Goal: Task Accomplishment & Management: Manage account settings

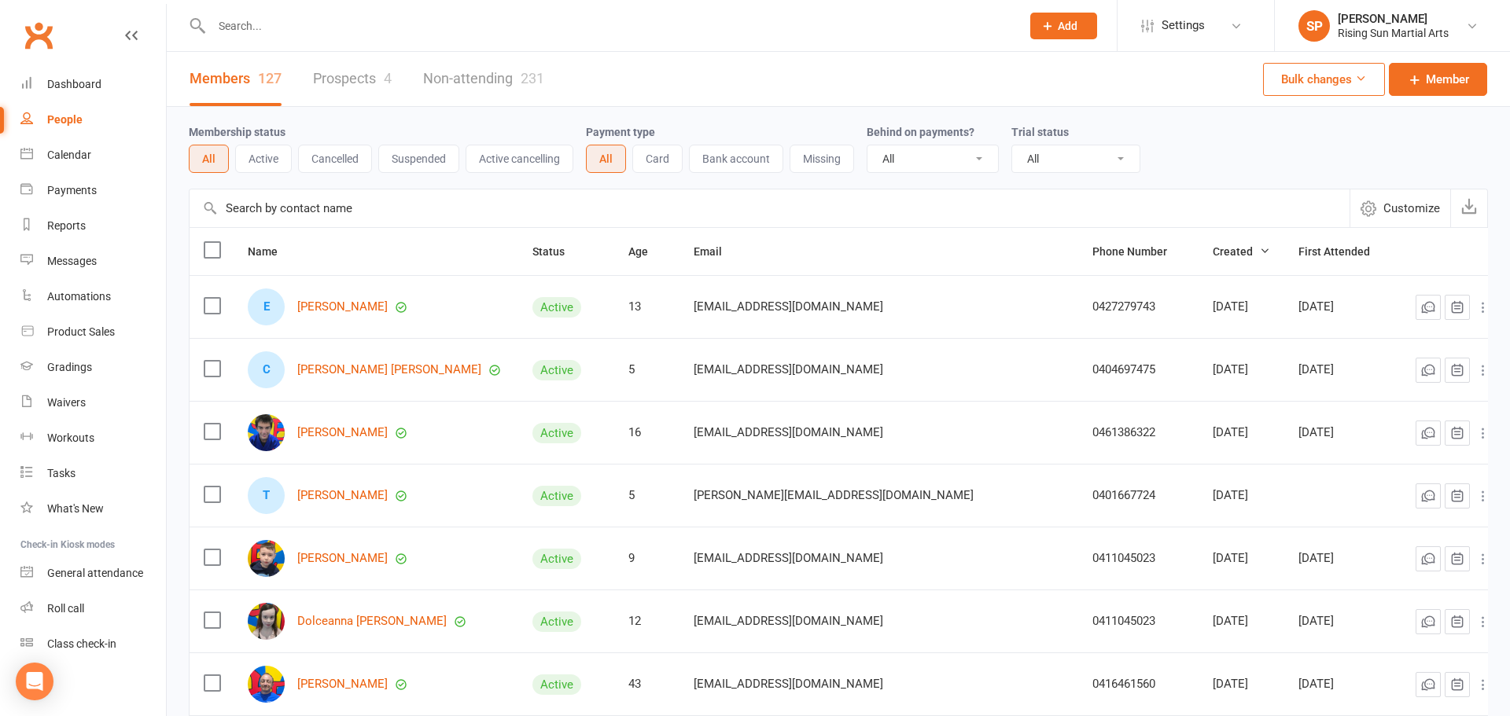
select select "100"
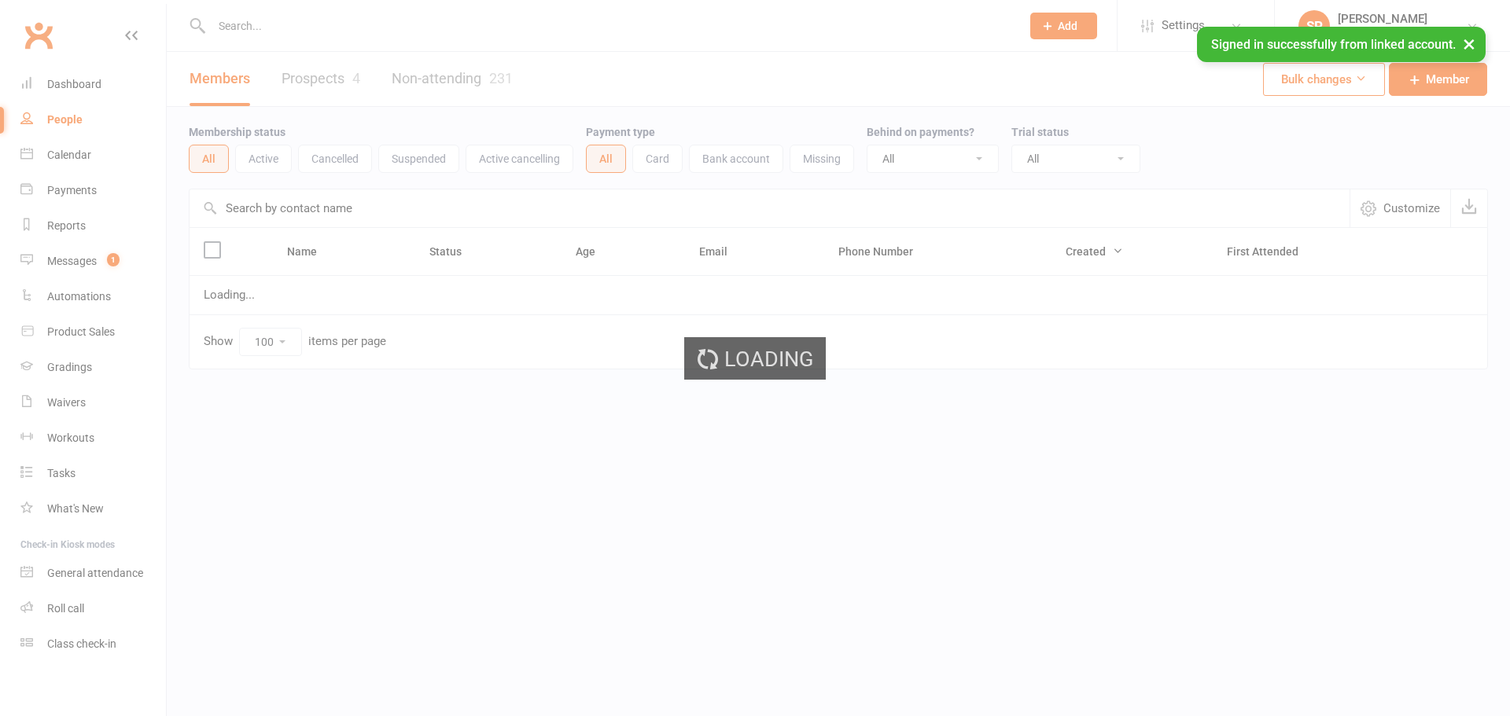
select select "100"
click at [116, 259] on span "1" at bounding box center [113, 259] width 13 height 13
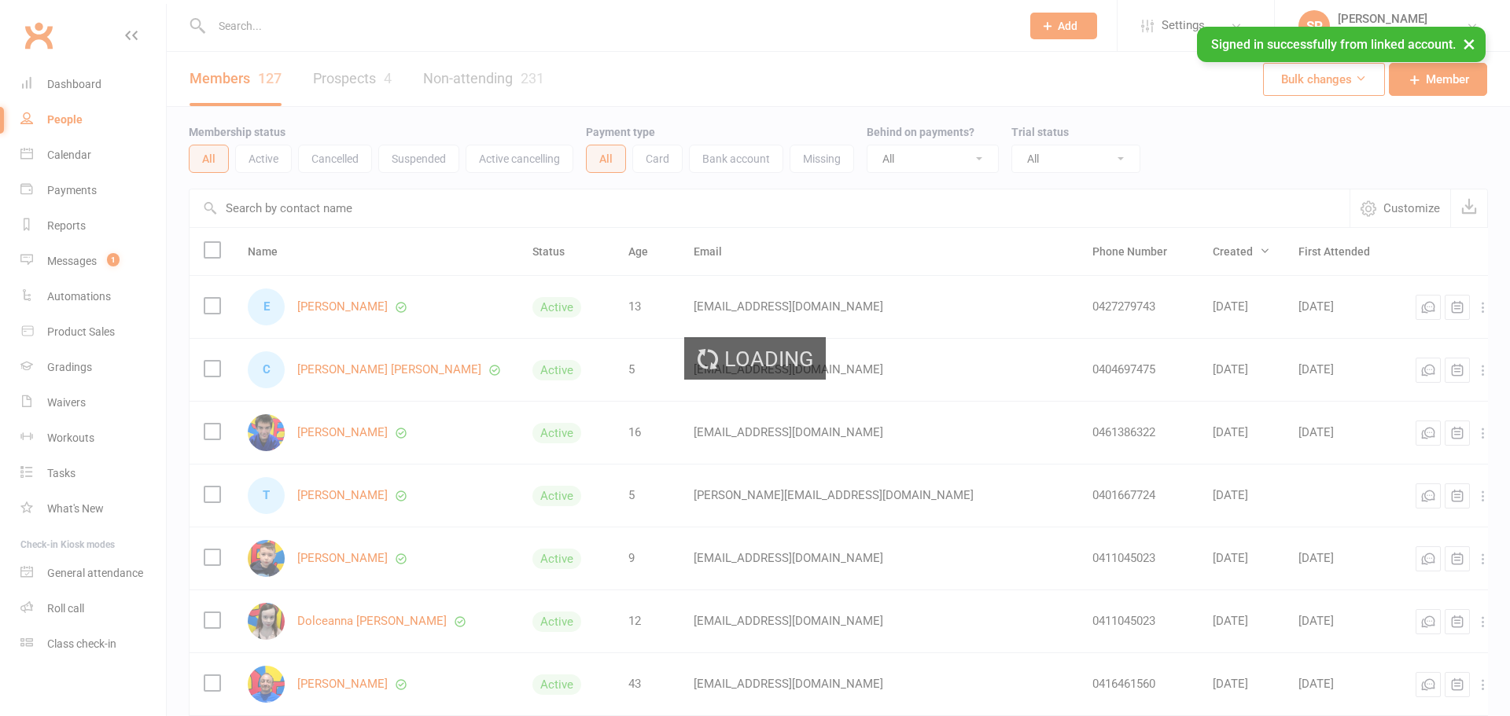
click at [110, 260] on div "Loading" at bounding box center [755, 358] width 1510 height 716
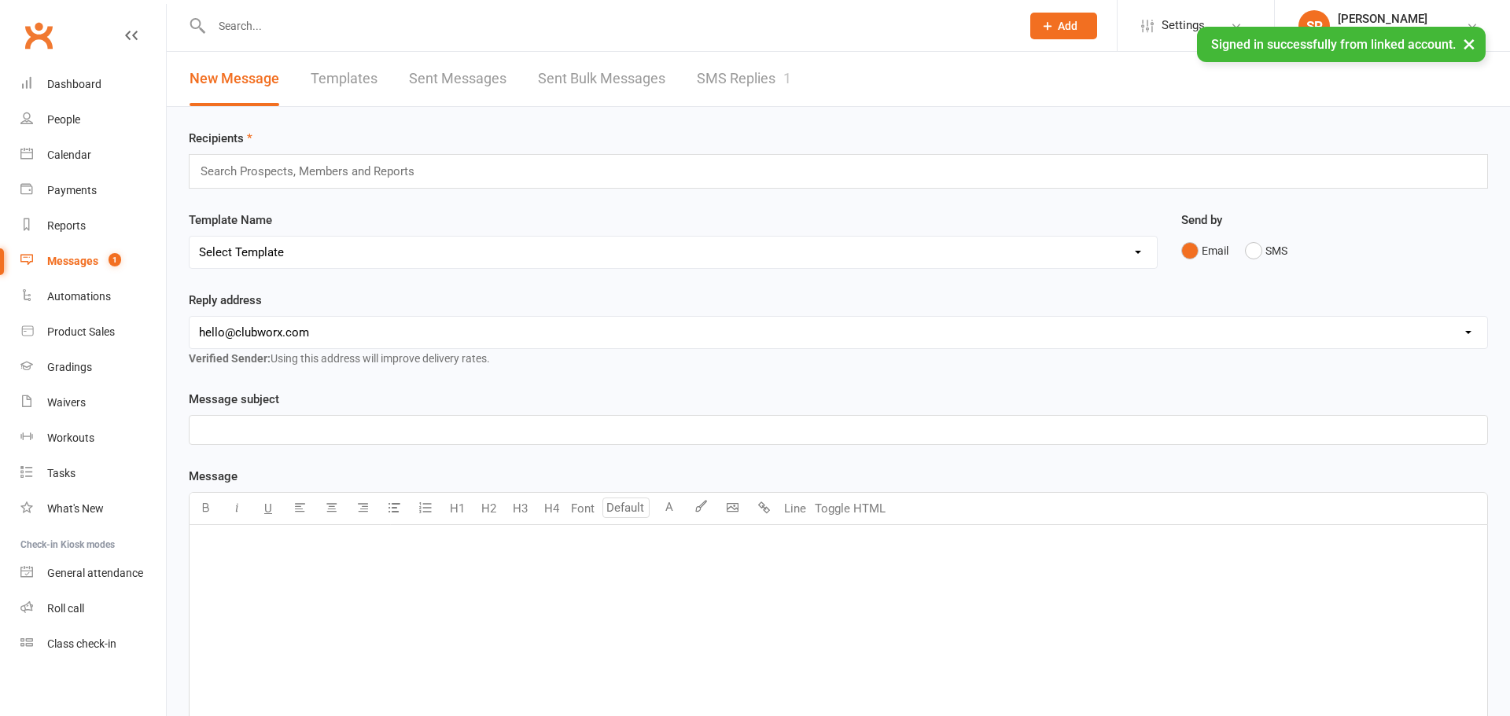
click at [770, 86] on link "SMS Replies 1" at bounding box center [744, 79] width 94 height 54
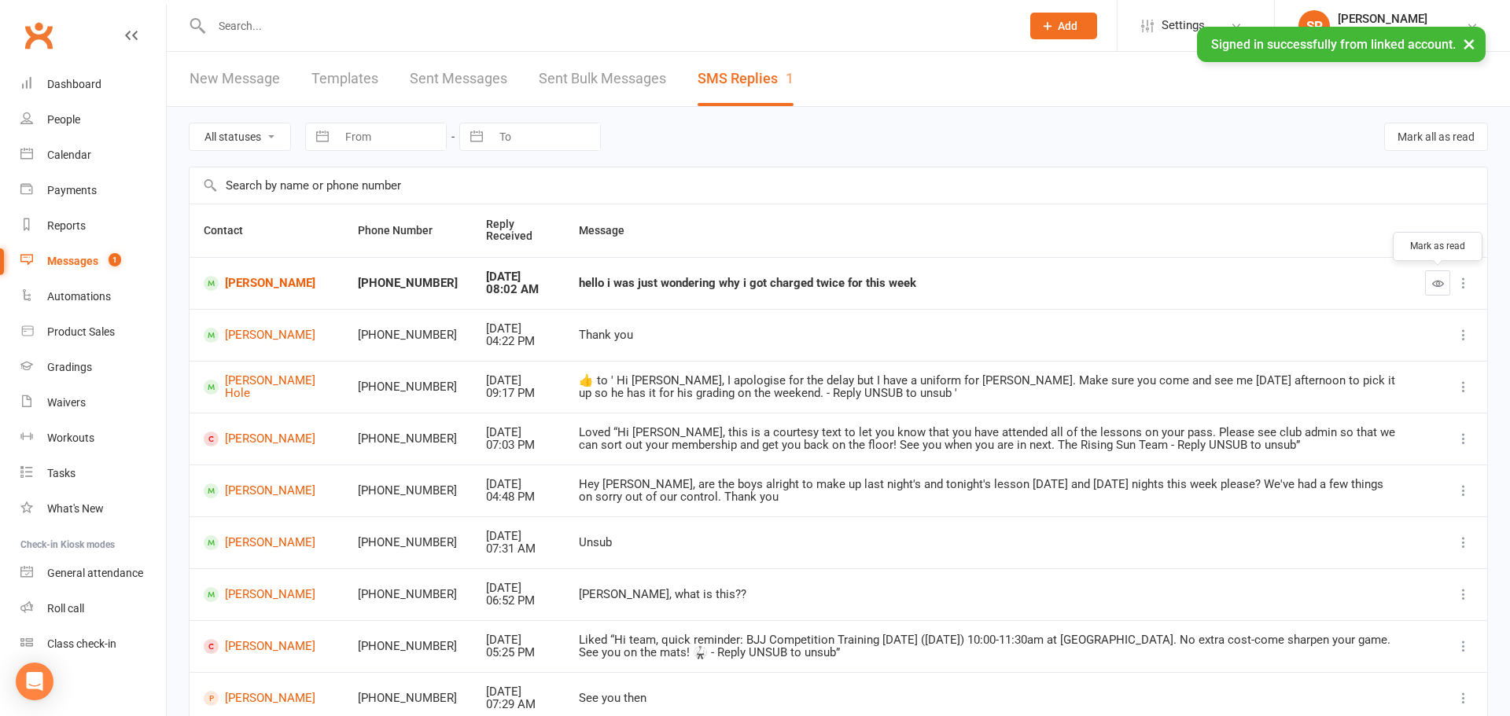
click at [1434, 282] on icon "button" at bounding box center [1438, 284] width 12 height 12
click at [83, 129] on link "People" at bounding box center [92, 119] width 145 height 35
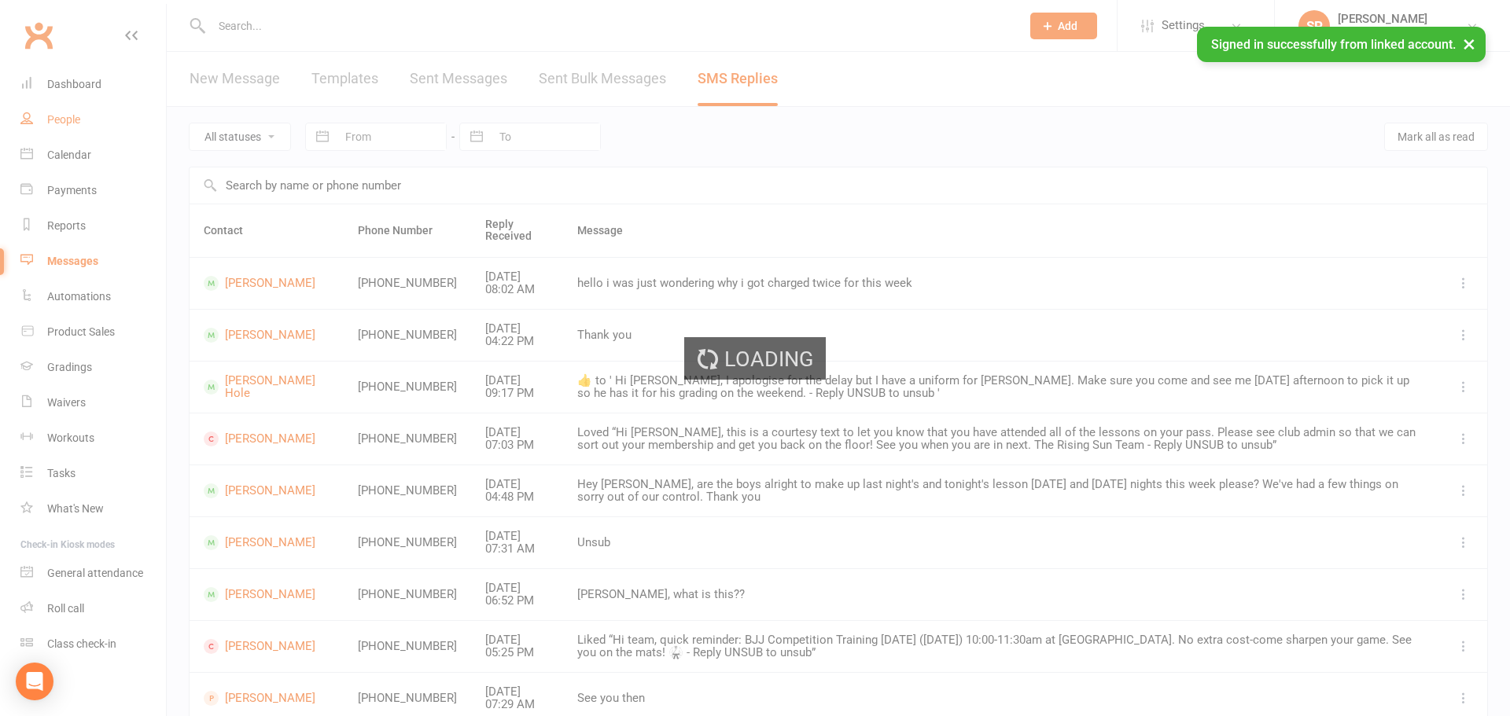
select select "100"
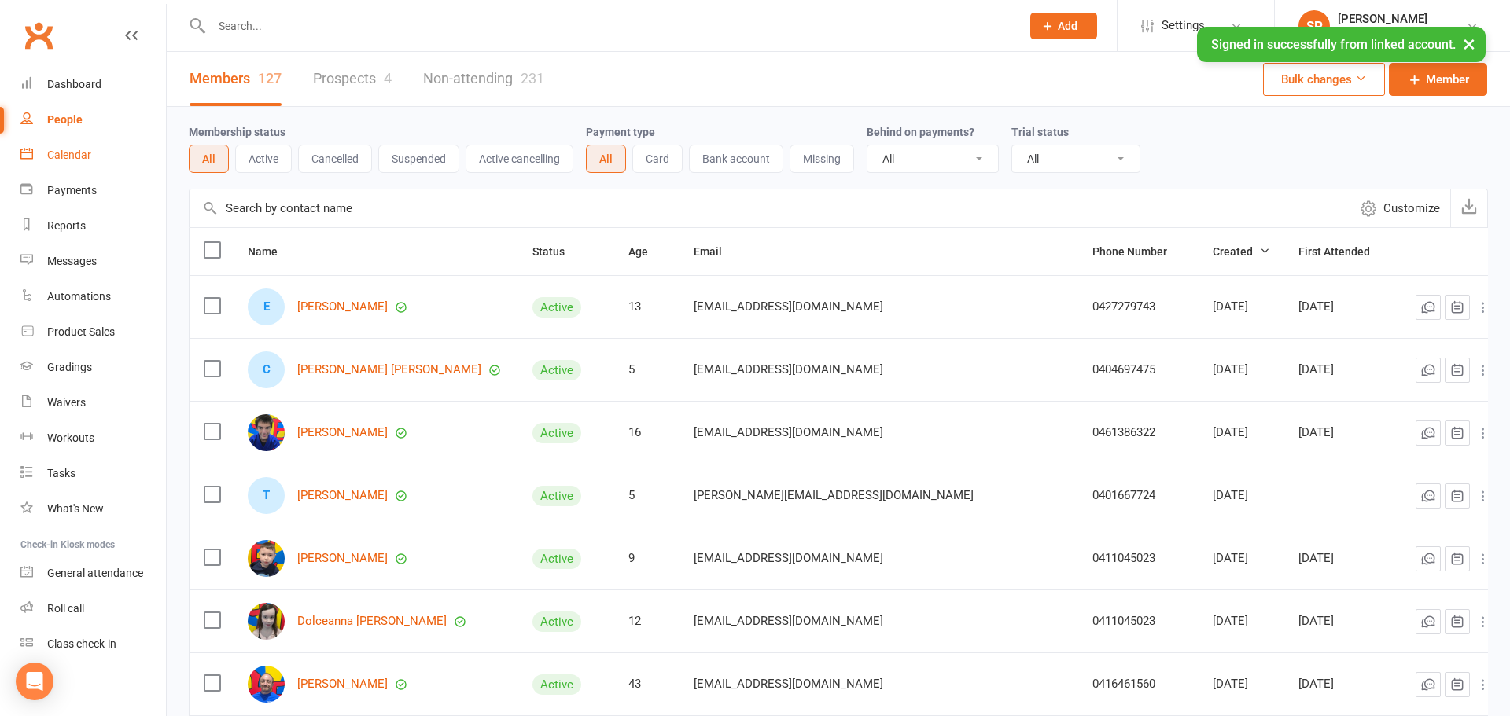
click at [86, 161] on link "Calendar" at bounding box center [92, 155] width 145 height 35
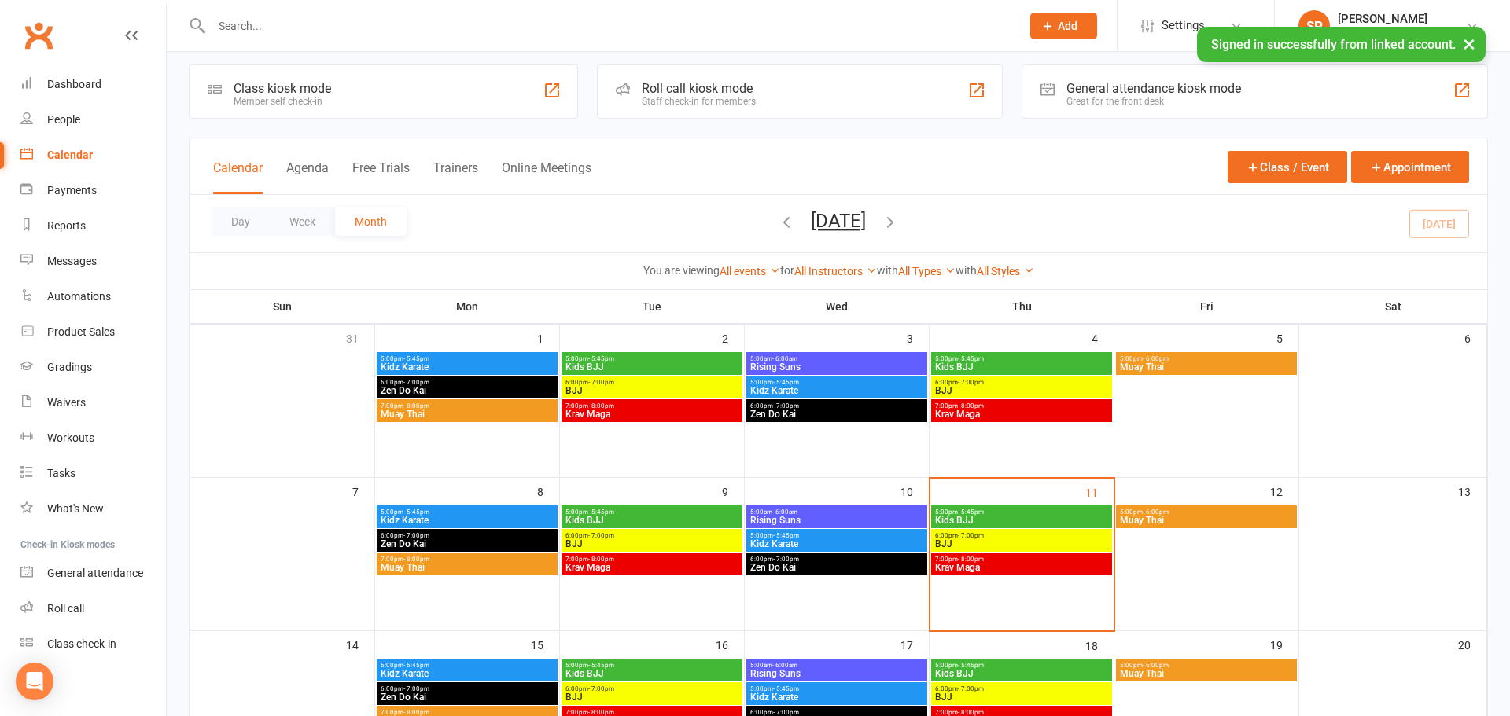
scroll to position [24, 0]
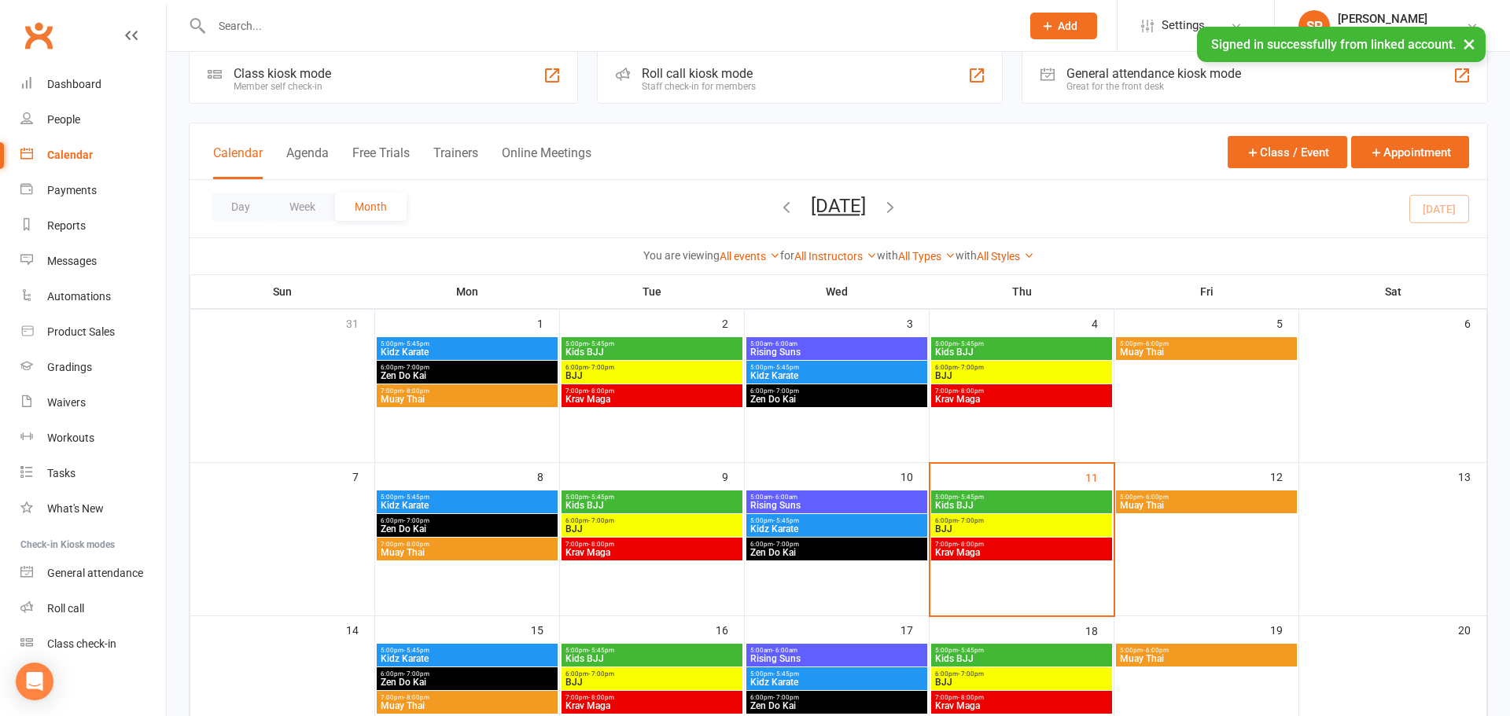
click at [990, 495] on span "5:00pm - 5:45pm" at bounding box center [1021, 497] width 175 height 7
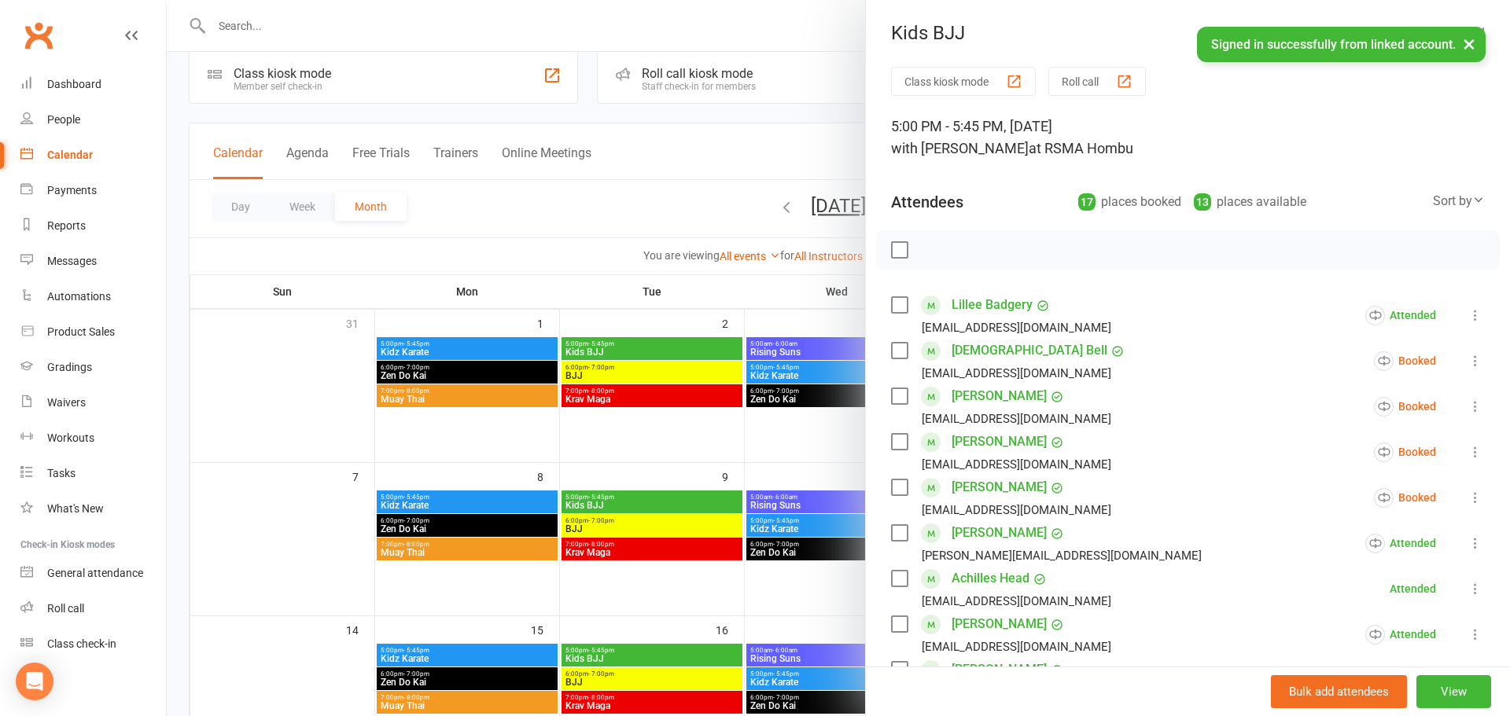
scroll to position [684, 0]
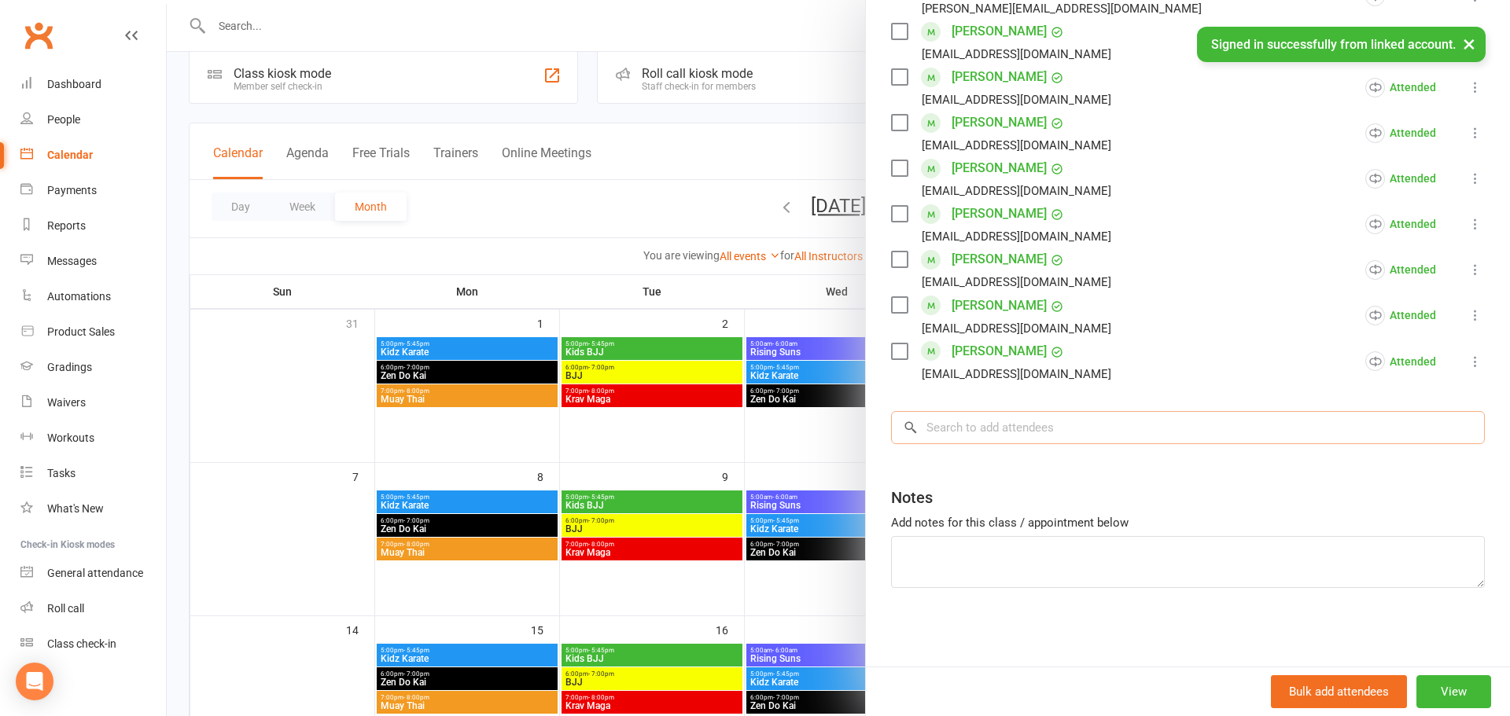
click at [986, 429] on input "search" at bounding box center [1188, 427] width 594 height 33
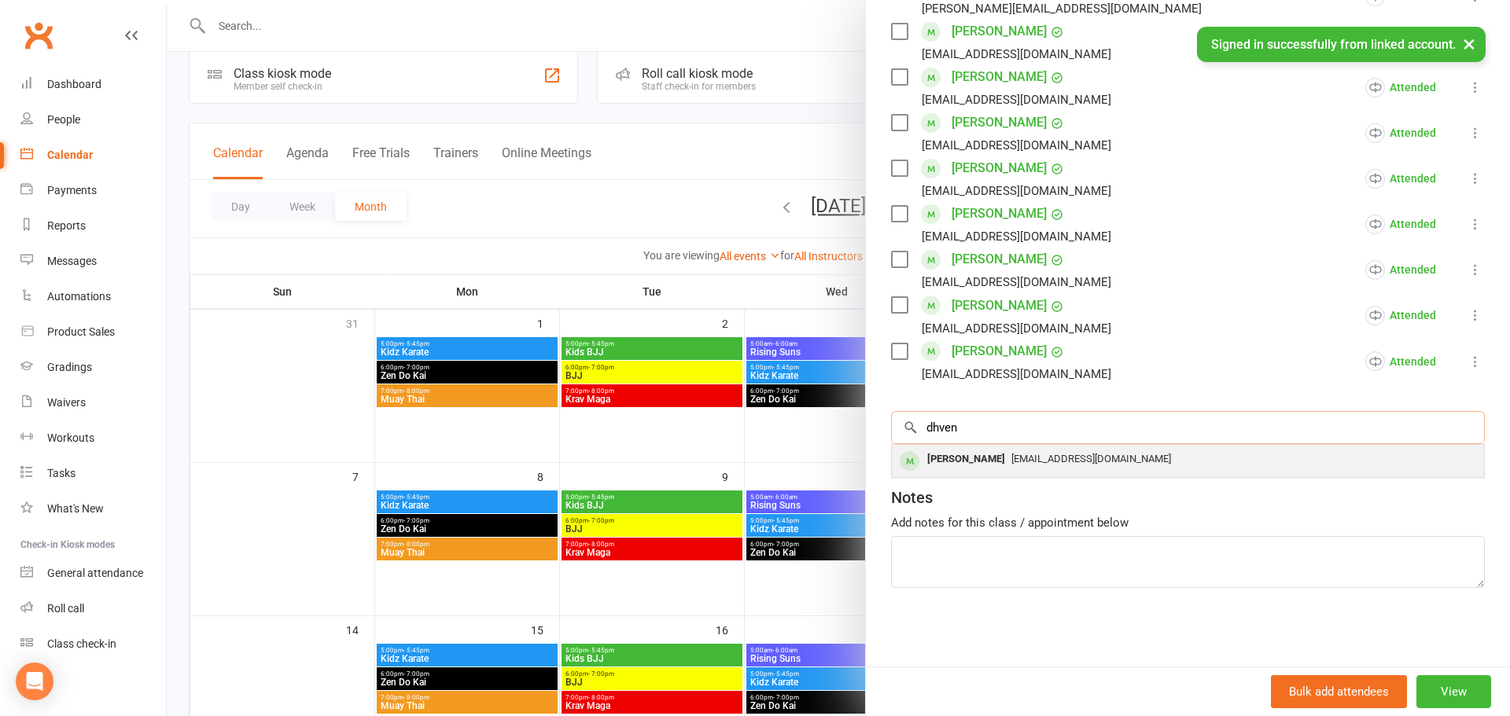
type input "dhven"
click at [1198, 462] on div "[EMAIL_ADDRESS][DOMAIN_NAME]" at bounding box center [1188, 459] width 580 height 23
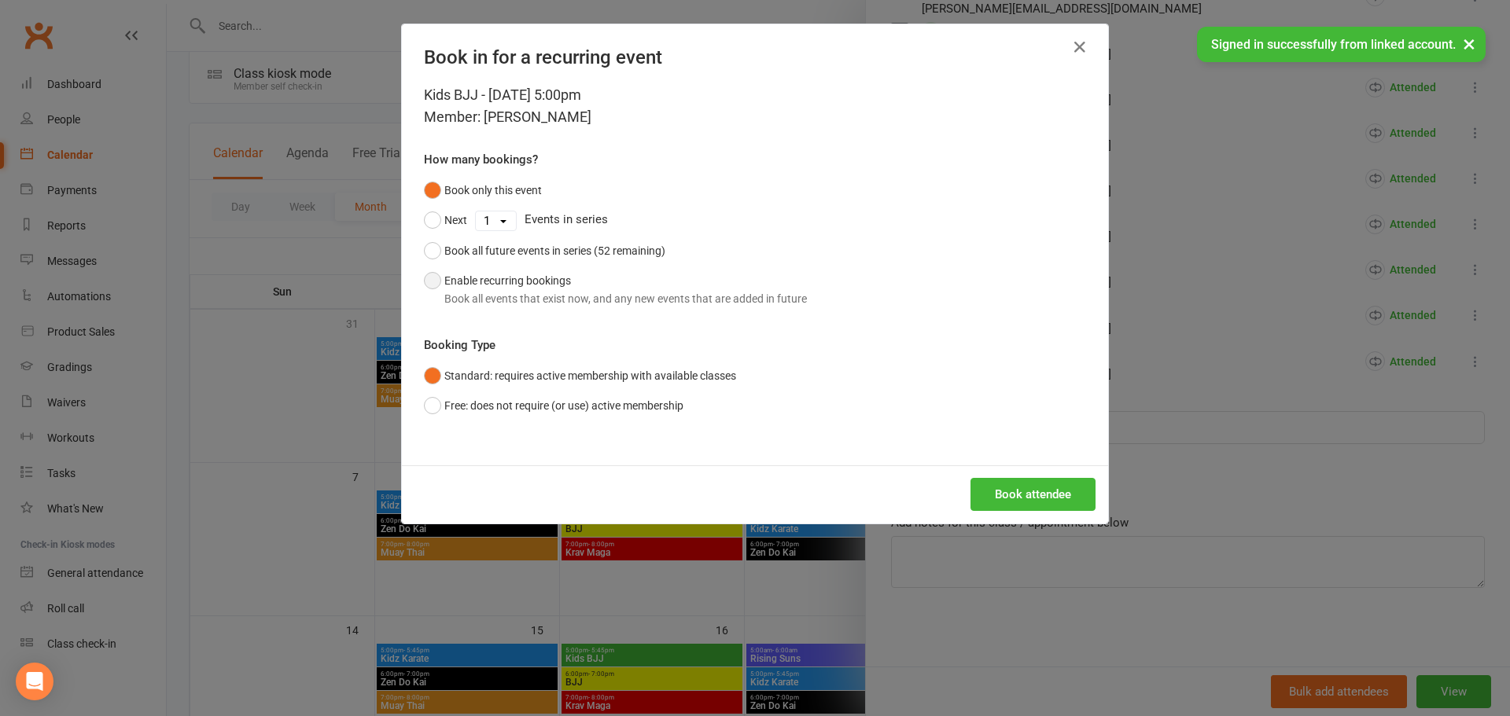
click at [583, 291] on div "Book all events that exist now, and any new events that are added in future" at bounding box center [625, 298] width 363 height 17
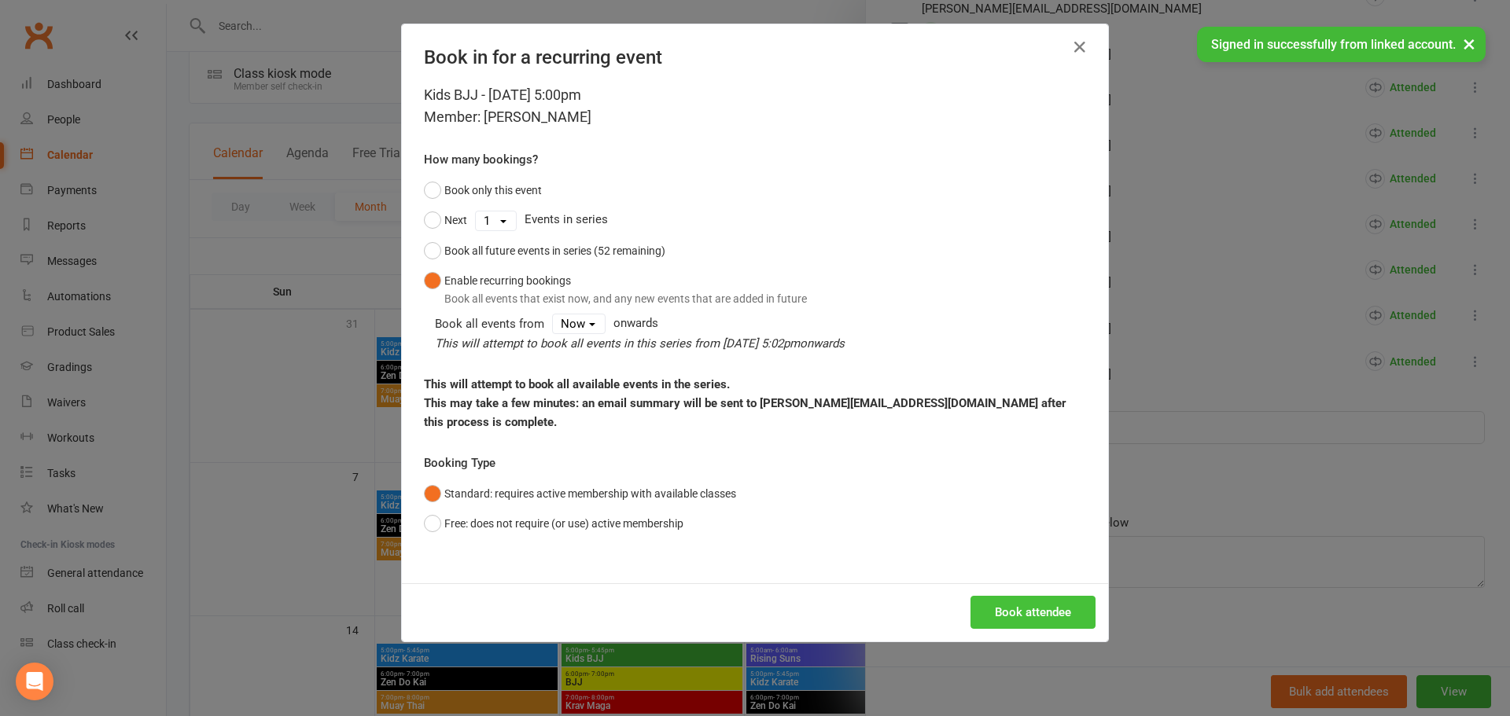
click at [1062, 619] on button "Book attendee" at bounding box center [1032, 612] width 125 height 33
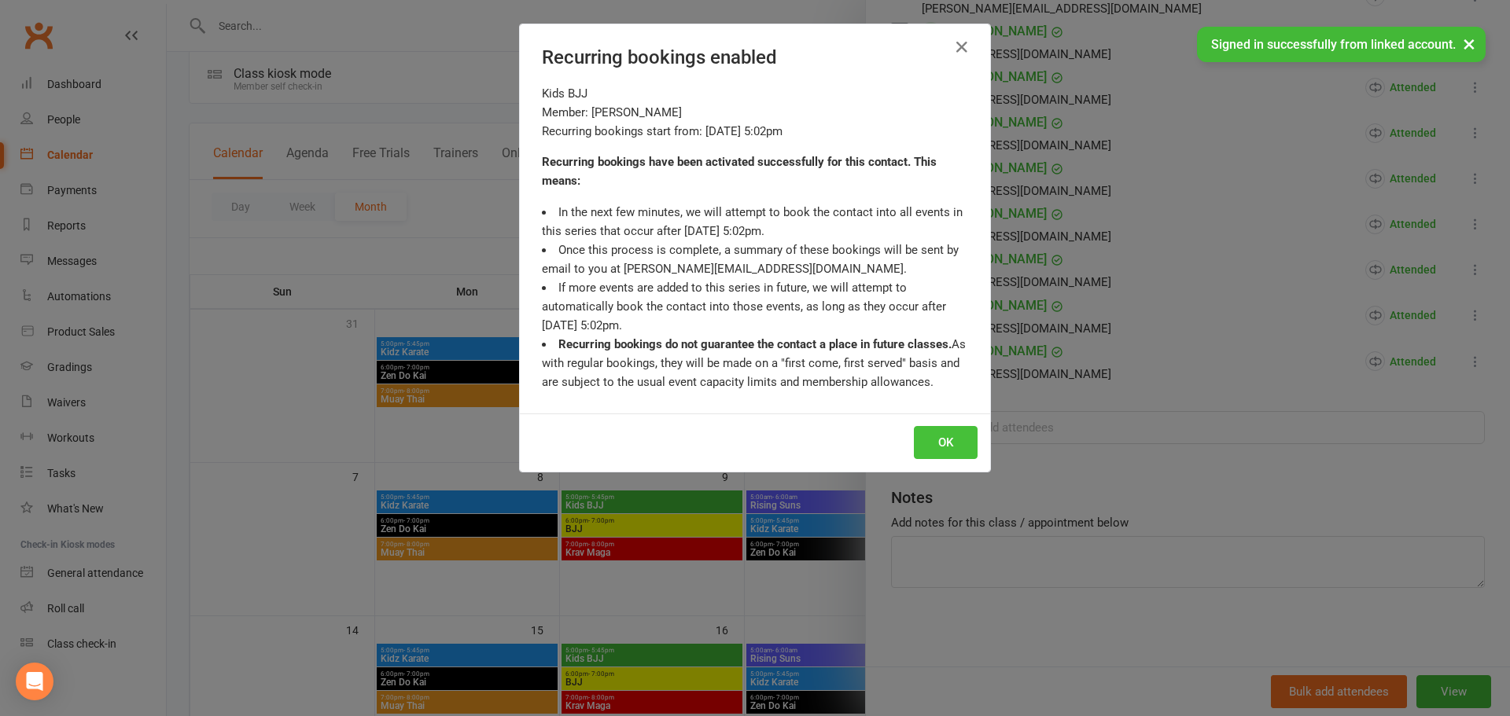
click at [962, 443] on button "OK" at bounding box center [946, 442] width 64 height 33
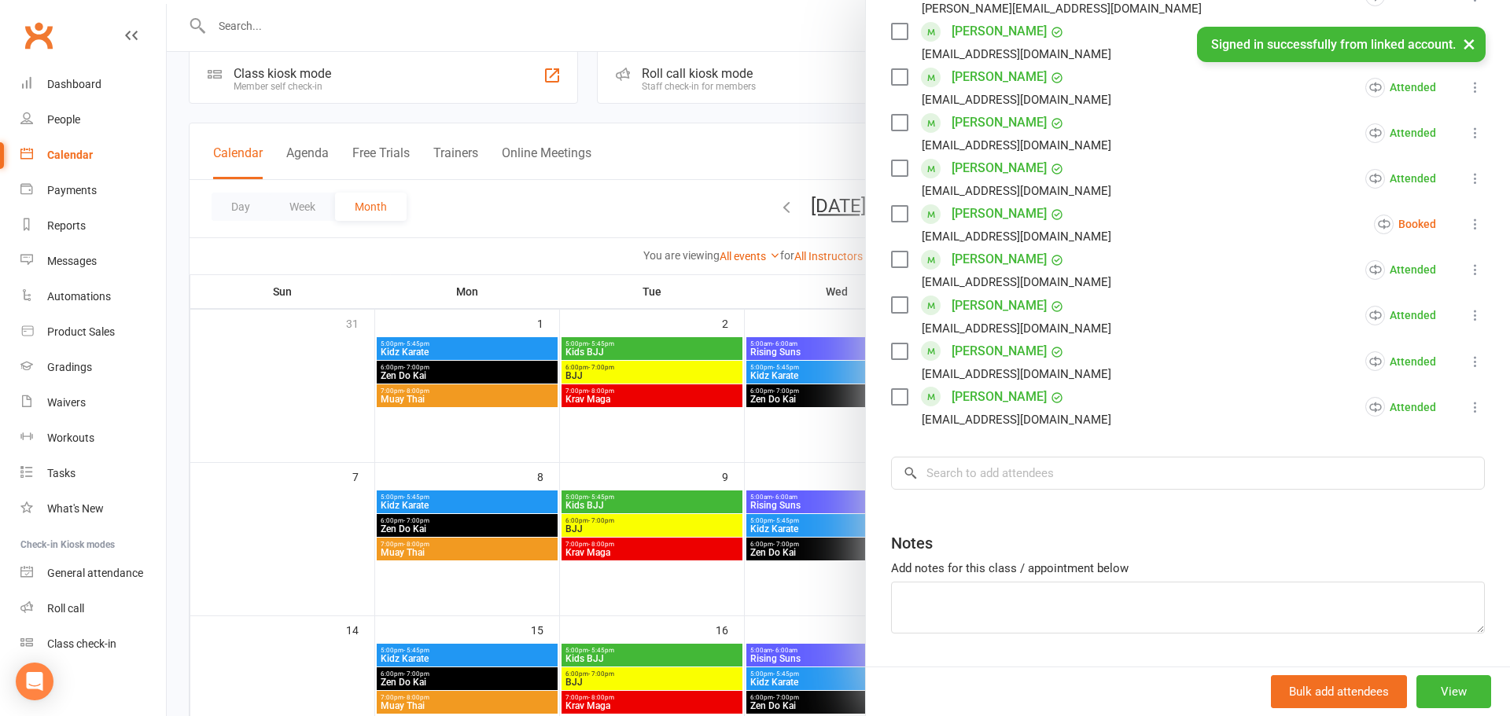
click at [737, 164] on div at bounding box center [838, 358] width 1343 height 716
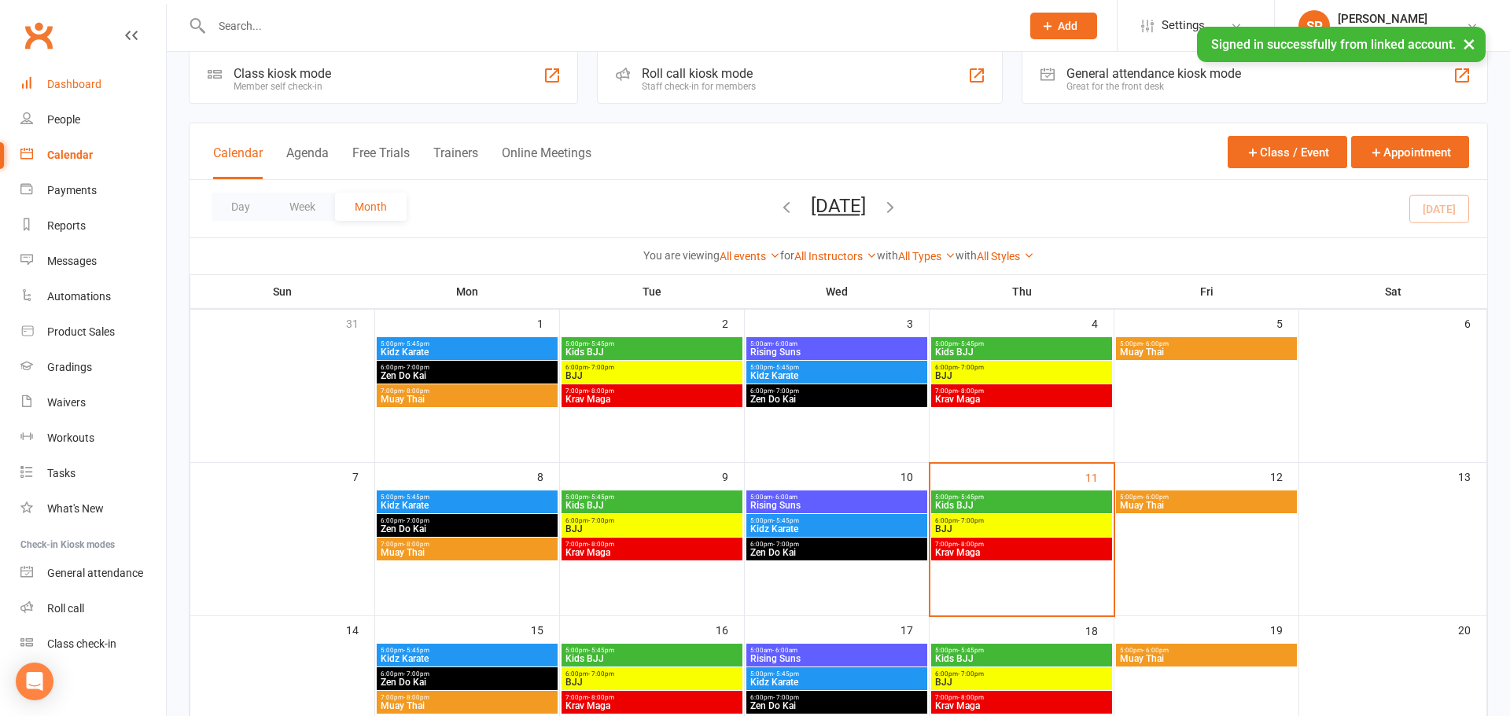
click at [72, 89] on div "Dashboard" at bounding box center [74, 84] width 54 height 13
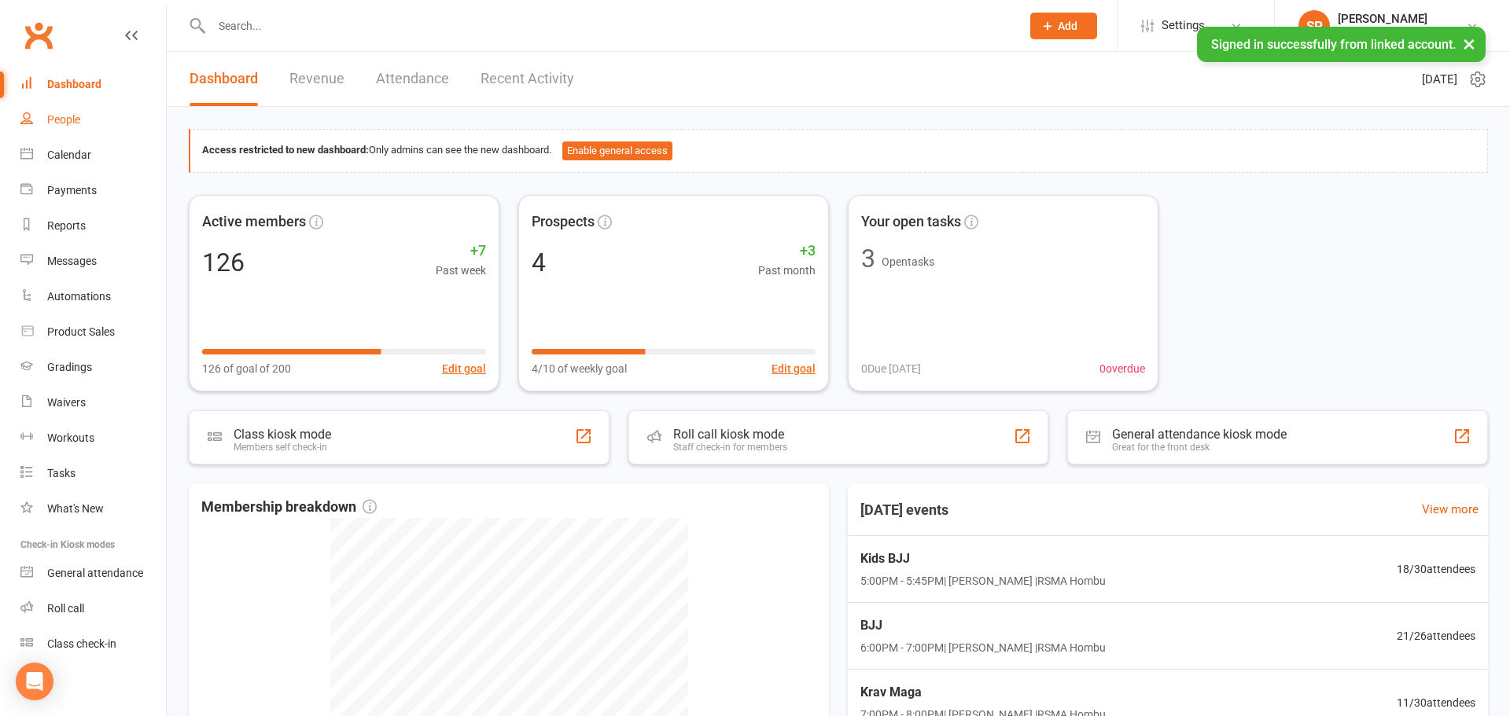
click at [64, 117] on div "People" at bounding box center [63, 119] width 33 height 13
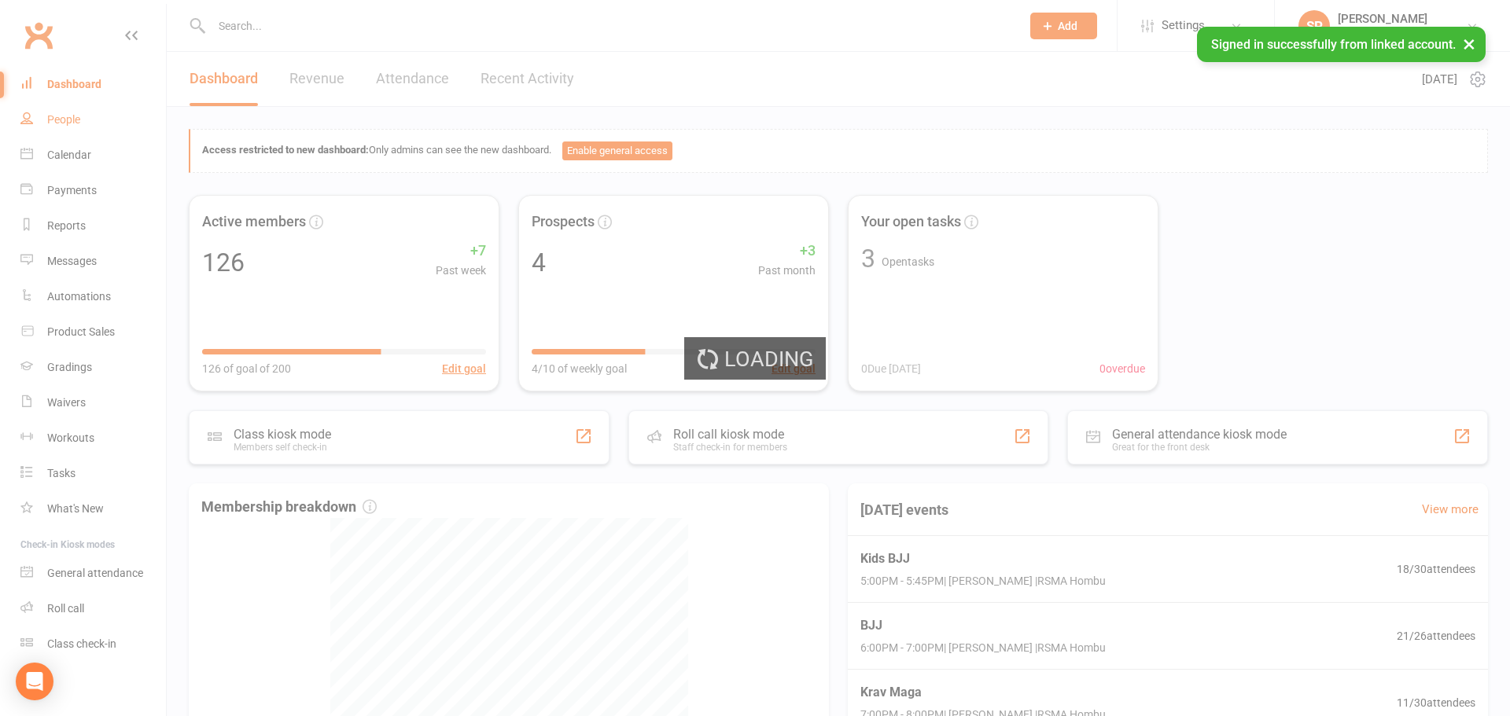
select select "100"
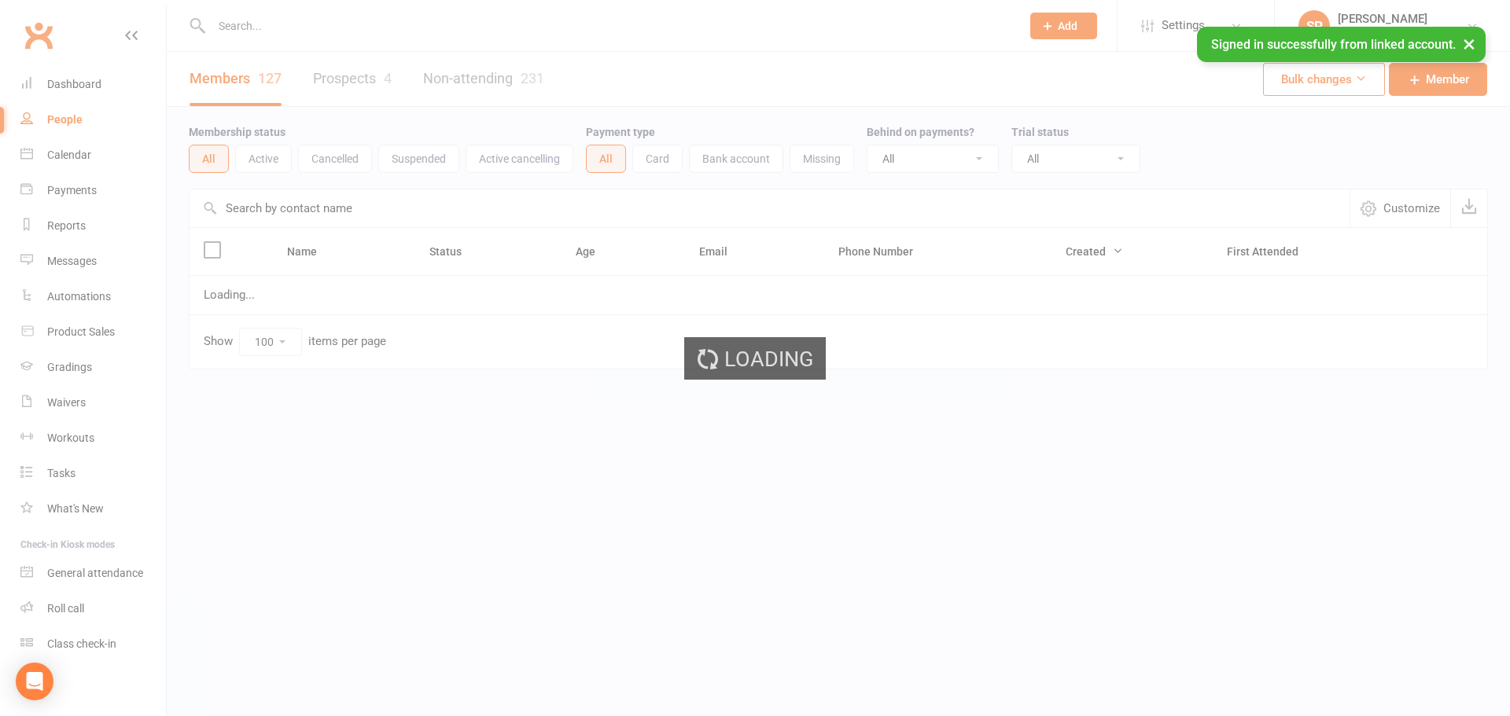
click at [351, 82] on ui-view "Prospect Member Non-attending contact Class / event Appointment Grading event T…" at bounding box center [755, 217] width 1510 height 427
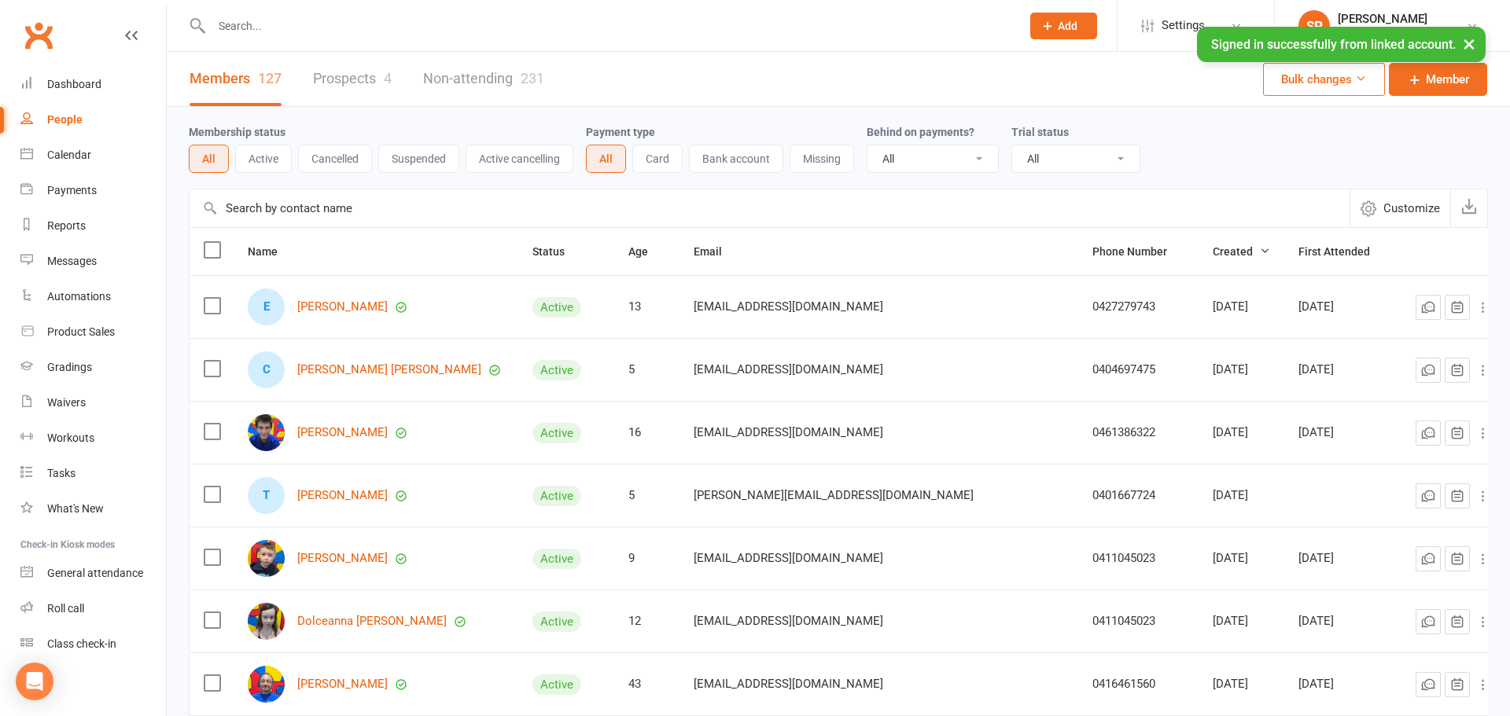
click at [351, 81] on link "Prospects 4" at bounding box center [352, 79] width 79 height 54
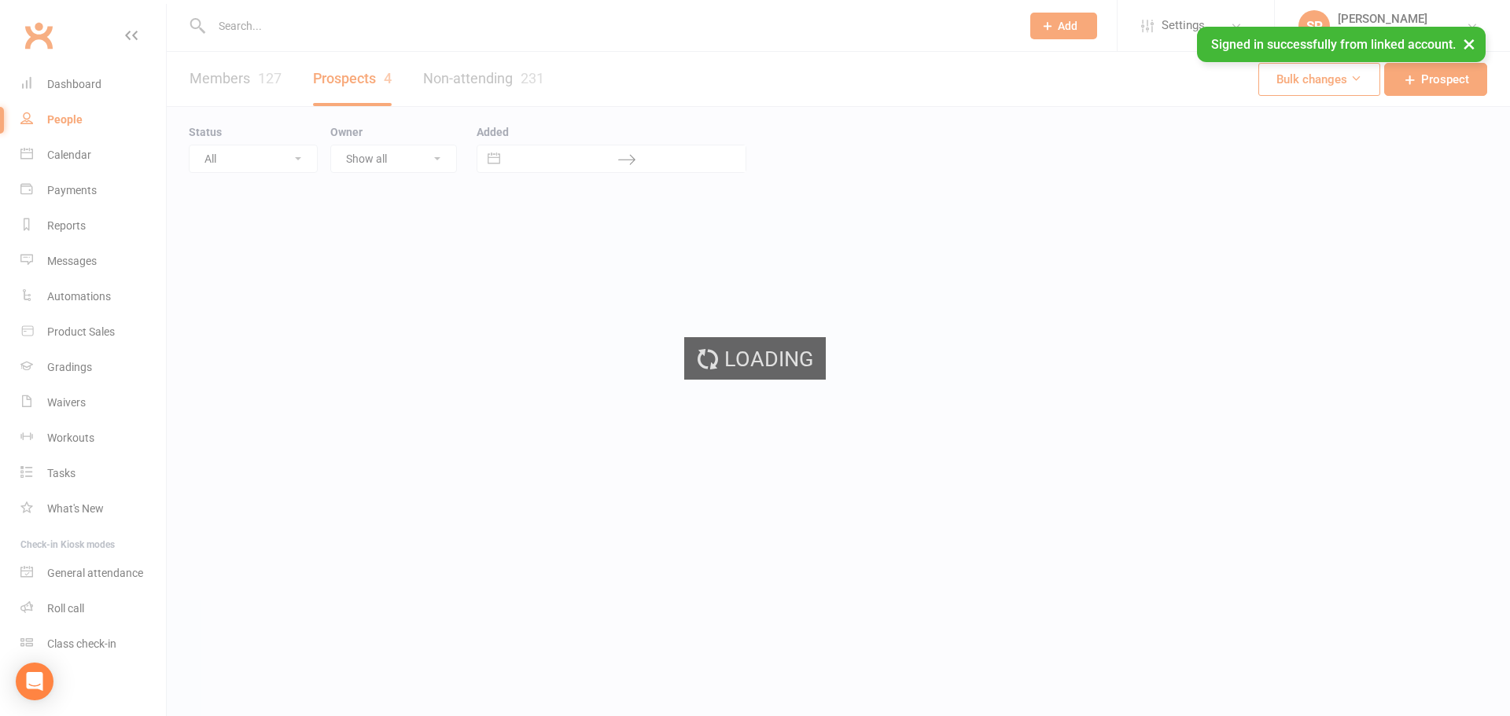
select select "100"
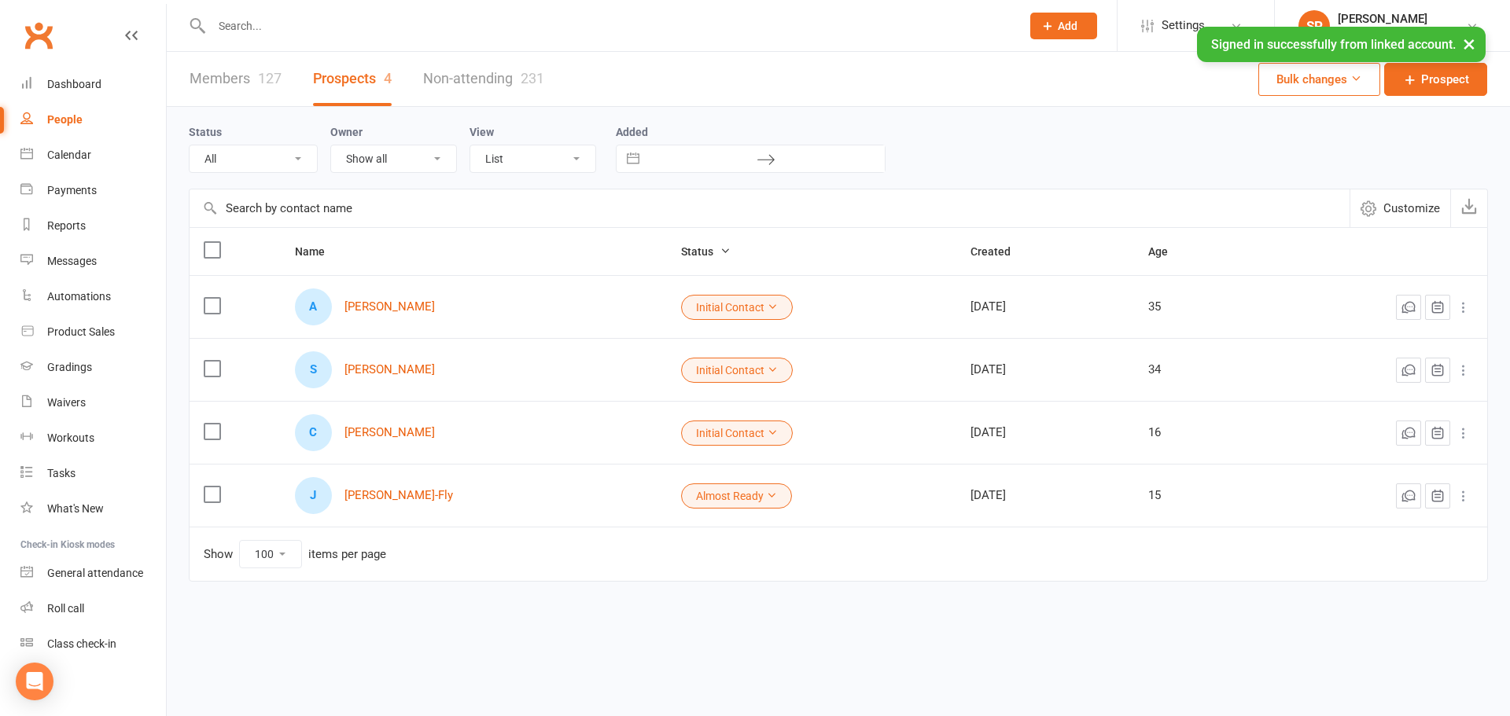
click at [1473, 48] on button "×" at bounding box center [1469, 44] width 28 height 34
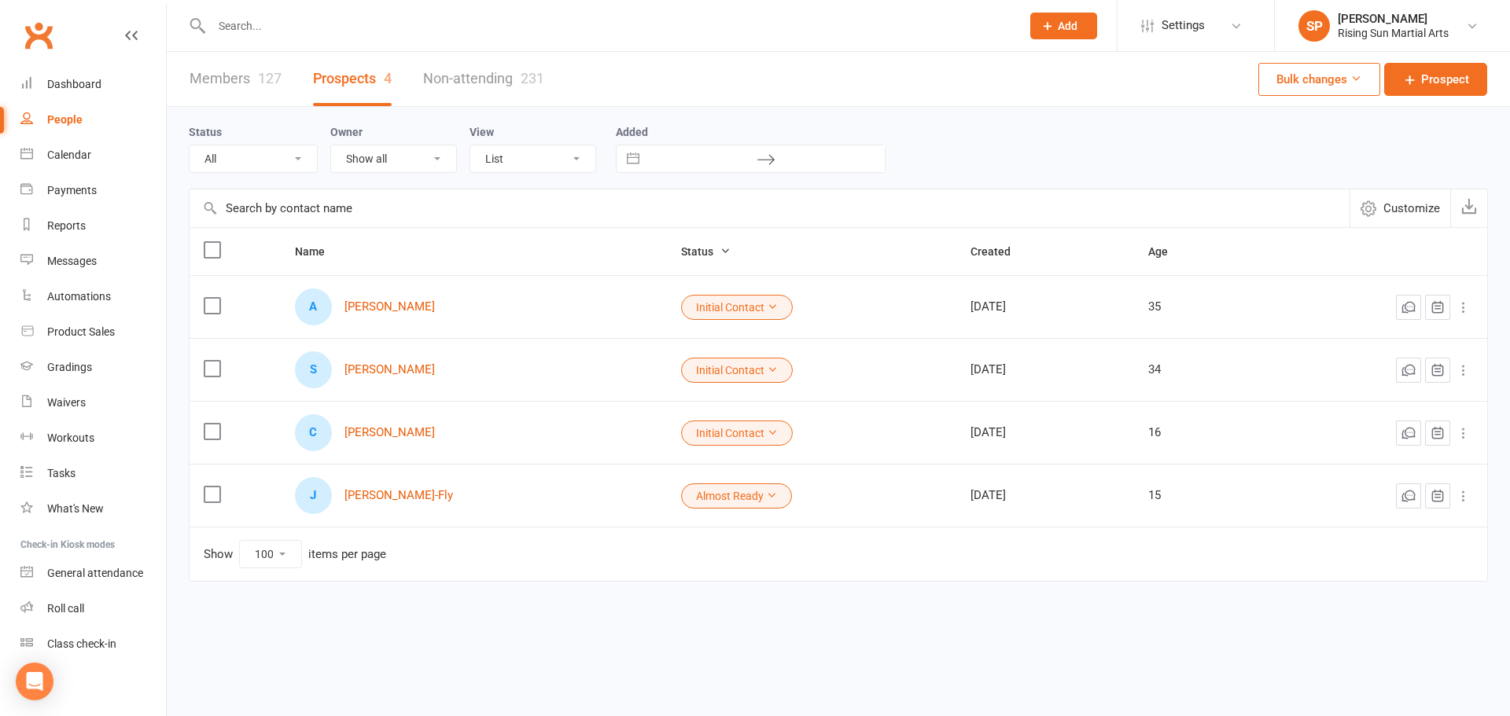
click at [239, 28] on input "text" at bounding box center [608, 26] width 803 height 22
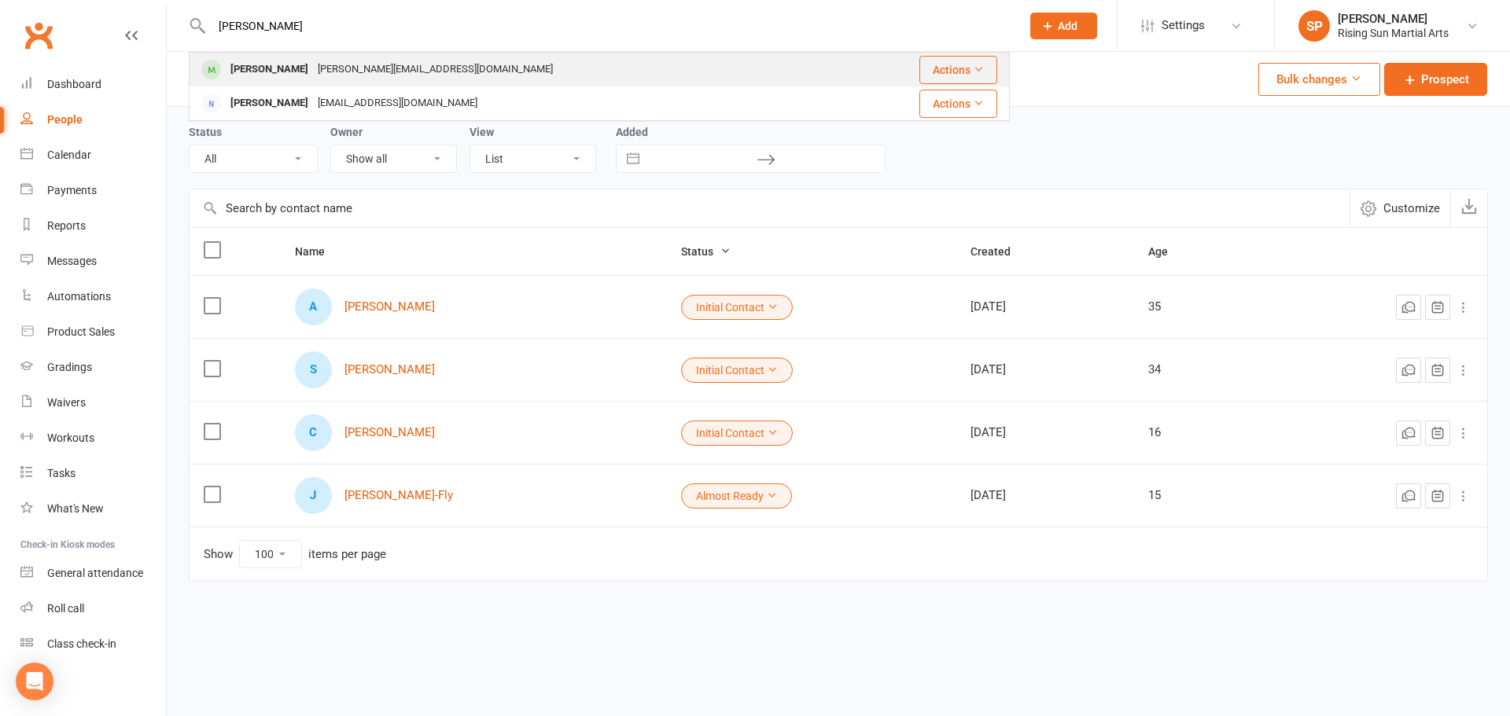
type input "lara"
click at [506, 68] on div "Lara Janczuk stevejanczuk@hotmail.com" at bounding box center [519, 69] width 659 height 32
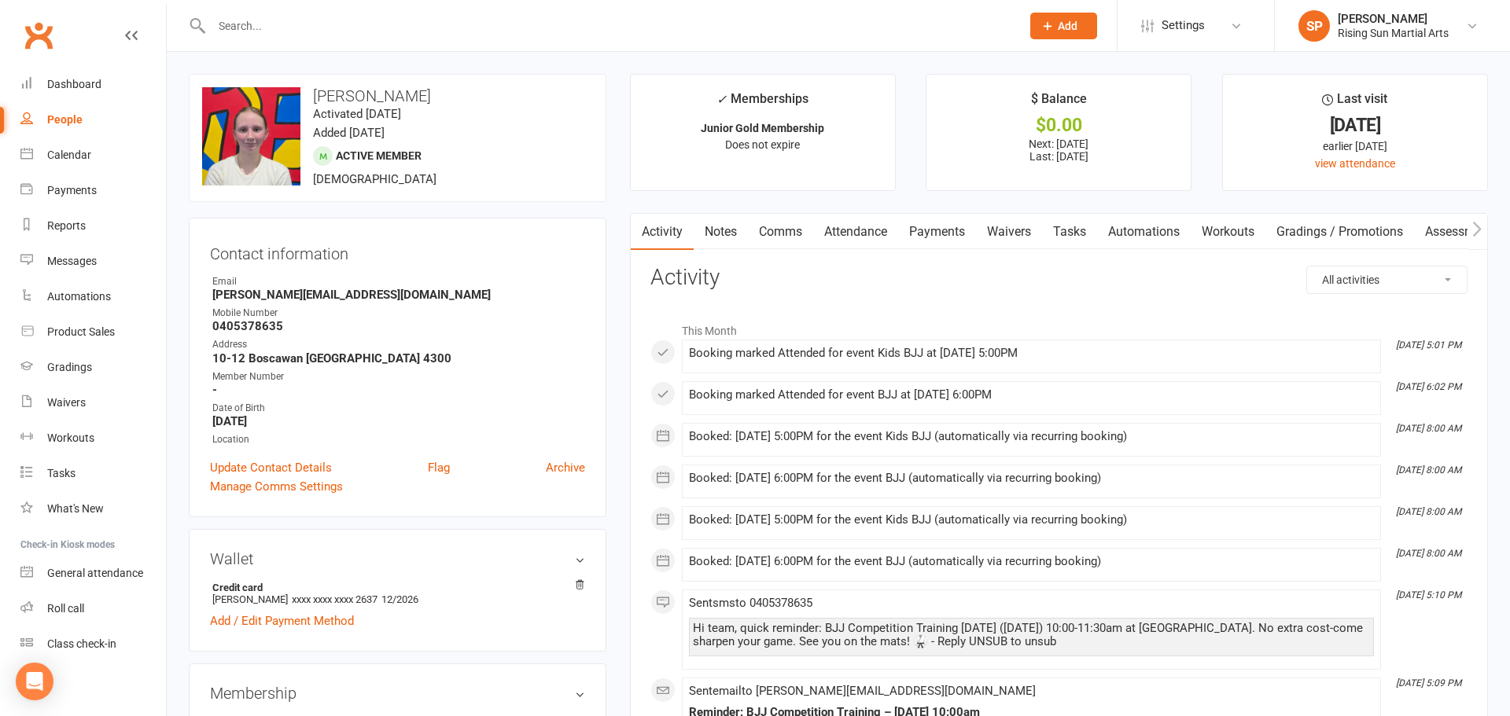
click at [234, 13] on div at bounding box center [599, 25] width 821 height 51
click at [260, 30] on input "text" at bounding box center [608, 26] width 803 height 22
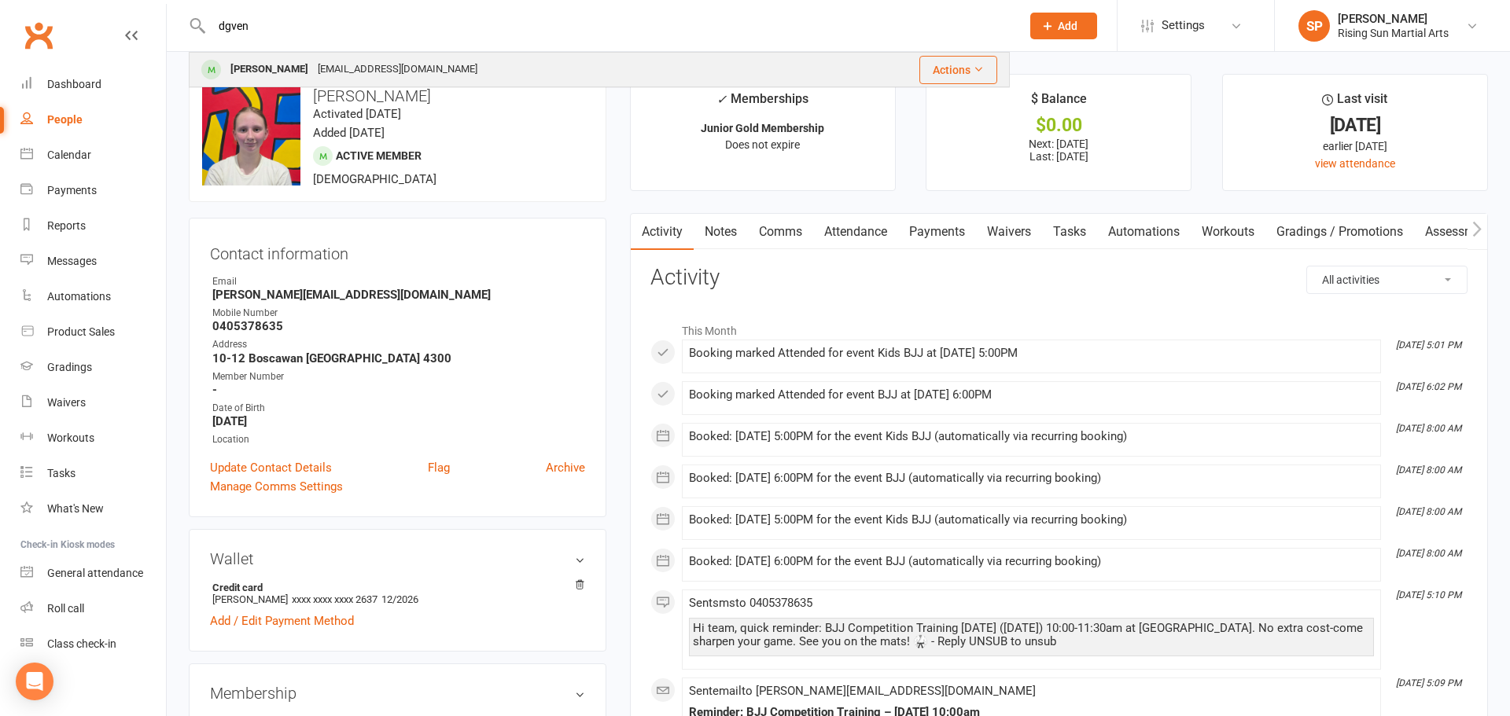
type input "dgven"
click at [458, 72] on div "Dhven Shah manushinaik@gmail.com" at bounding box center [504, 69] width 628 height 32
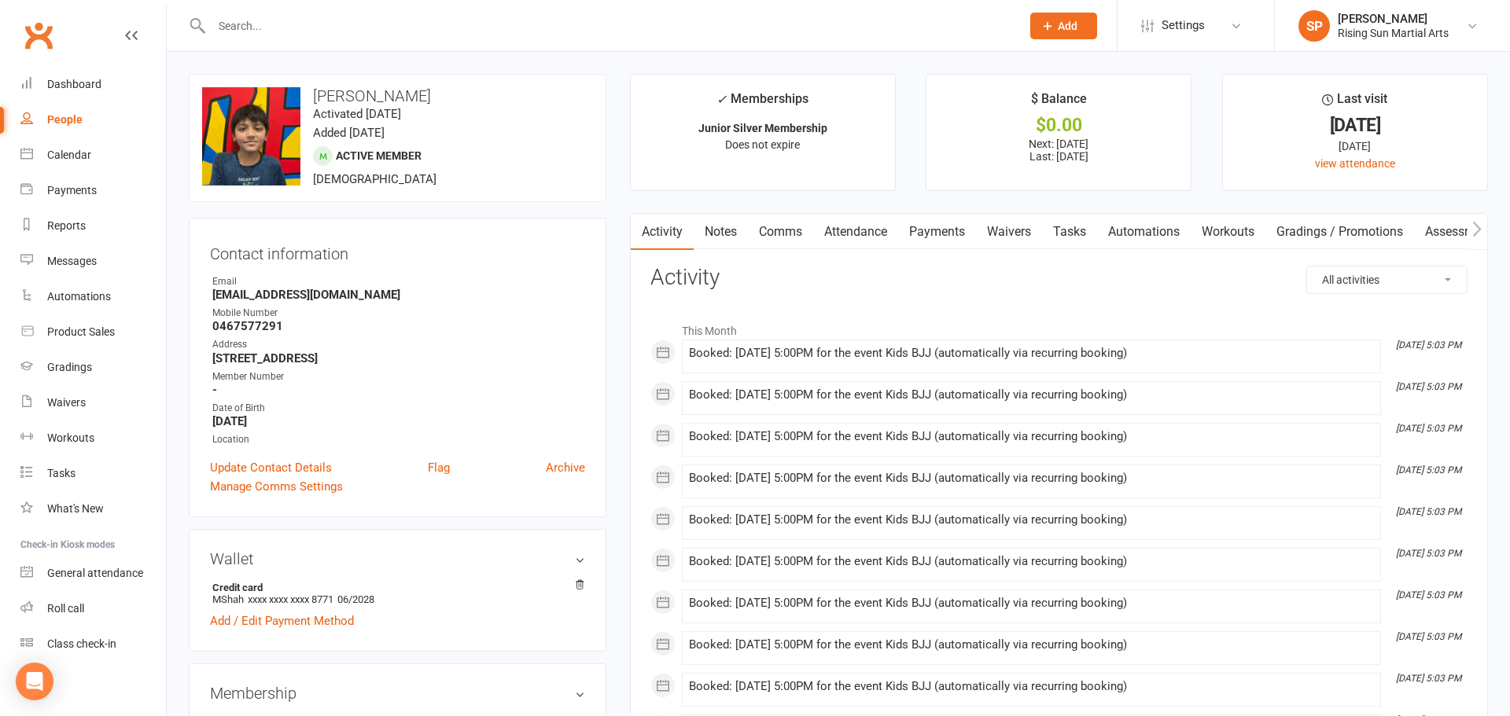
click at [1073, 238] on link "Tasks" at bounding box center [1069, 232] width 55 height 36
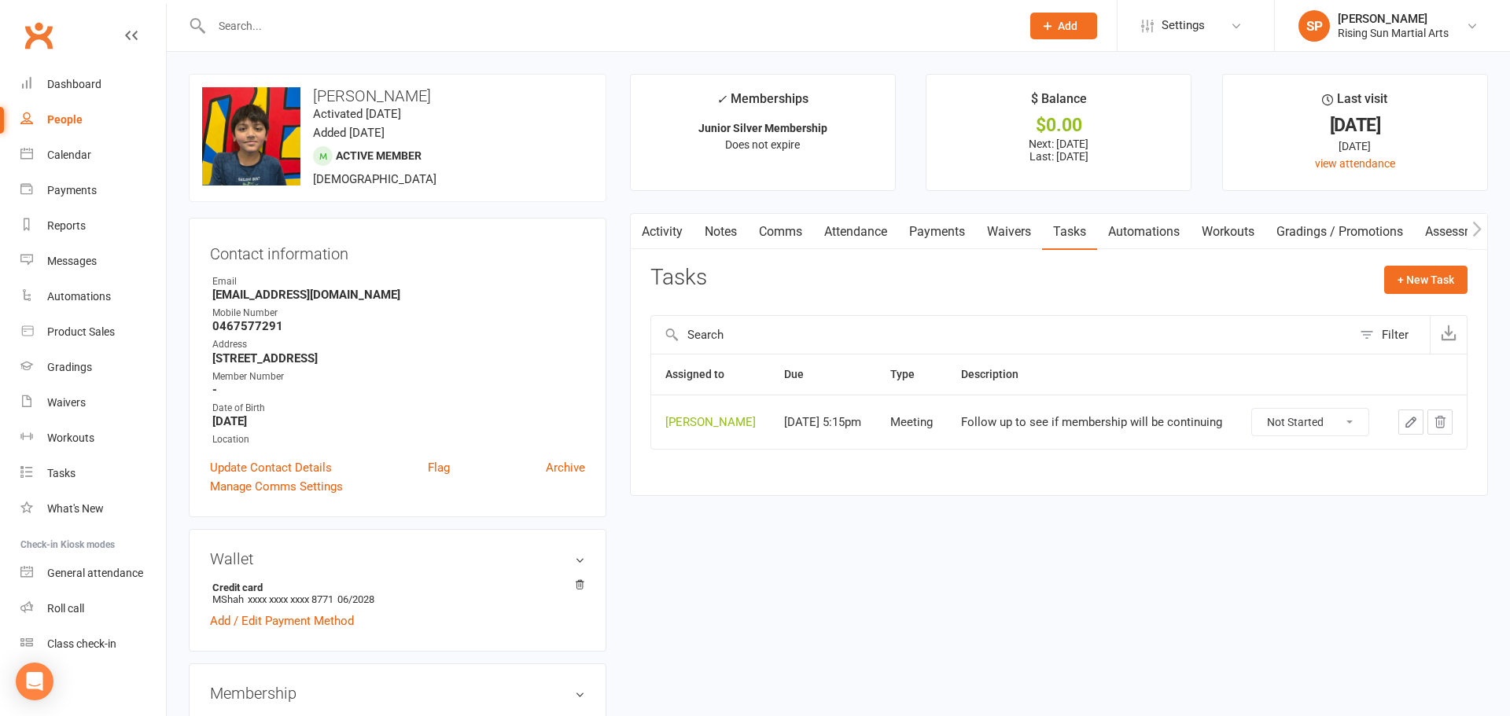
click at [281, 41] on div at bounding box center [599, 25] width 821 height 51
click at [290, 24] on input "text" at bounding box center [608, 26] width 803 height 22
click at [83, 83] on div "Dashboard" at bounding box center [74, 84] width 54 height 13
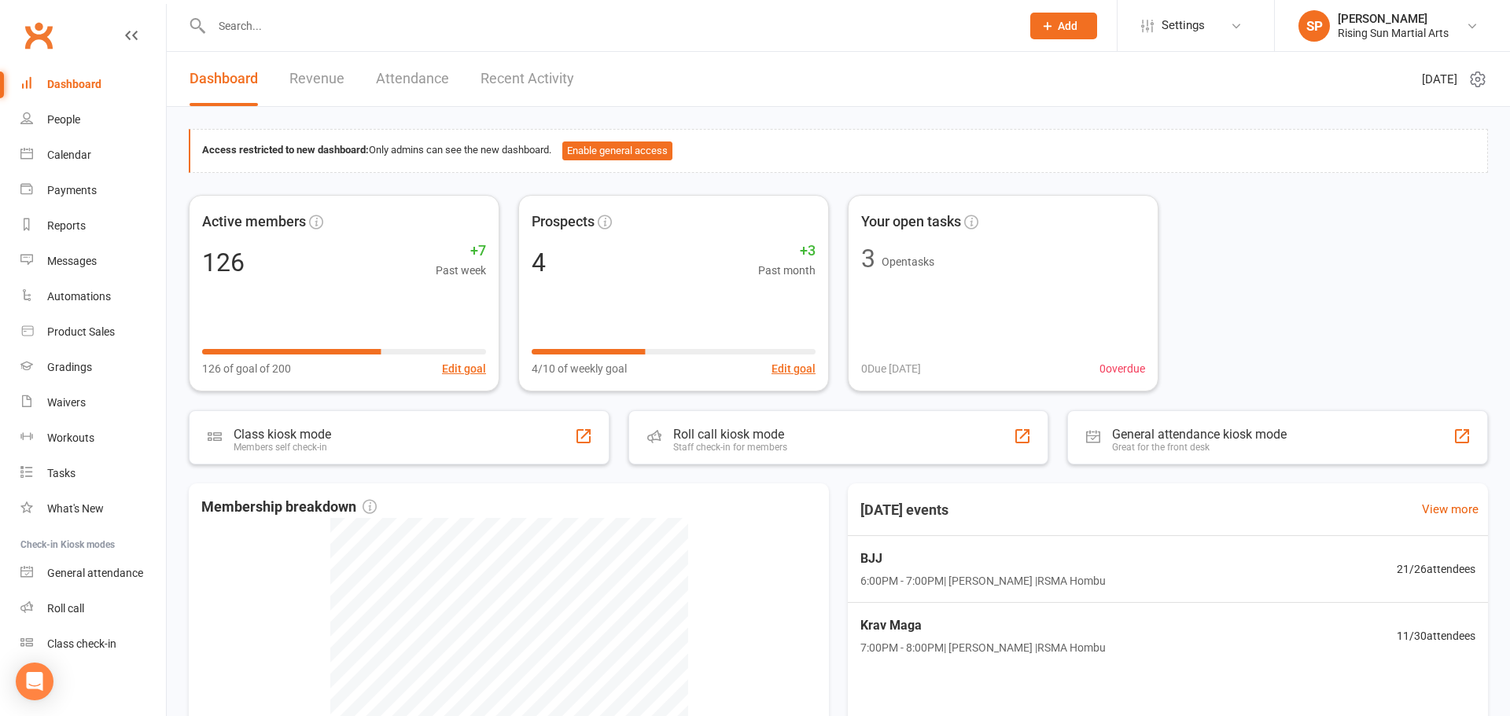
click at [315, 26] on input "text" at bounding box center [608, 26] width 803 height 22
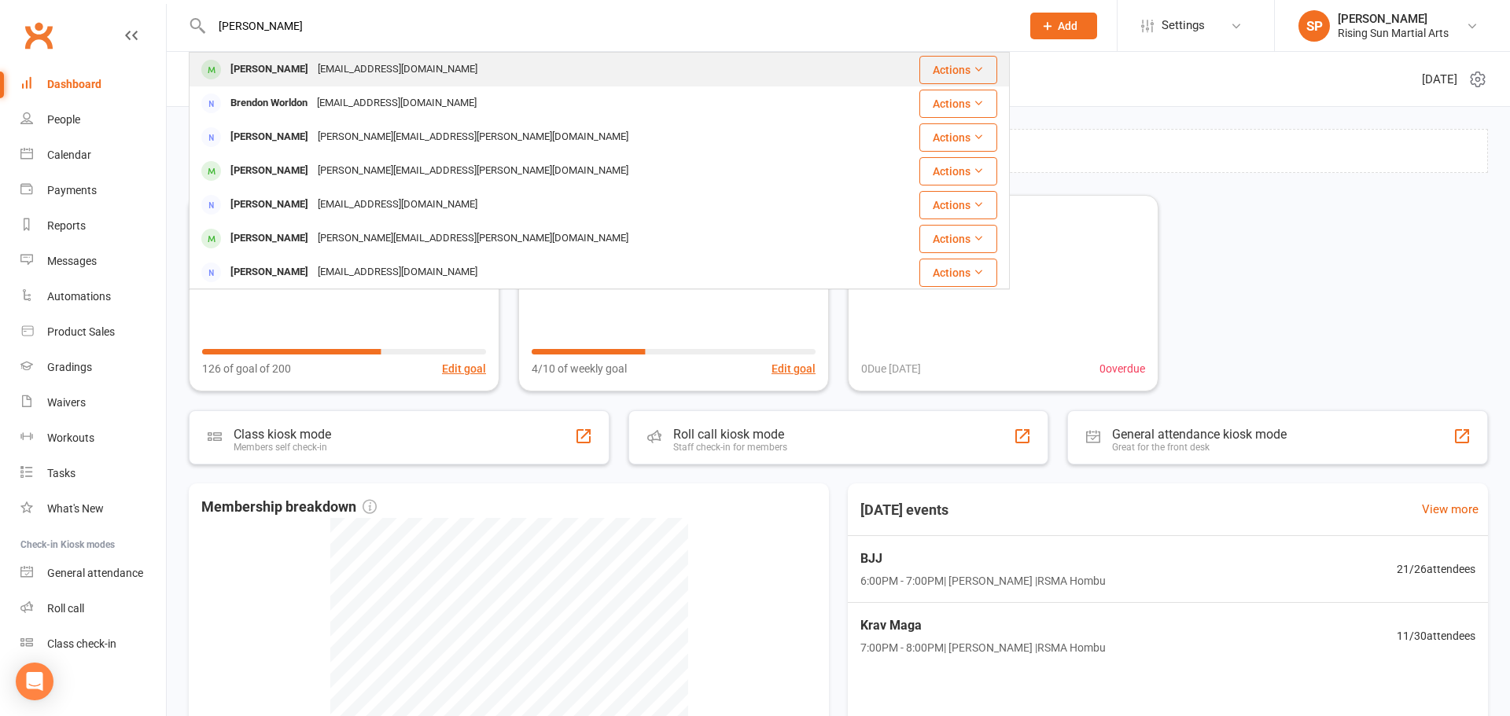
type input "brandon"
click at [421, 70] on div "Brandon Ryce jlryce@outlook.com" at bounding box center [530, 69] width 681 height 32
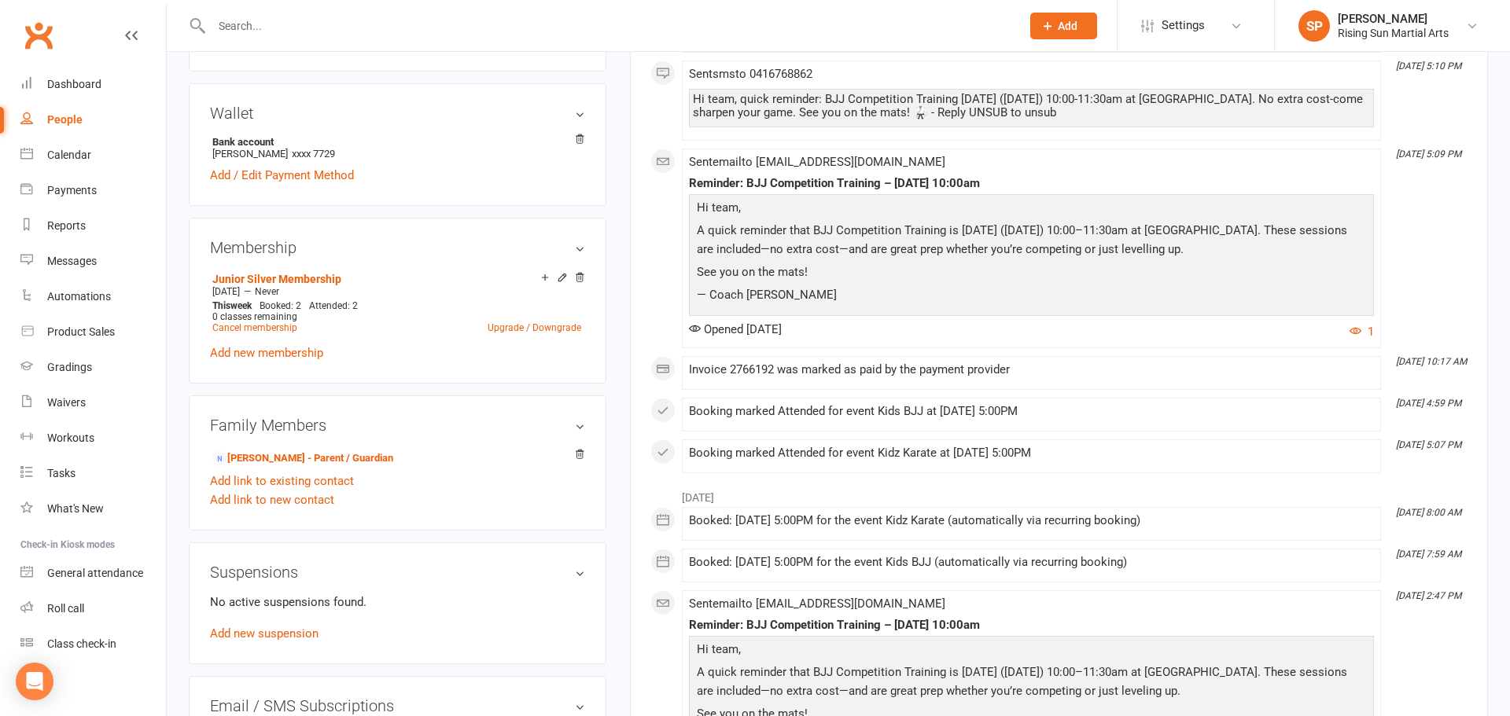
scroll to position [486, 0]
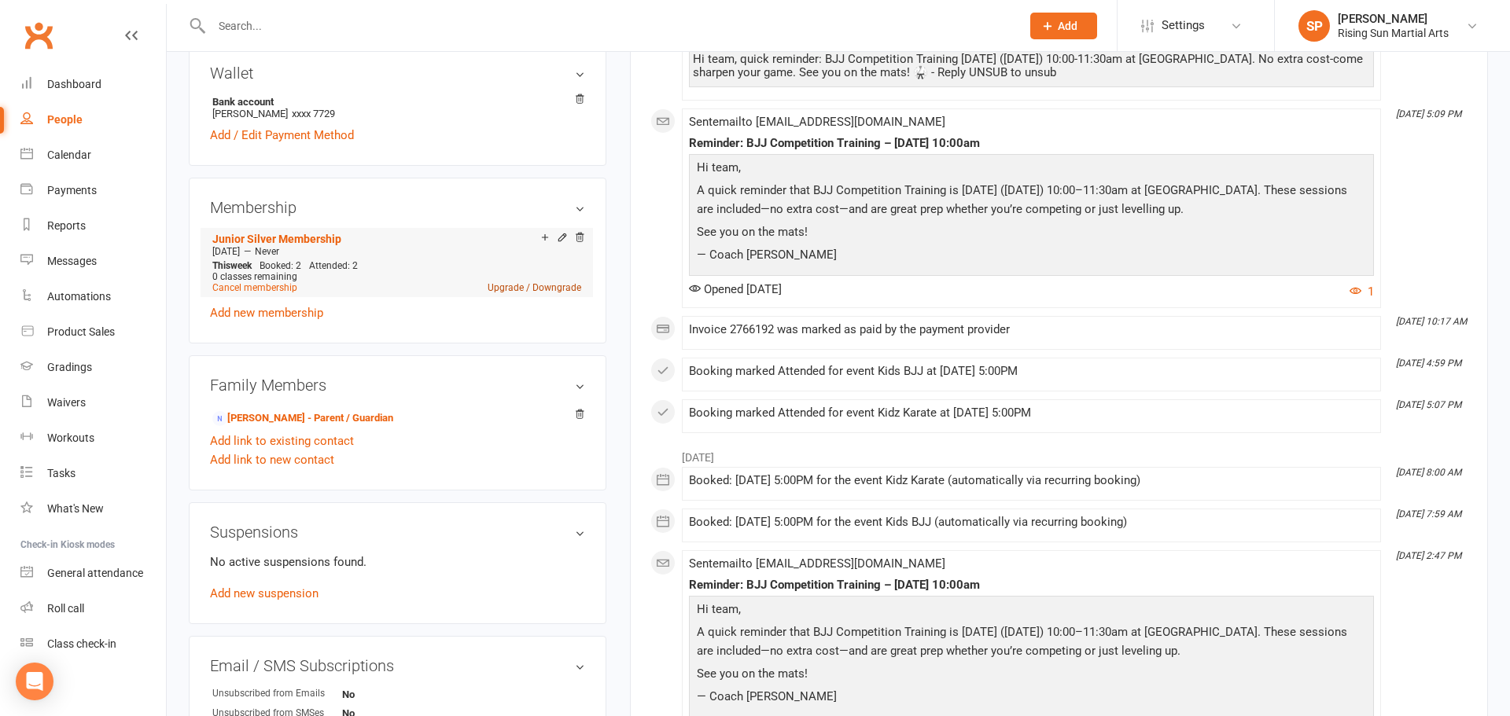
click at [524, 291] on link "Upgrade / Downgrade" at bounding box center [535, 287] width 94 height 11
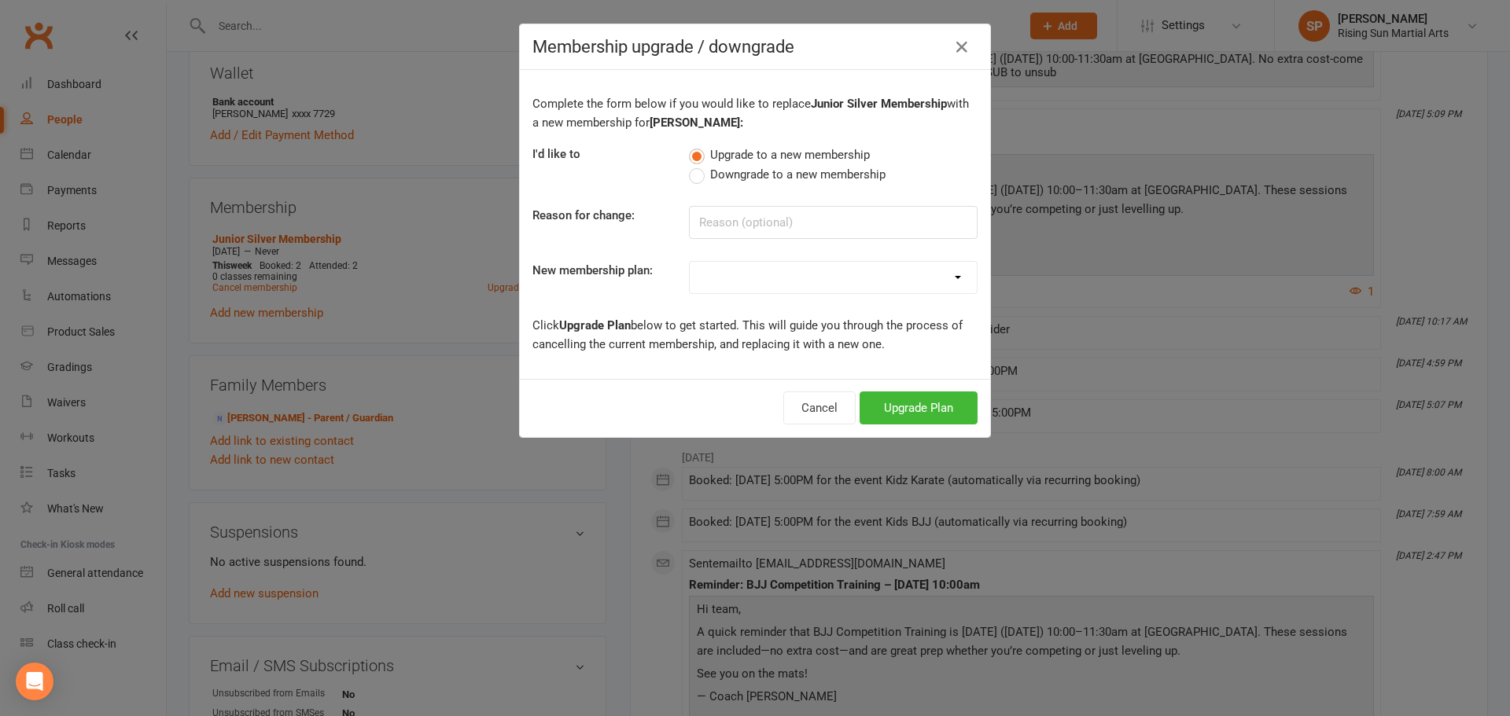
click at [496, 106] on div "Membership upgrade / downgrade Complete the form below if you would like to rep…" at bounding box center [755, 358] width 1510 height 716
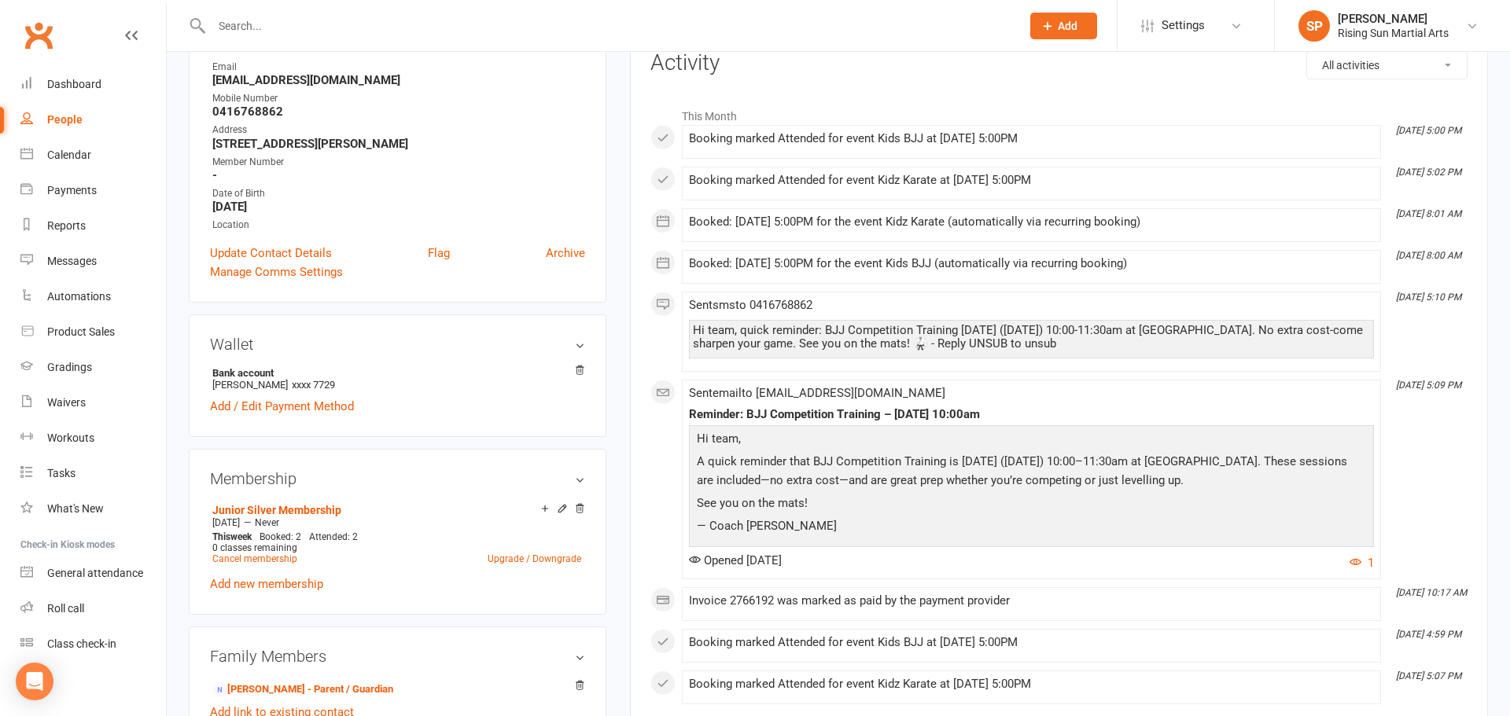
scroll to position [0, 0]
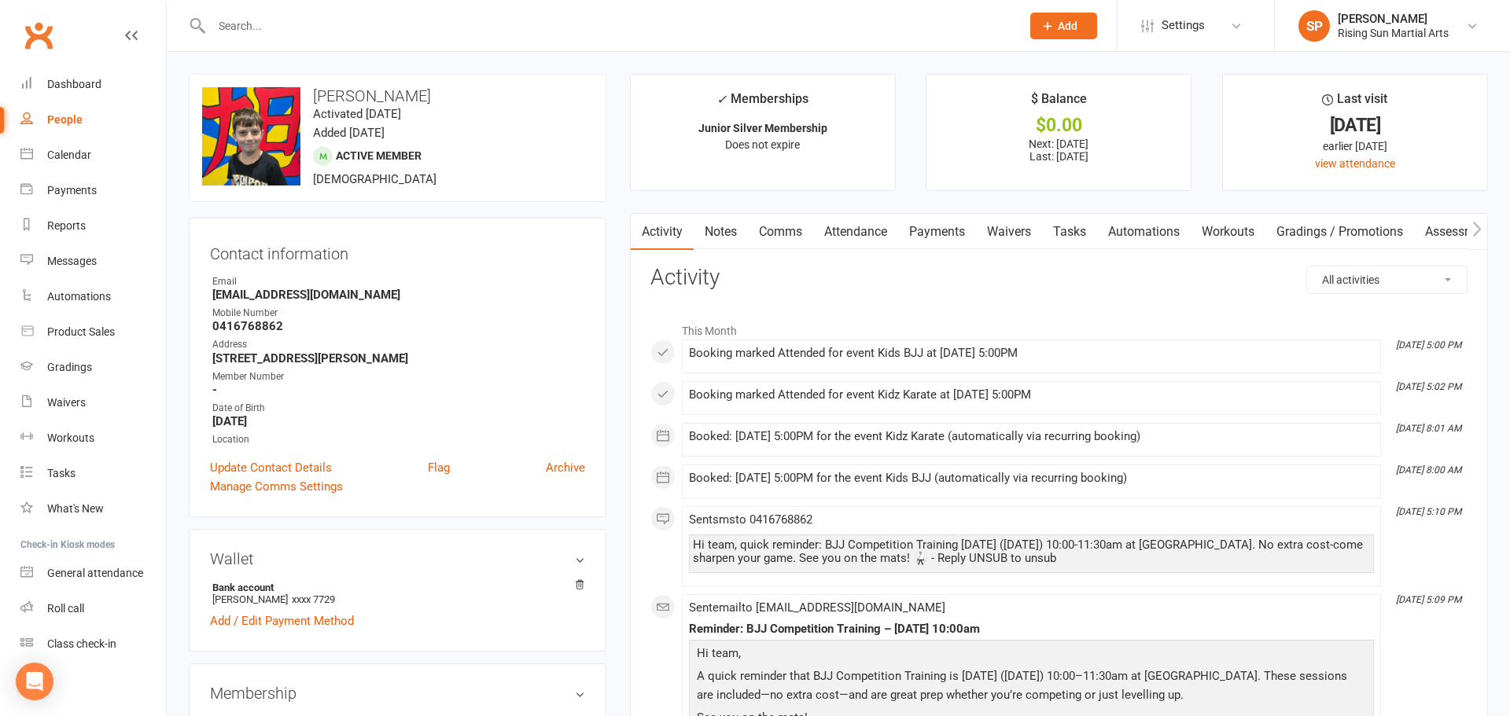
click at [934, 234] on link "Payments" at bounding box center [937, 232] width 78 height 36
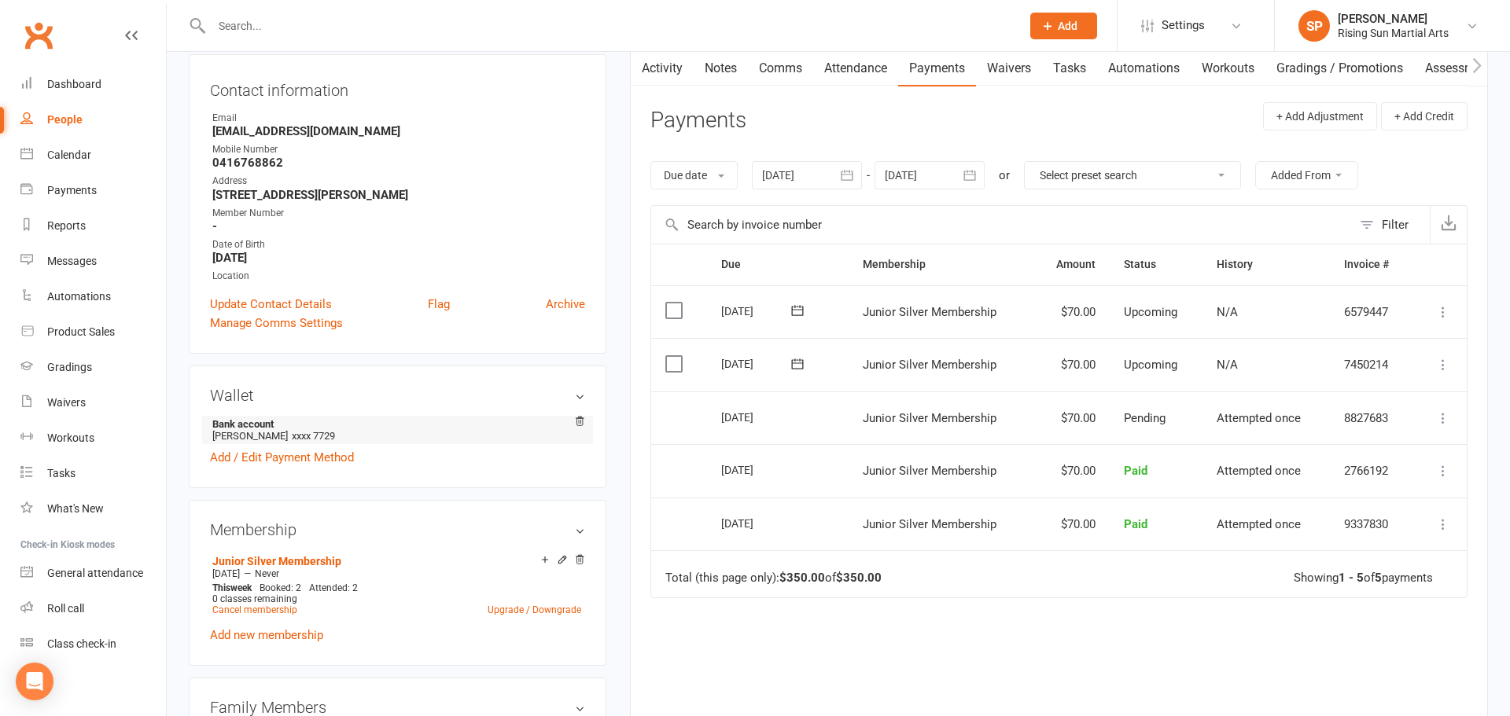
scroll to position [177, 0]
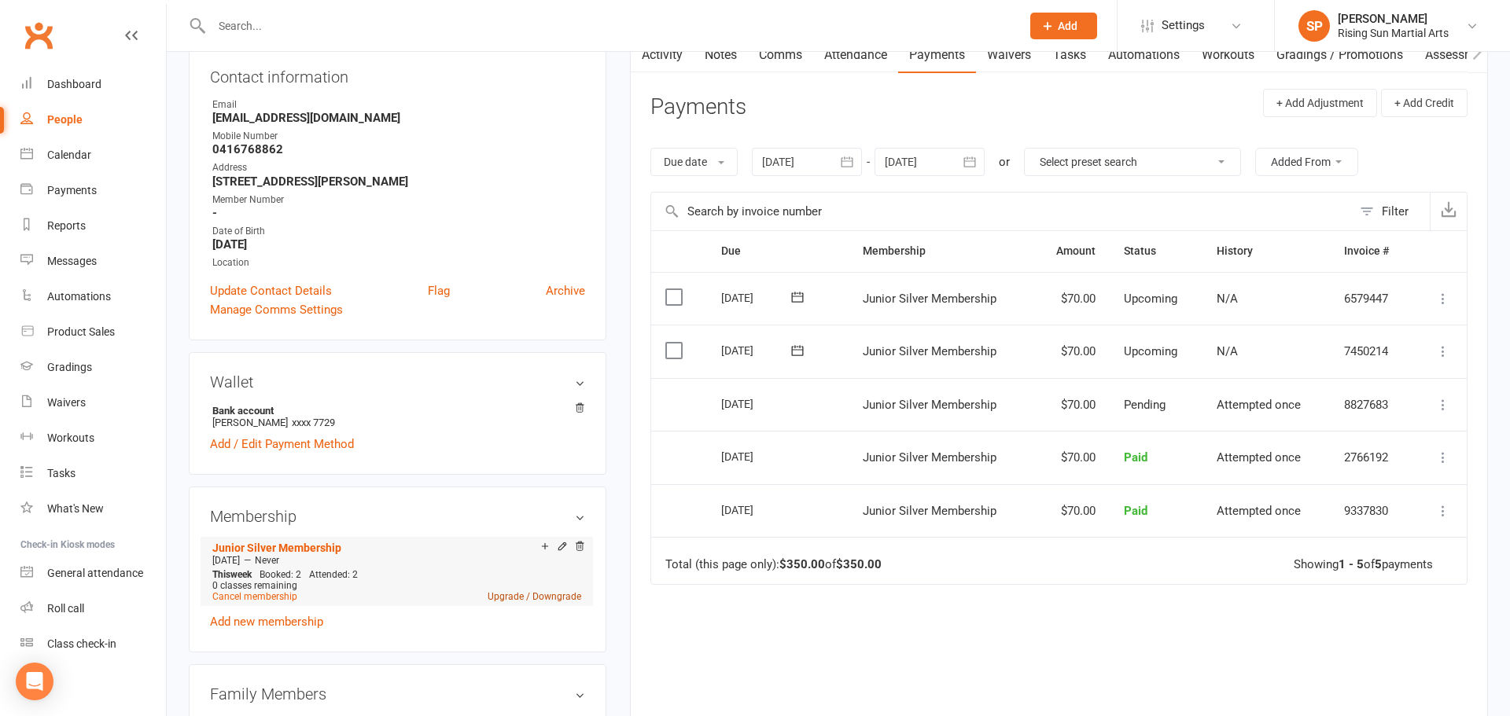
click at [507, 598] on link "Upgrade / Downgrade" at bounding box center [535, 596] width 94 height 11
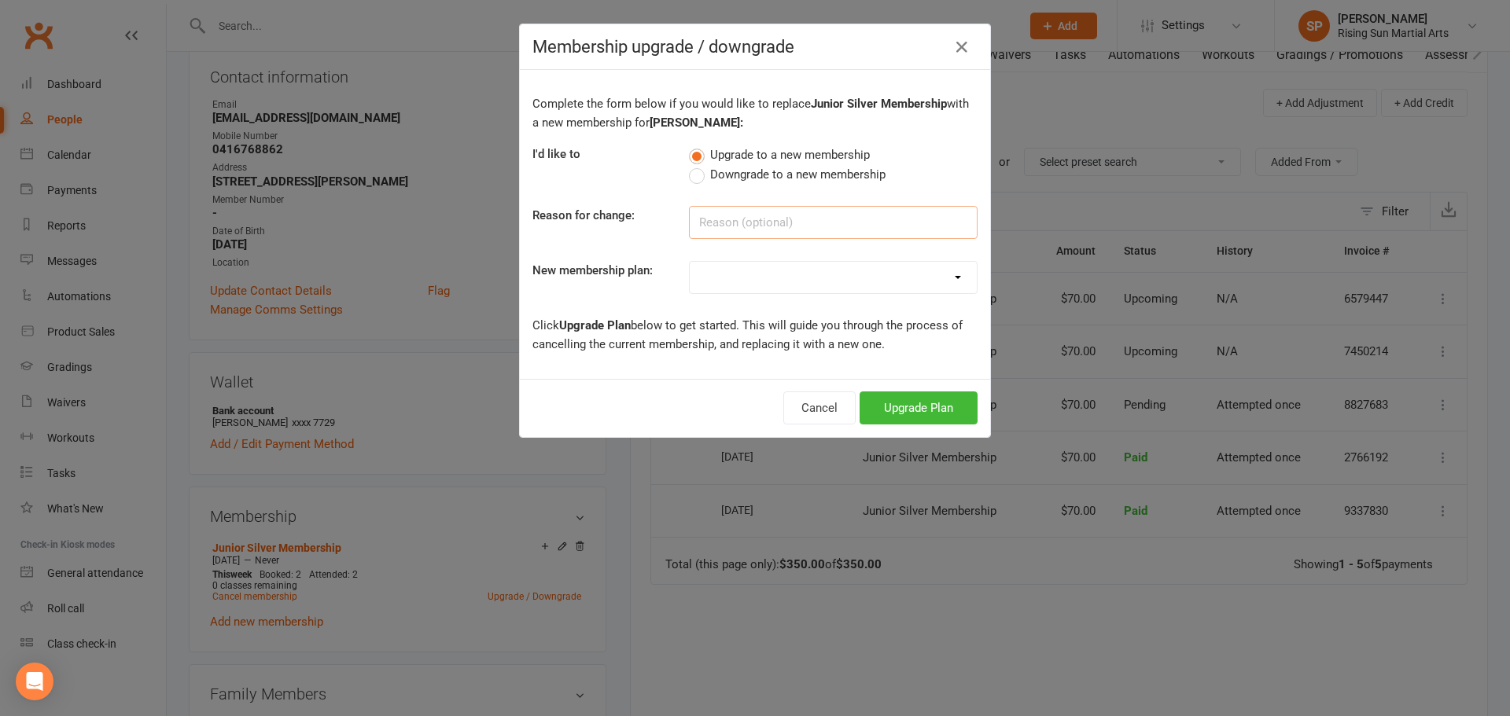
click at [763, 230] on input at bounding box center [833, 222] width 289 height 33
type input "More classes"
click at [731, 269] on select "Junior Bronze Membership Junior Silver Membership Junior Gold Membership Junior…" at bounding box center [833, 277] width 287 height 31
select select "2"
click at [690, 262] on select "Junior Bronze Membership Junior Silver Membership Junior Gold Membership Junior…" at bounding box center [833, 277] width 287 height 31
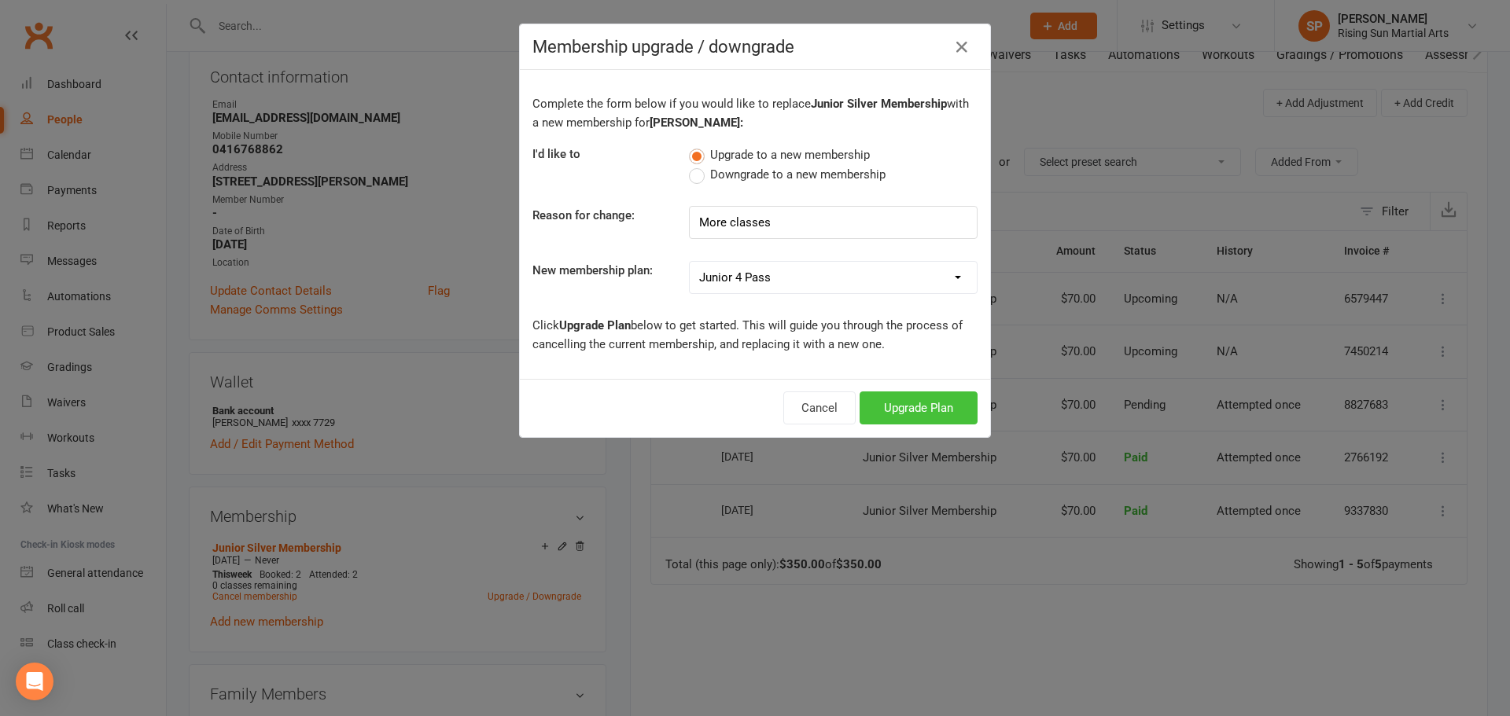
click at [891, 403] on button "Upgrade Plan" at bounding box center [918, 408] width 118 height 33
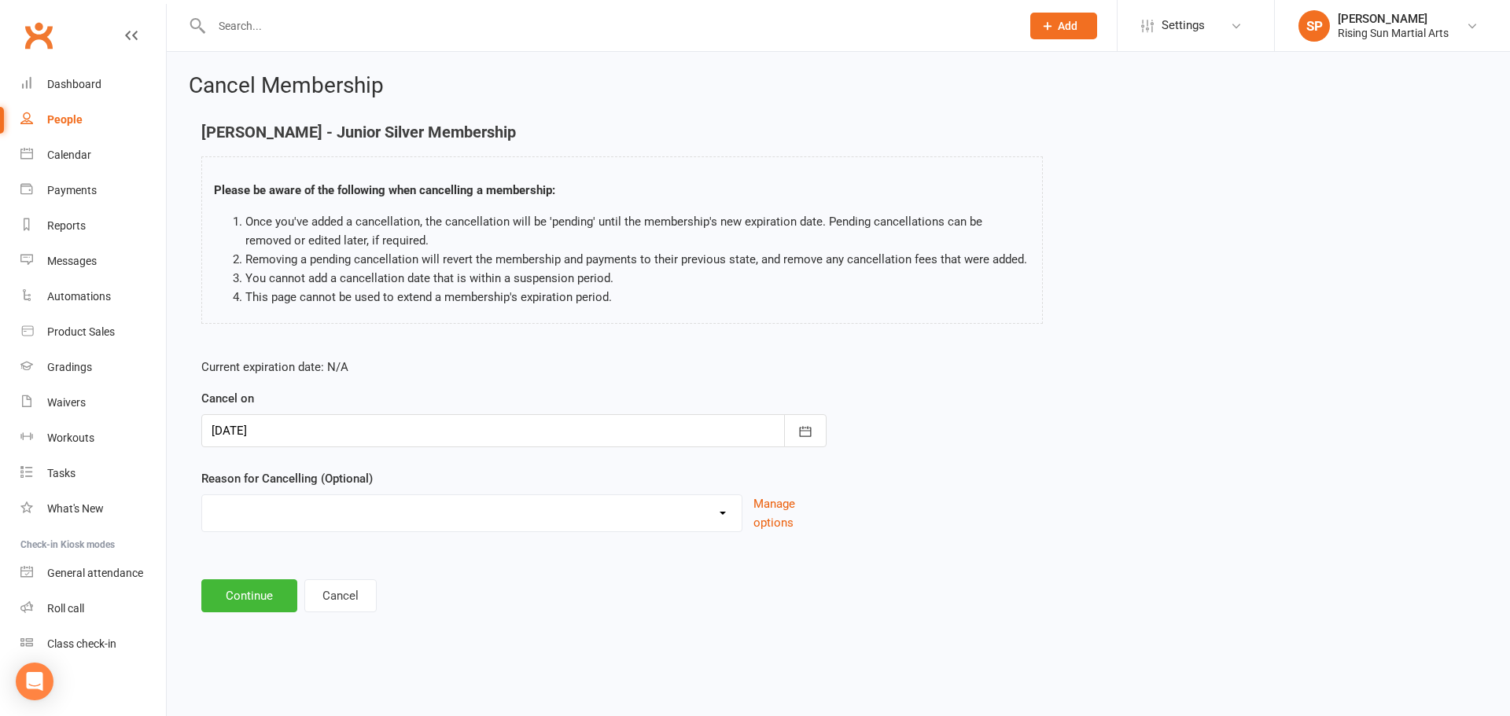
click at [688, 532] on div "Change of Lifestyle Change of Membership Change of Payment Day Holiday Injury L…" at bounding box center [471, 514] width 541 height 38
click at [678, 516] on select "Change of Lifestyle Change of Membership Change of Payment Day Holiday Injury L…" at bounding box center [471, 510] width 539 height 31
select select "1"
click at [202, 495] on select "Change of Lifestyle Change of Membership Change of Payment Day Holiday Injury L…" at bounding box center [471, 510] width 539 height 31
click at [269, 598] on button "Continue" at bounding box center [249, 596] width 96 height 33
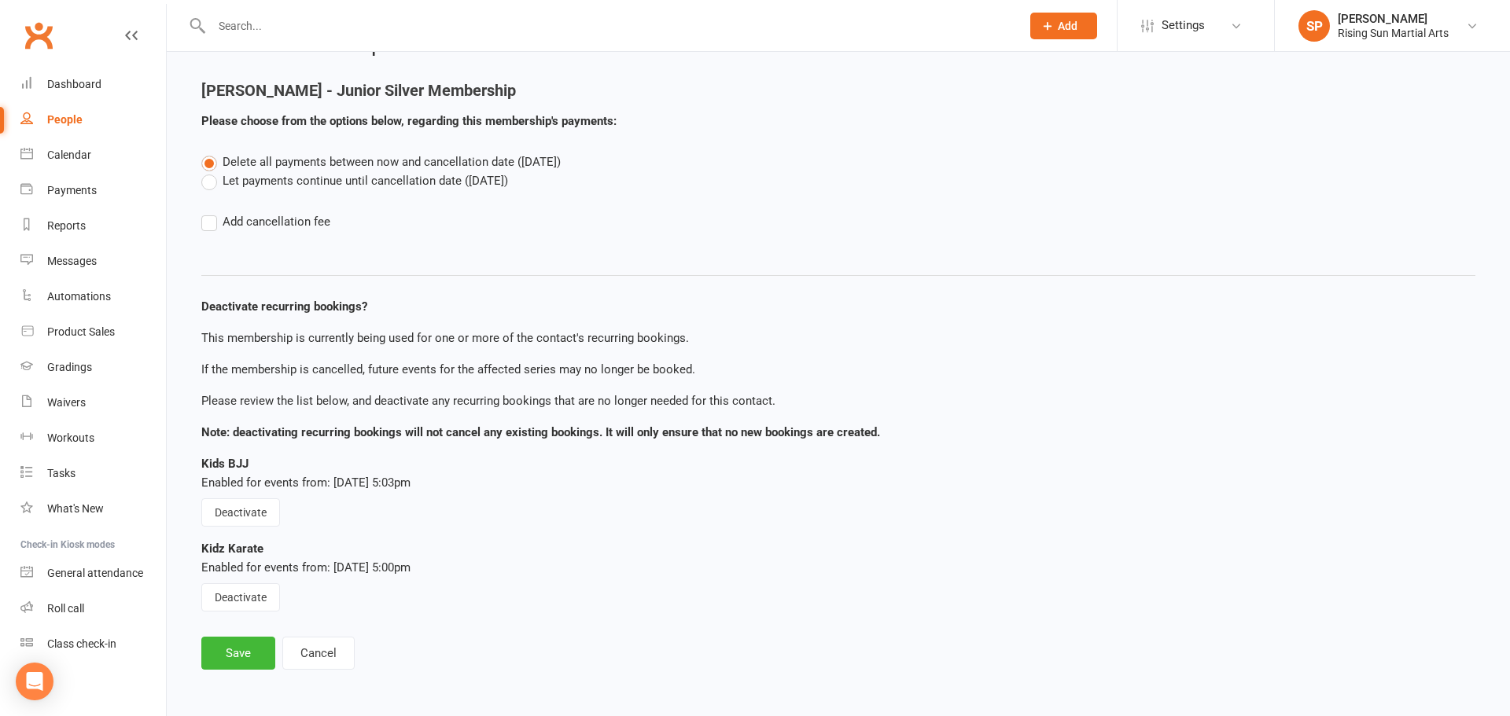
scroll to position [43, 0]
click at [242, 651] on button "Save" at bounding box center [238, 651] width 74 height 33
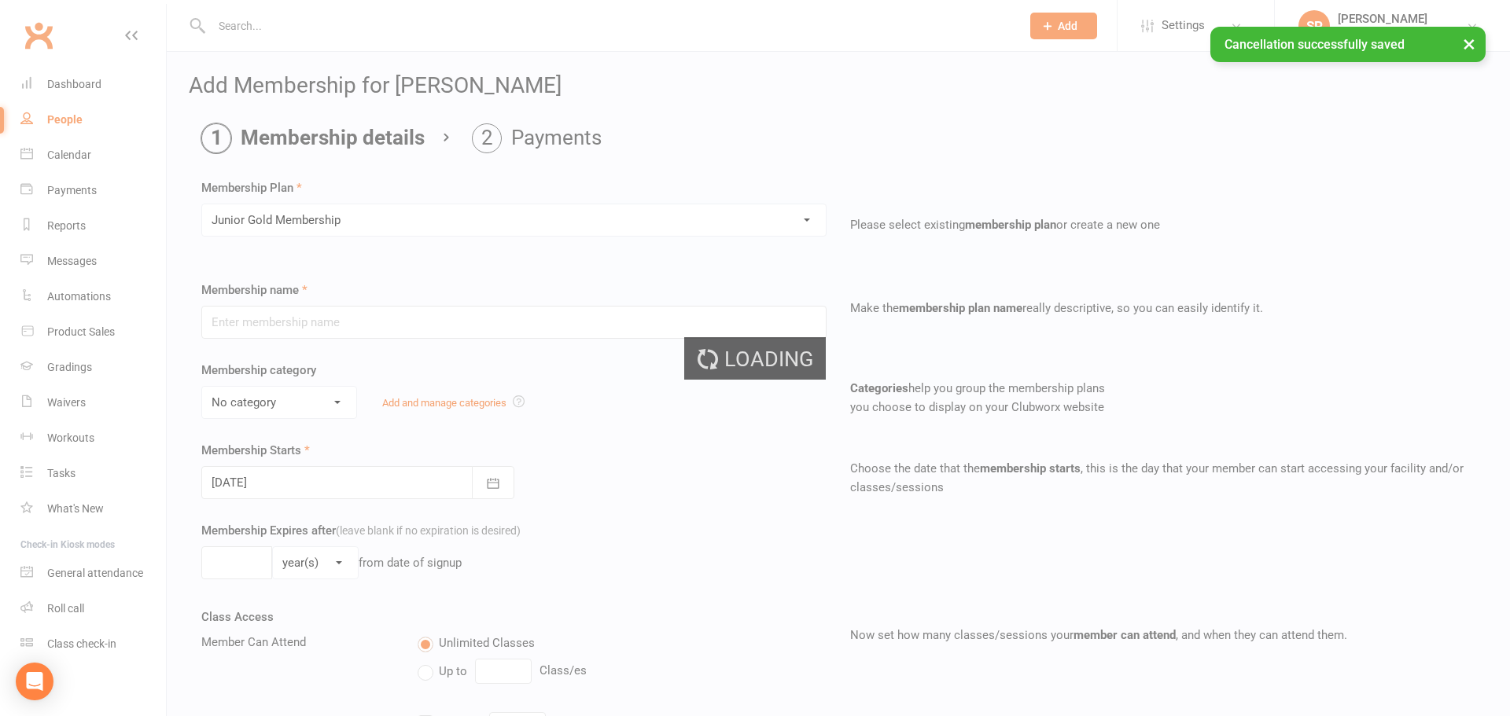
type input "Junior Gold Membership"
select select "3"
type input "0"
type input "4"
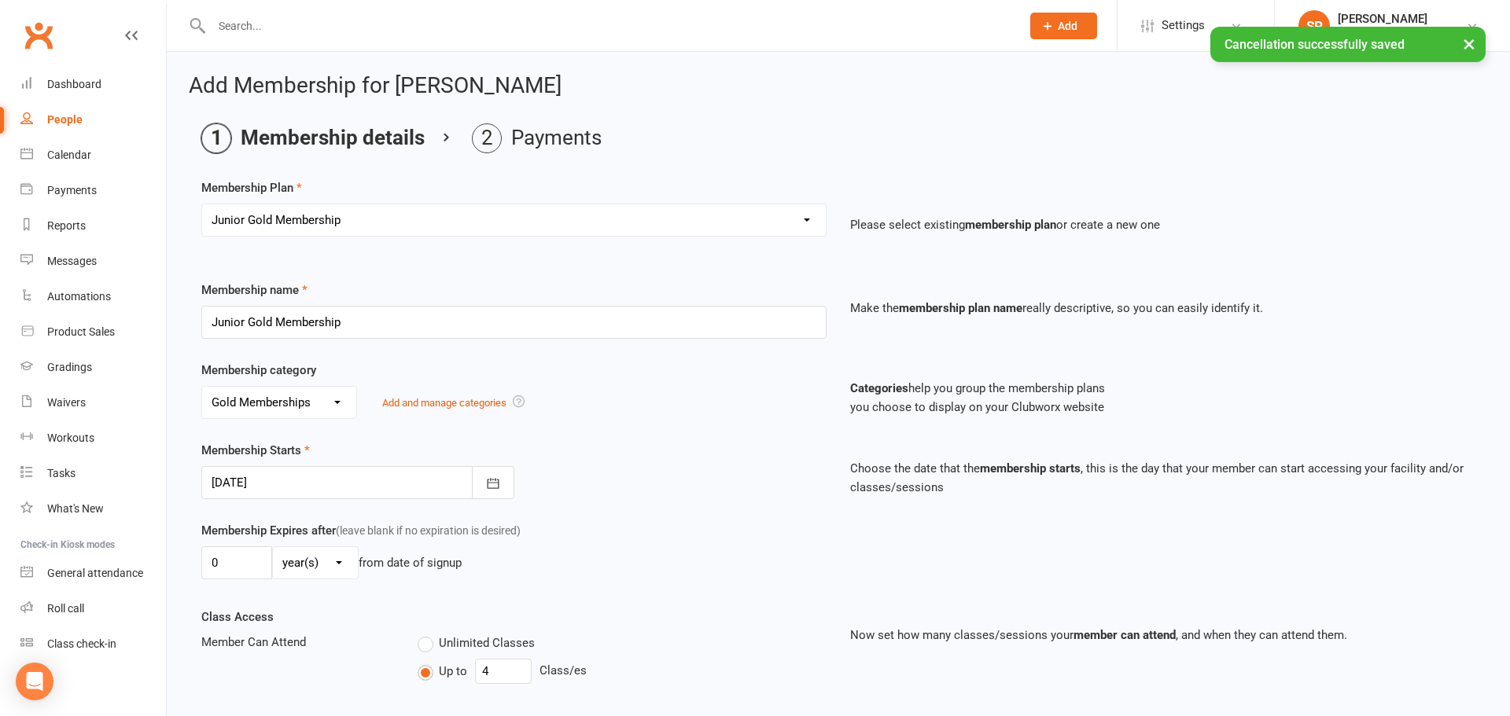
click at [363, 215] on select "Select a membership plan Create new Membership Plan Junior Bronze Membership Ju…" at bounding box center [514, 219] width 624 height 31
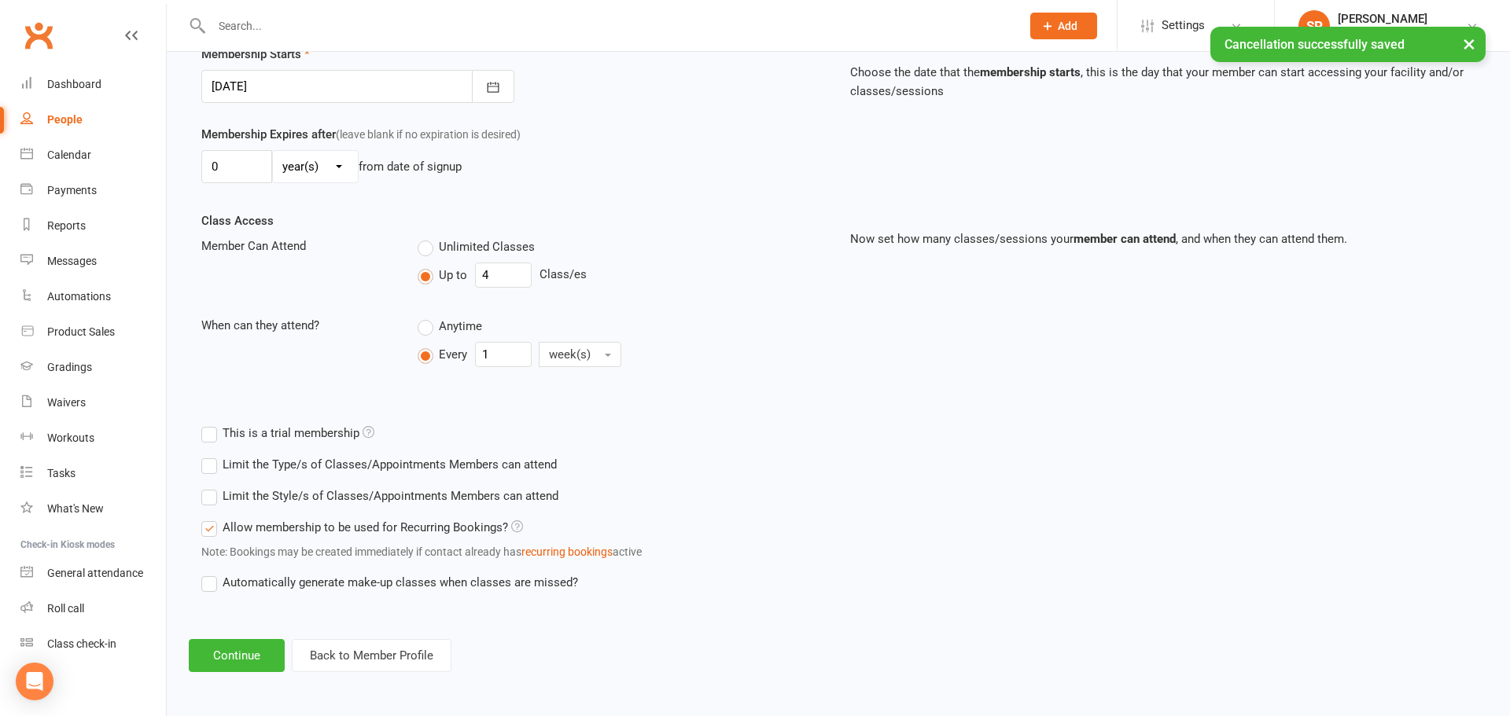
scroll to position [397, 0]
click at [248, 661] on button "Continue" at bounding box center [237, 655] width 96 height 33
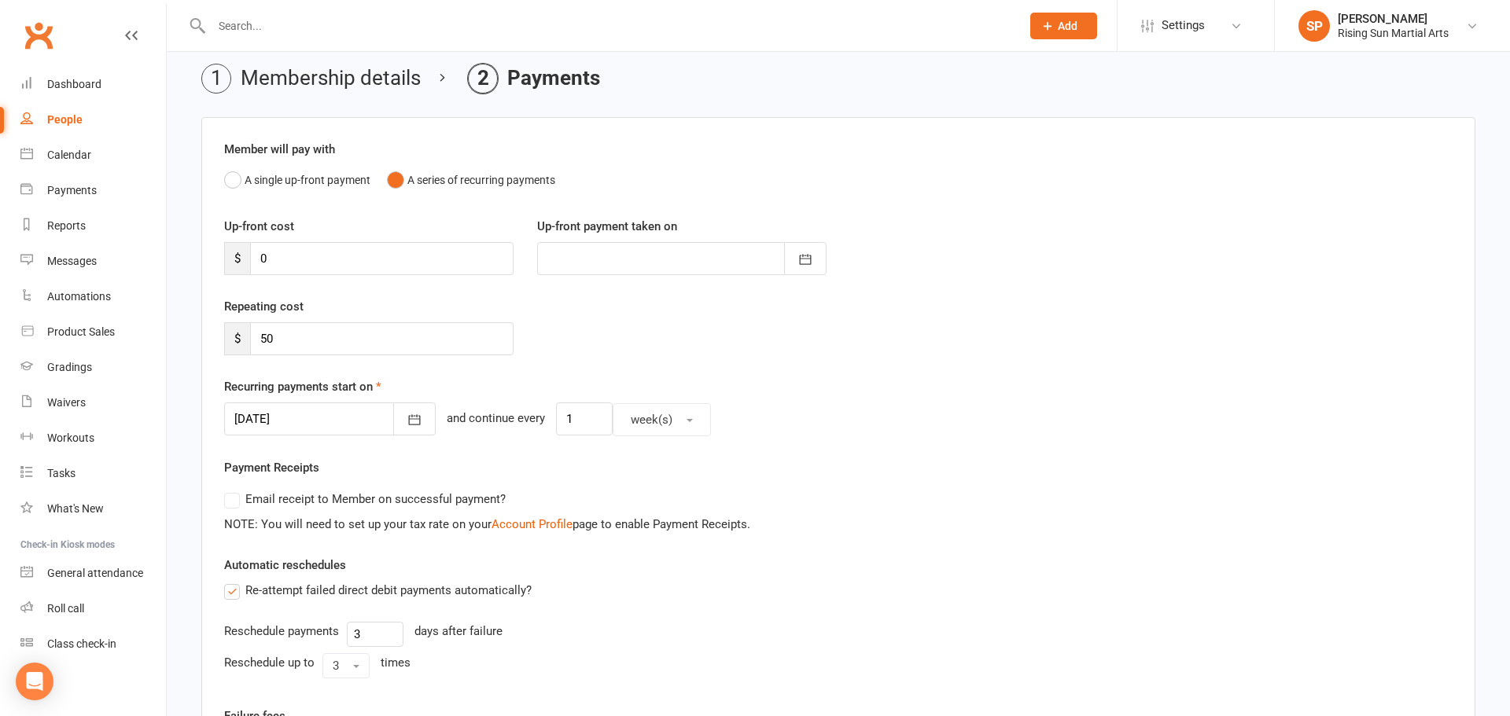
scroll to position [66, 0]
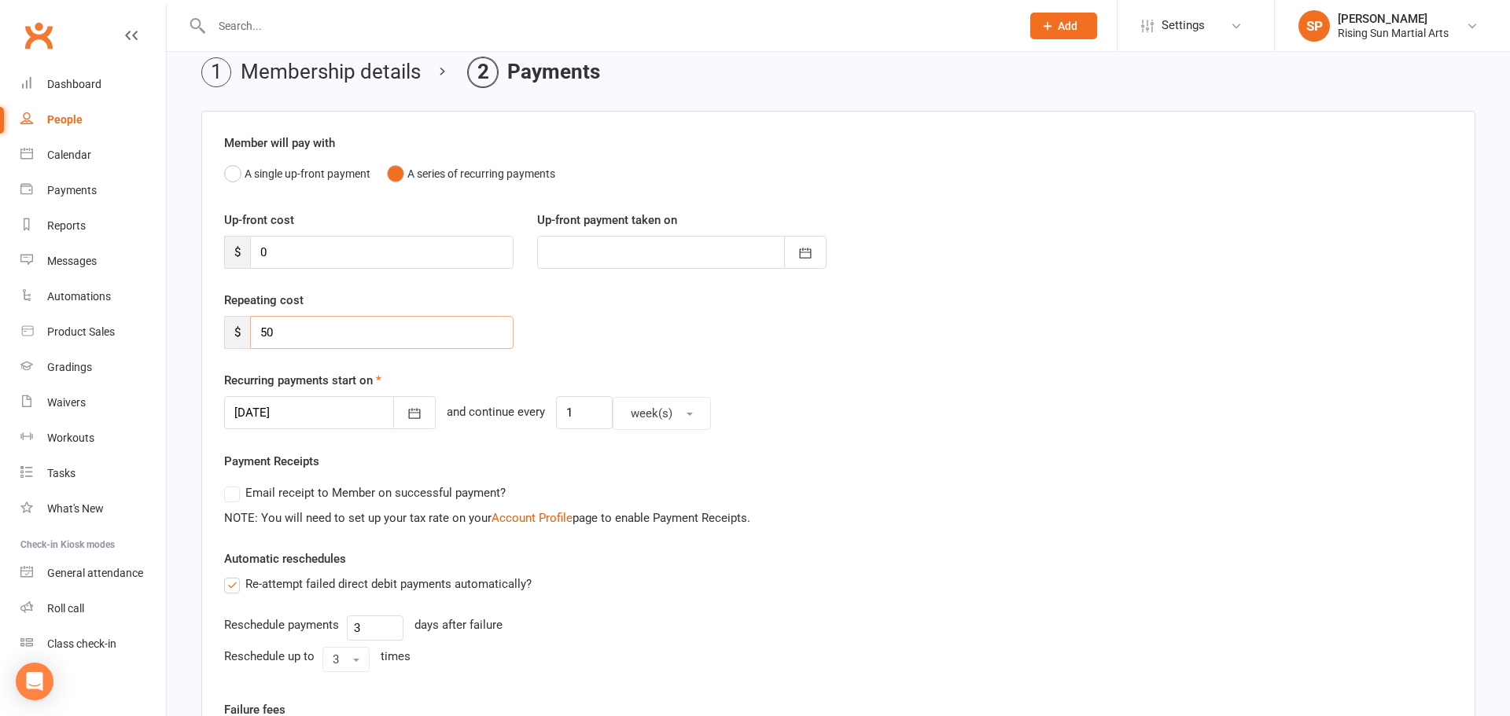
drag, startPoint x: 282, startPoint y: 329, endPoint x: 244, endPoint y: 331, distance: 38.6
click at [244, 331] on div "$ 50" at bounding box center [368, 332] width 289 height 33
type input "100"
click at [393, 409] on button "button" at bounding box center [414, 412] width 42 height 33
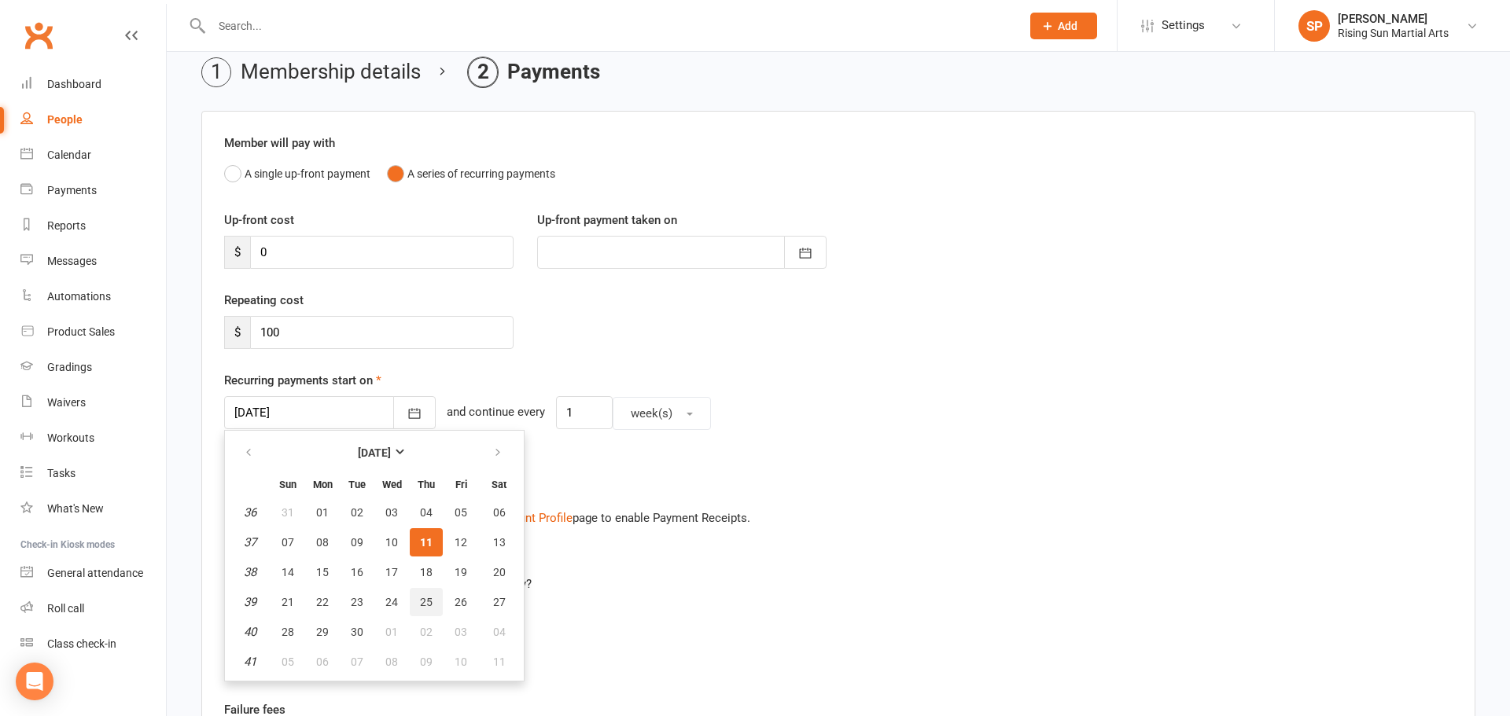
click at [420, 605] on span "25" at bounding box center [426, 602] width 13 height 13
type input "25 Sep 2025"
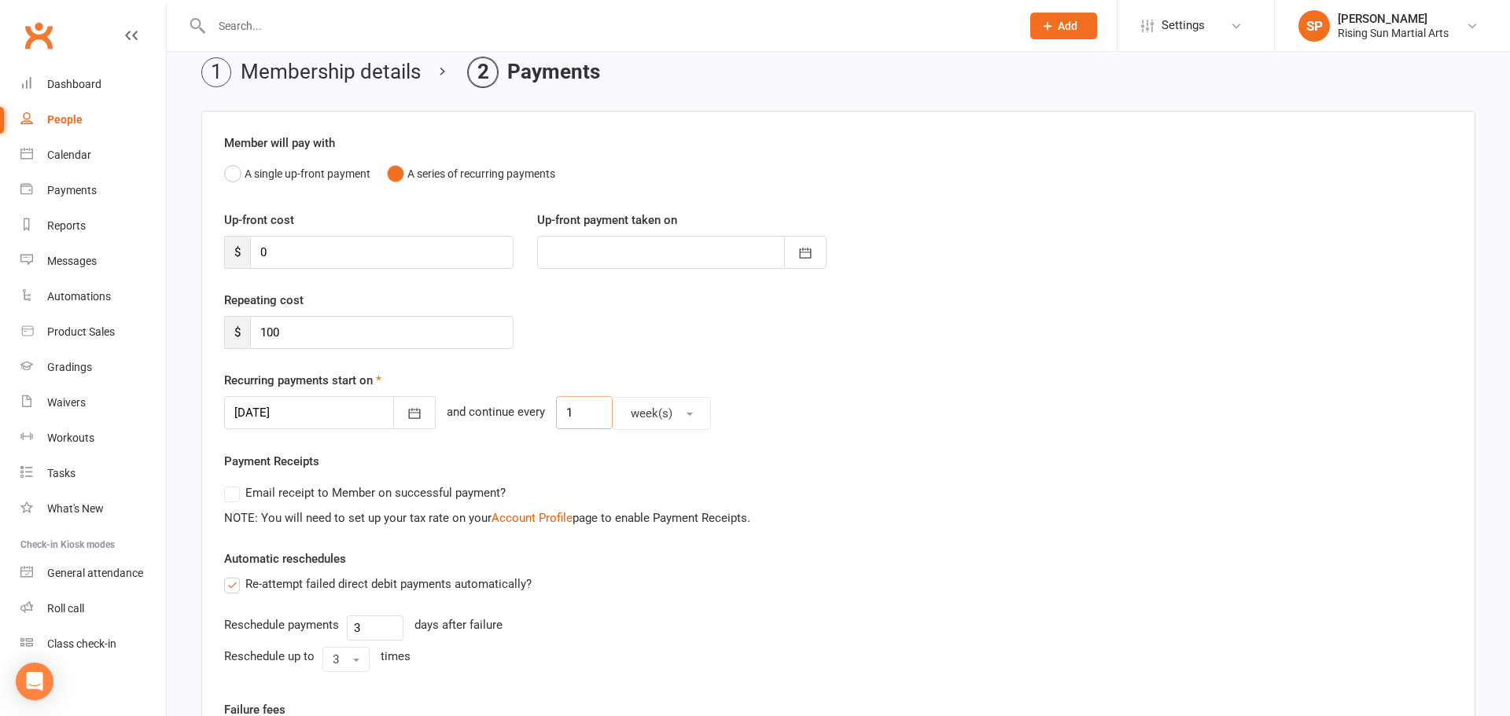
drag, startPoint x: 527, startPoint y: 407, endPoint x: 499, endPoint y: 414, distance: 28.4
click at [499, 414] on div "25 Sep 2025 September 2025 Sun Mon Tue Wed Thu Fri Sat 36 31 01 02 03 04 05 06 …" at bounding box center [838, 413] width 1228 height 34
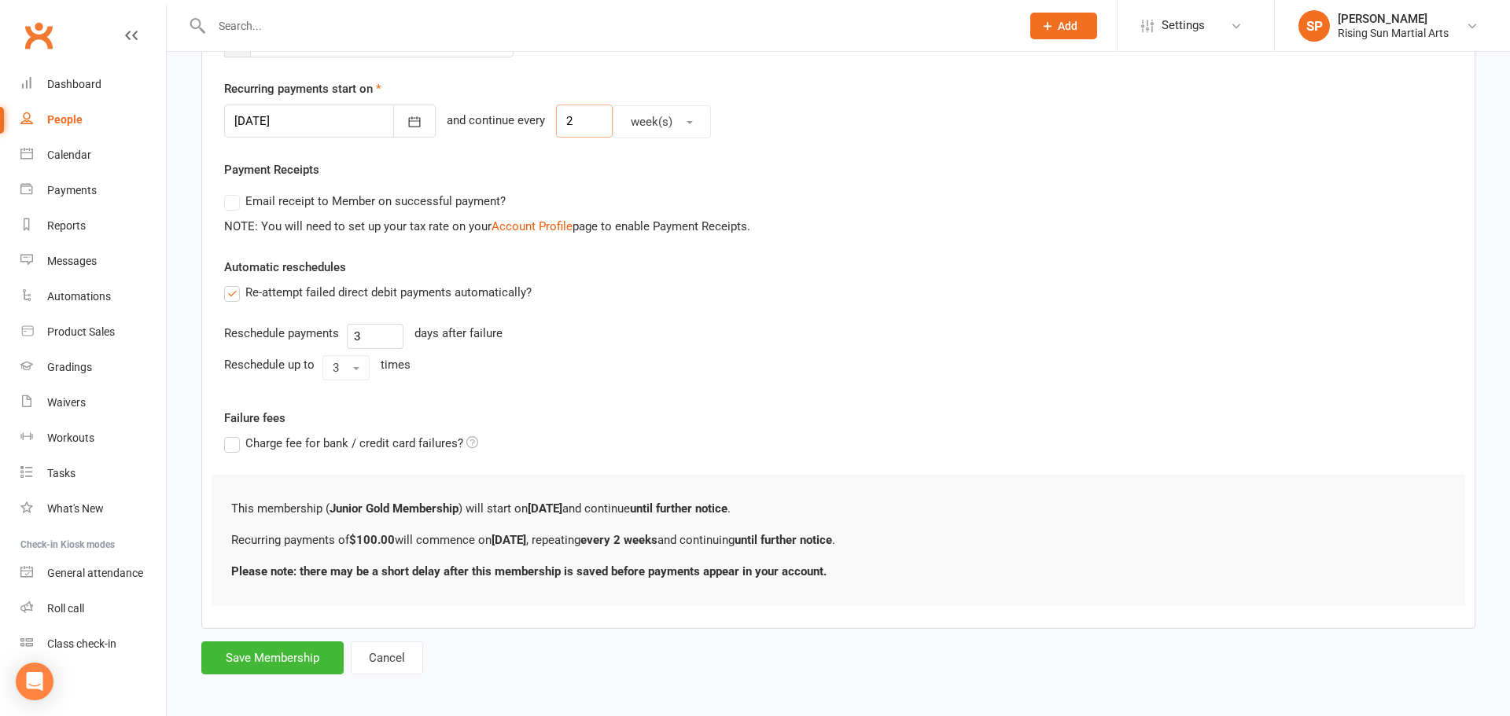
scroll to position [364, 0]
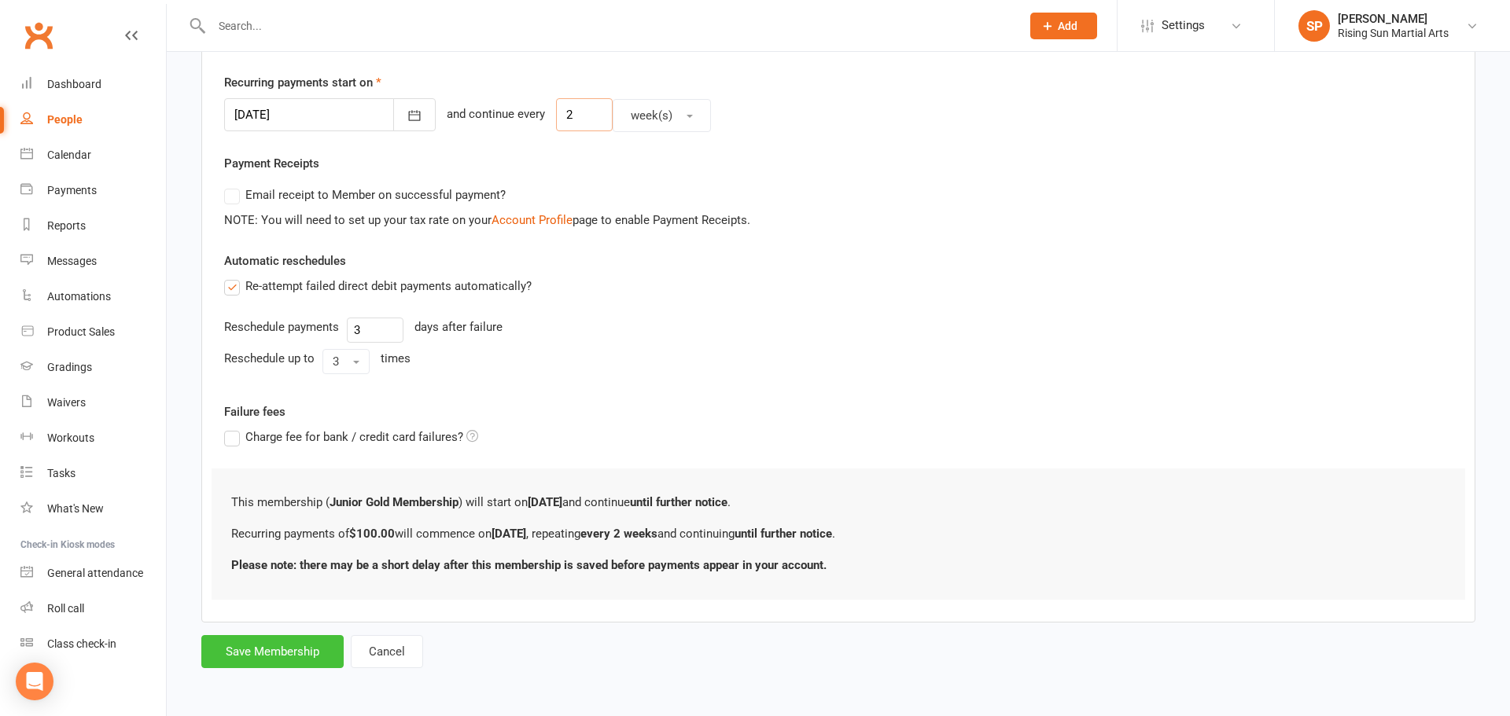
type input "2"
click at [239, 666] on button "Save Membership" at bounding box center [272, 651] width 142 height 33
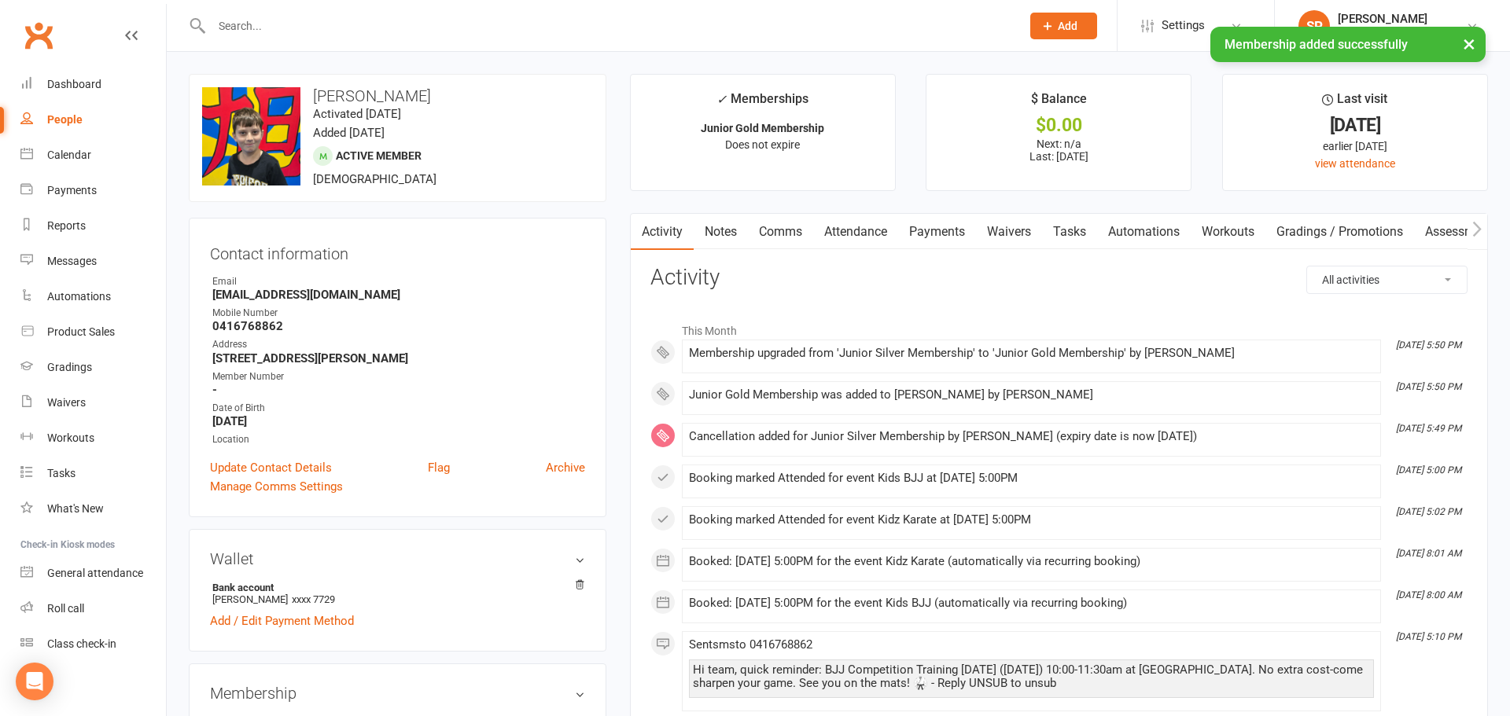
click at [85, 126] on link "People" at bounding box center [92, 119] width 145 height 35
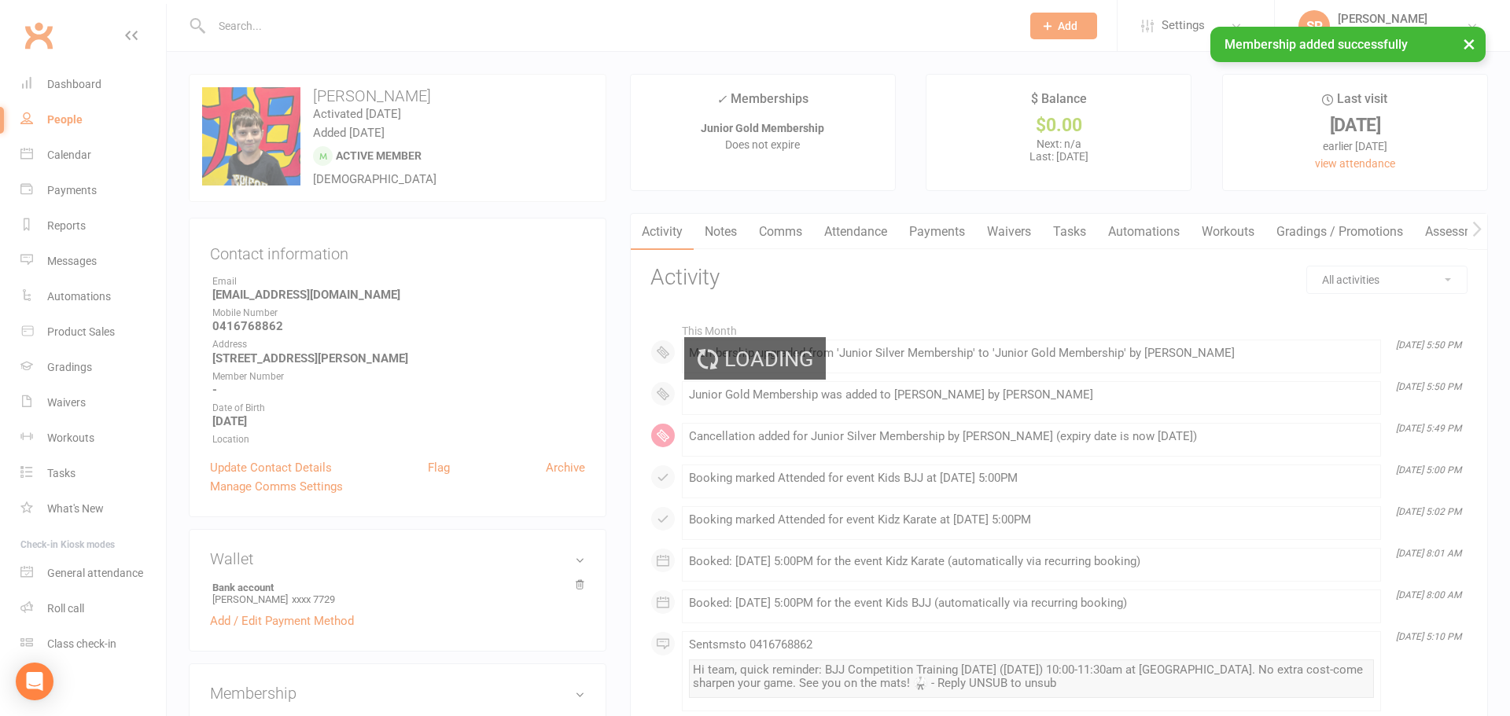
select select "100"
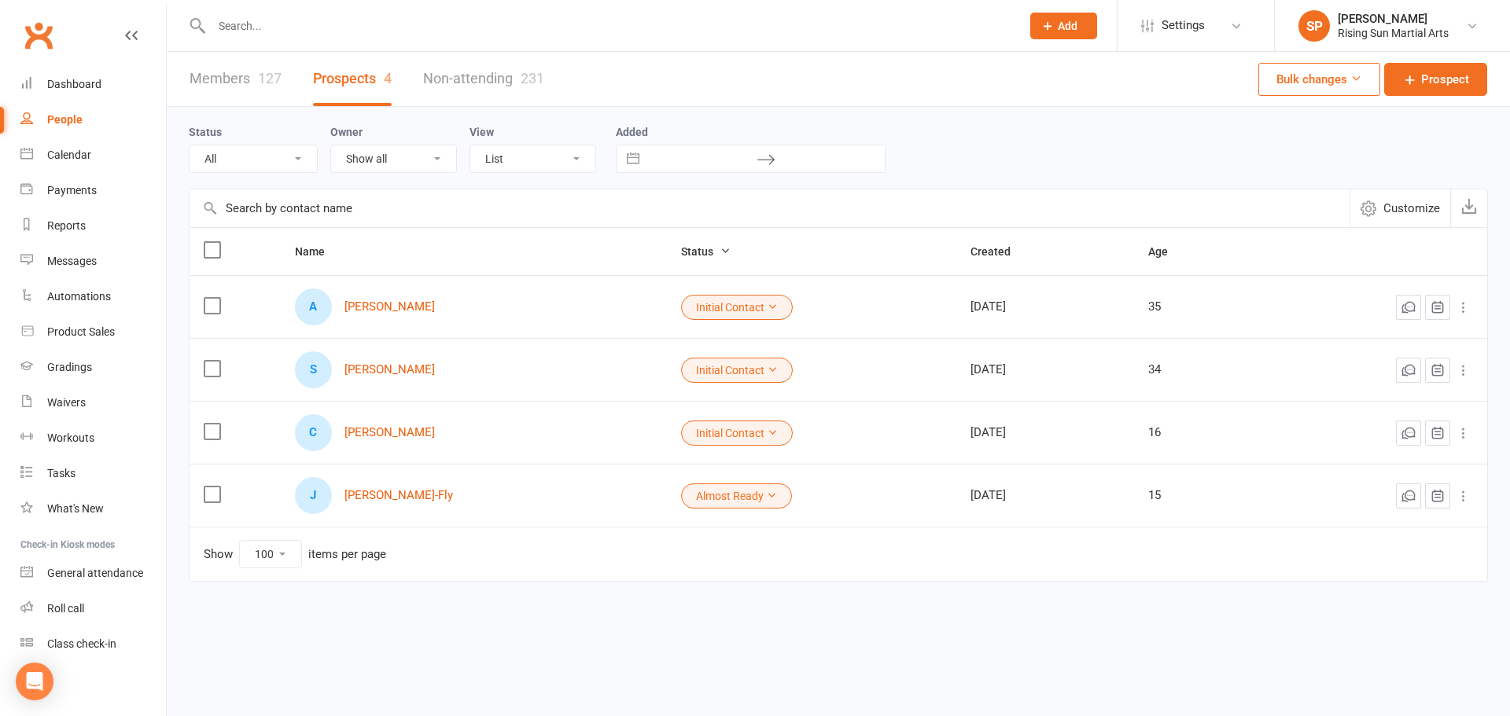
click at [223, 86] on link "Members 127" at bounding box center [236, 79] width 92 height 54
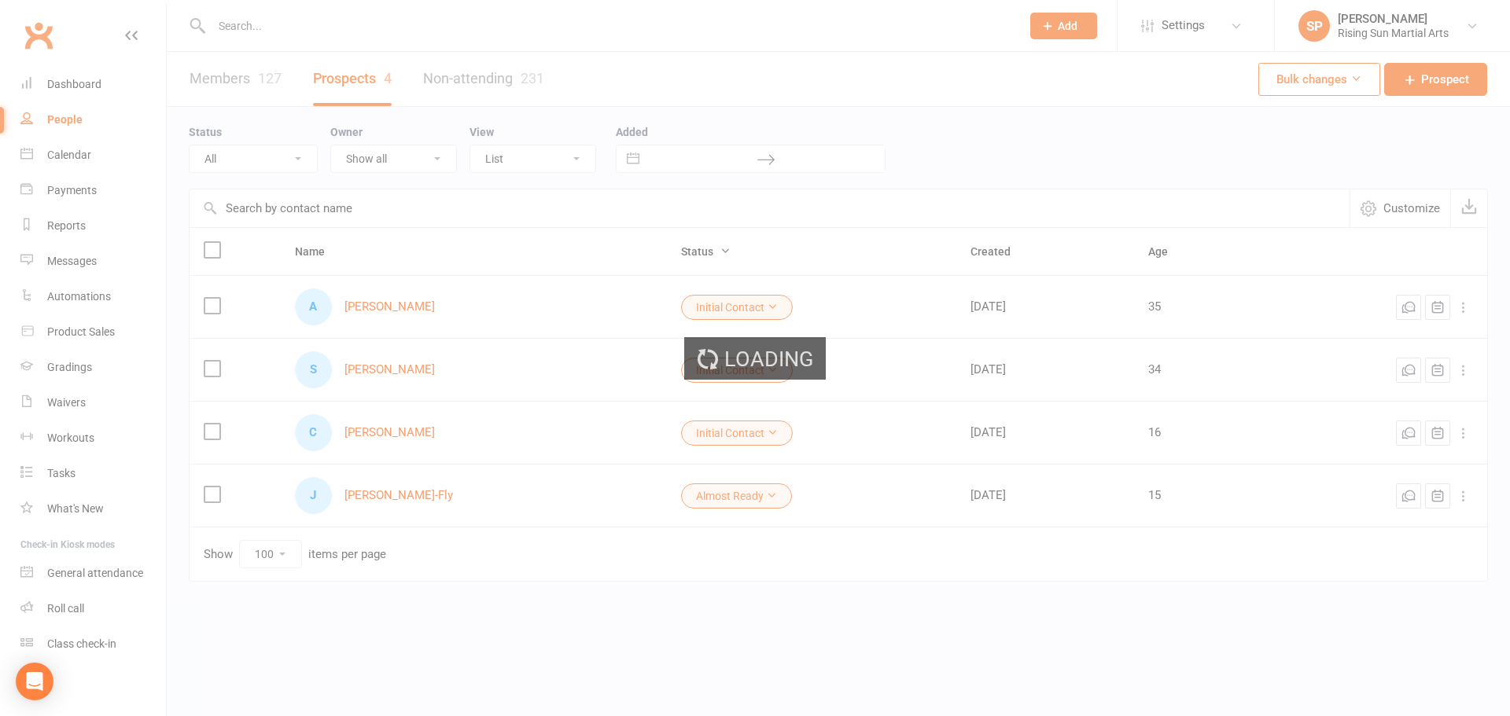
select select "100"
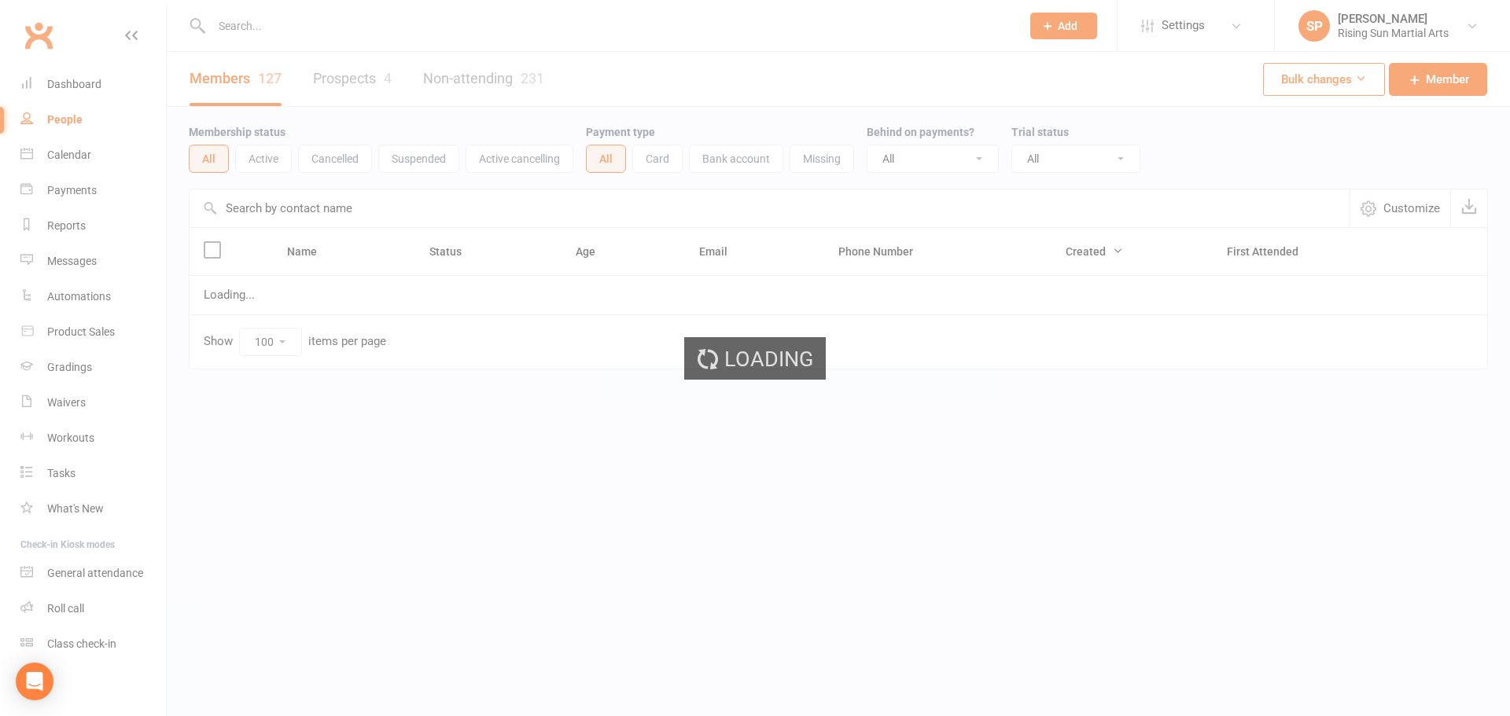
click at [311, 24] on div "Loading" at bounding box center [755, 358] width 1510 height 716
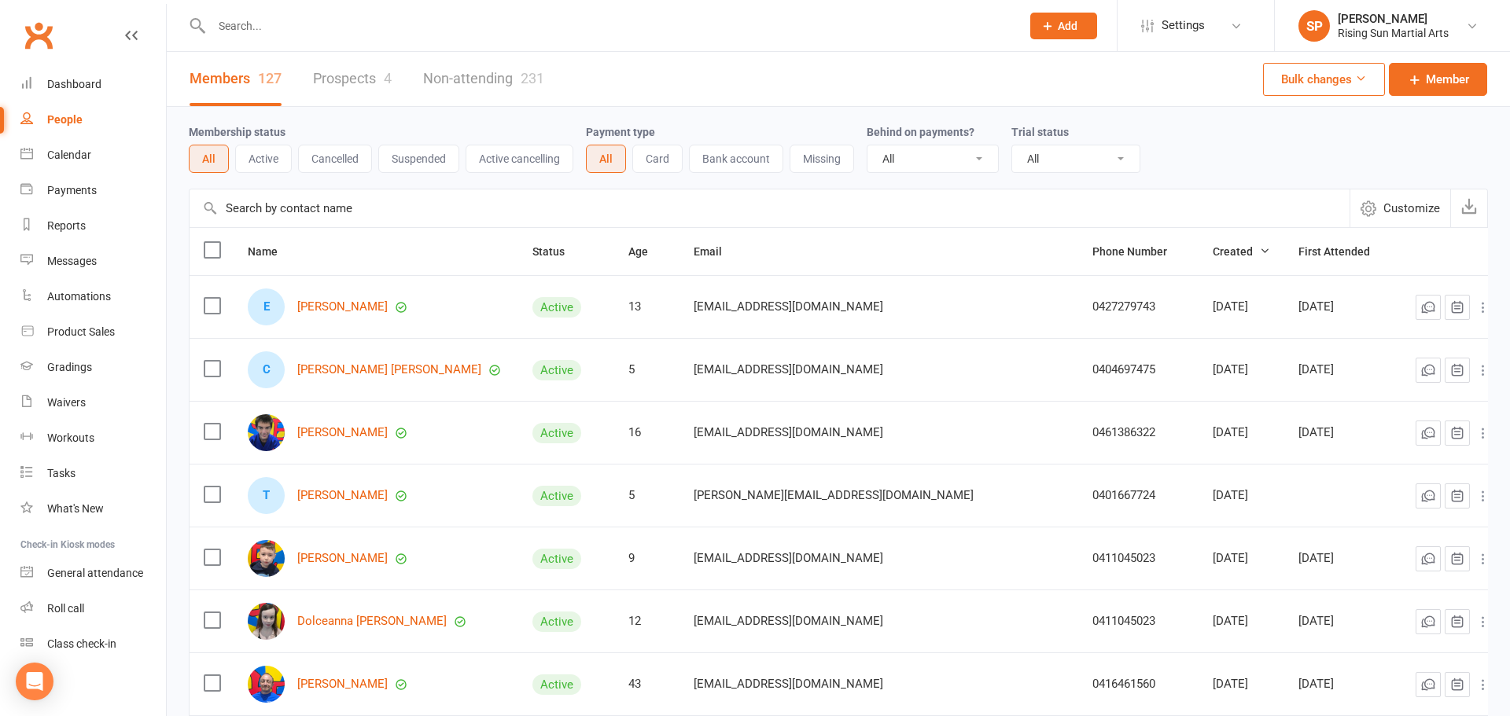
click at [311, 25] on input "text" at bounding box center [608, 26] width 803 height 22
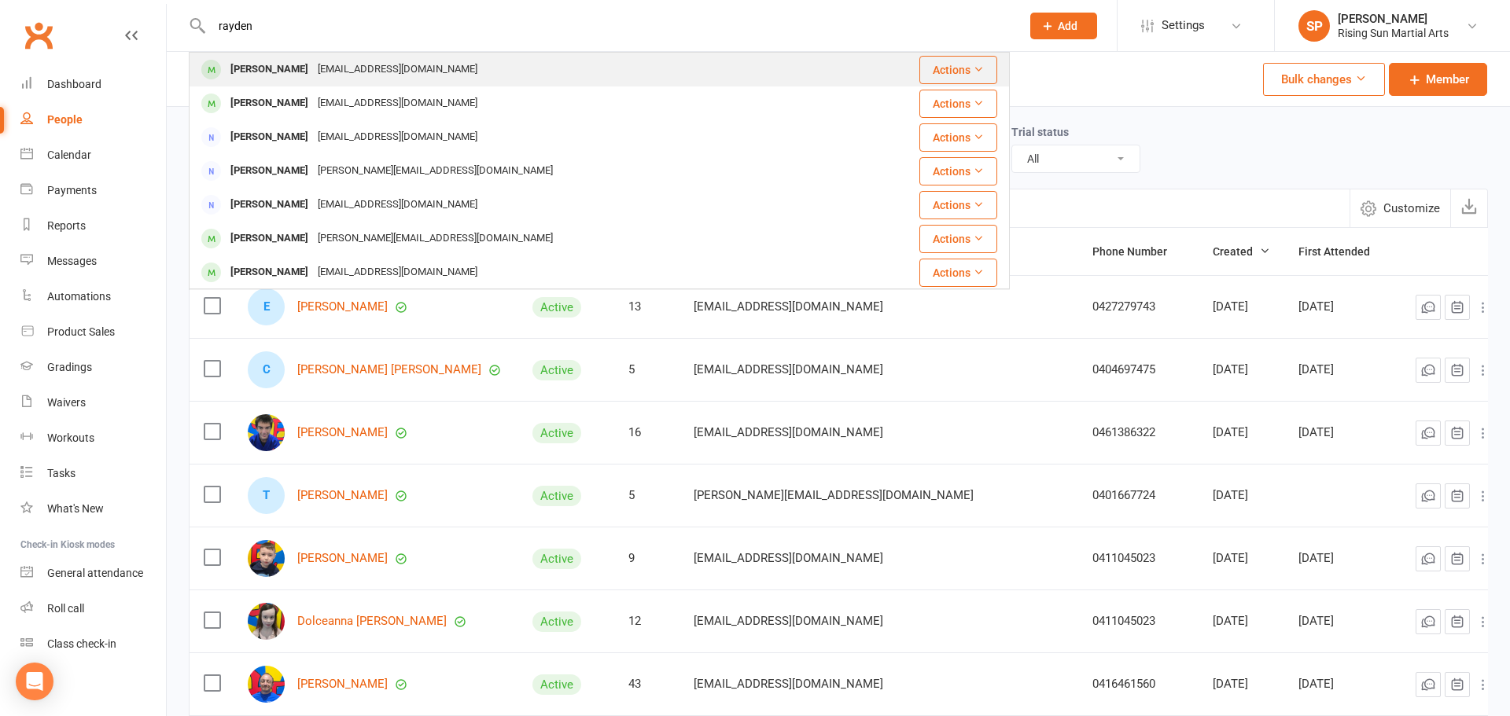
type input "rayden"
click at [324, 72] on div "[EMAIL_ADDRESS][DOMAIN_NAME]" at bounding box center [397, 69] width 169 height 23
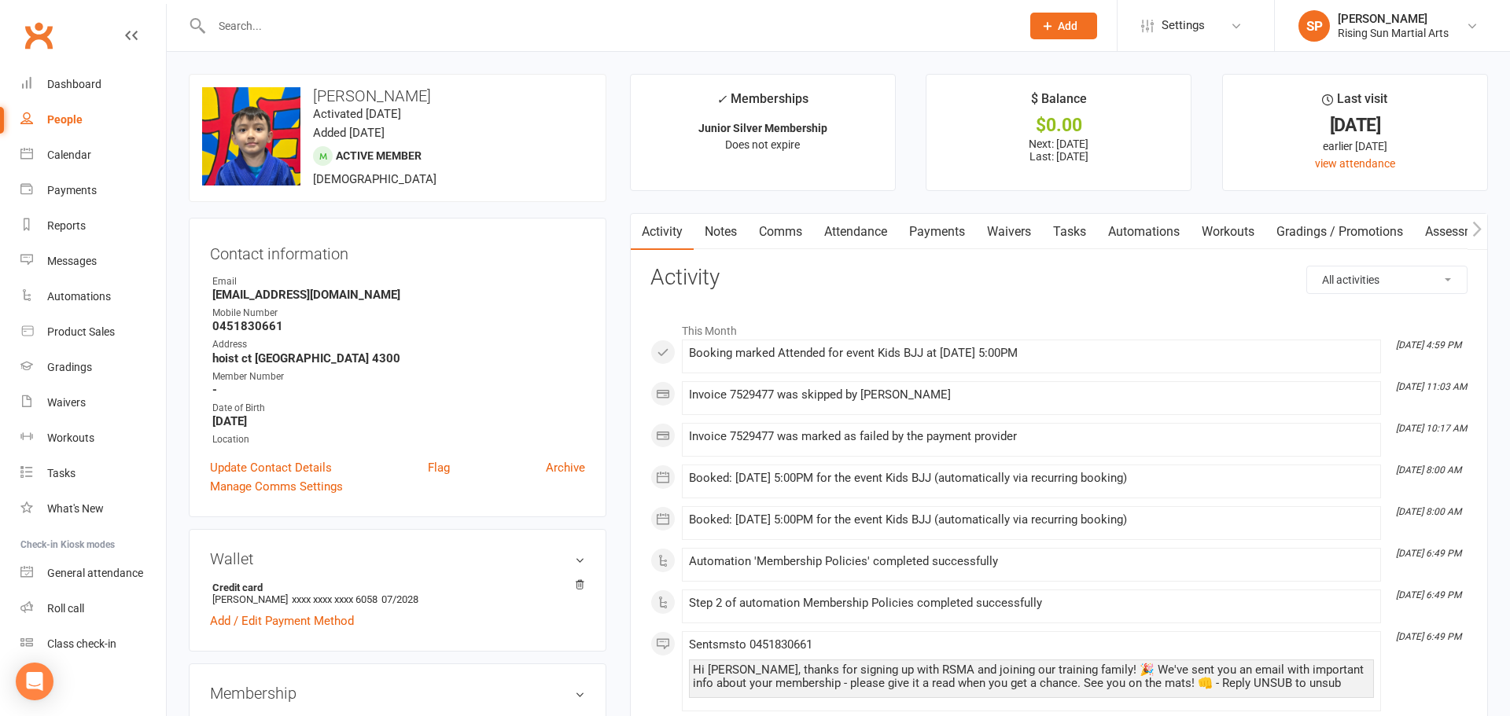
click at [957, 230] on link "Payments" at bounding box center [937, 232] width 78 height 36
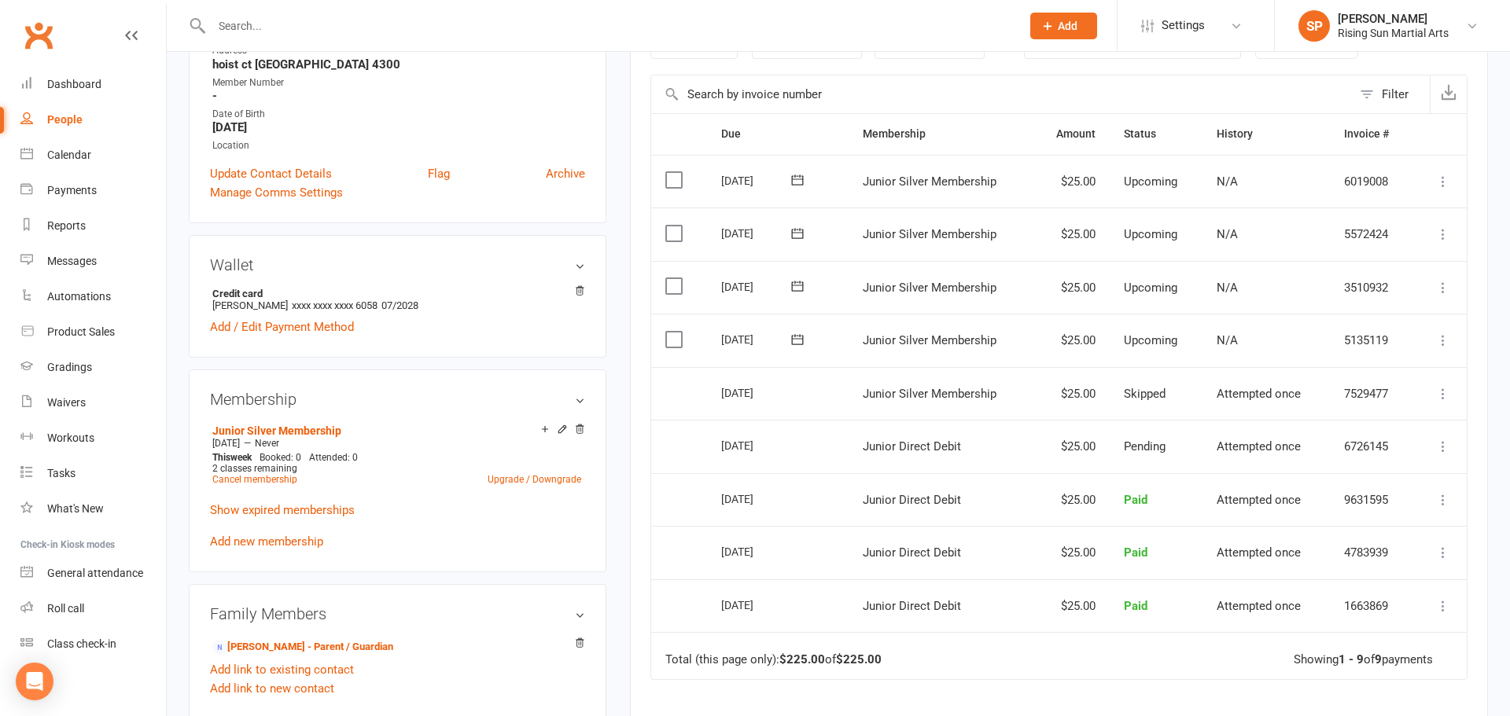
scroll to position [300, 0]
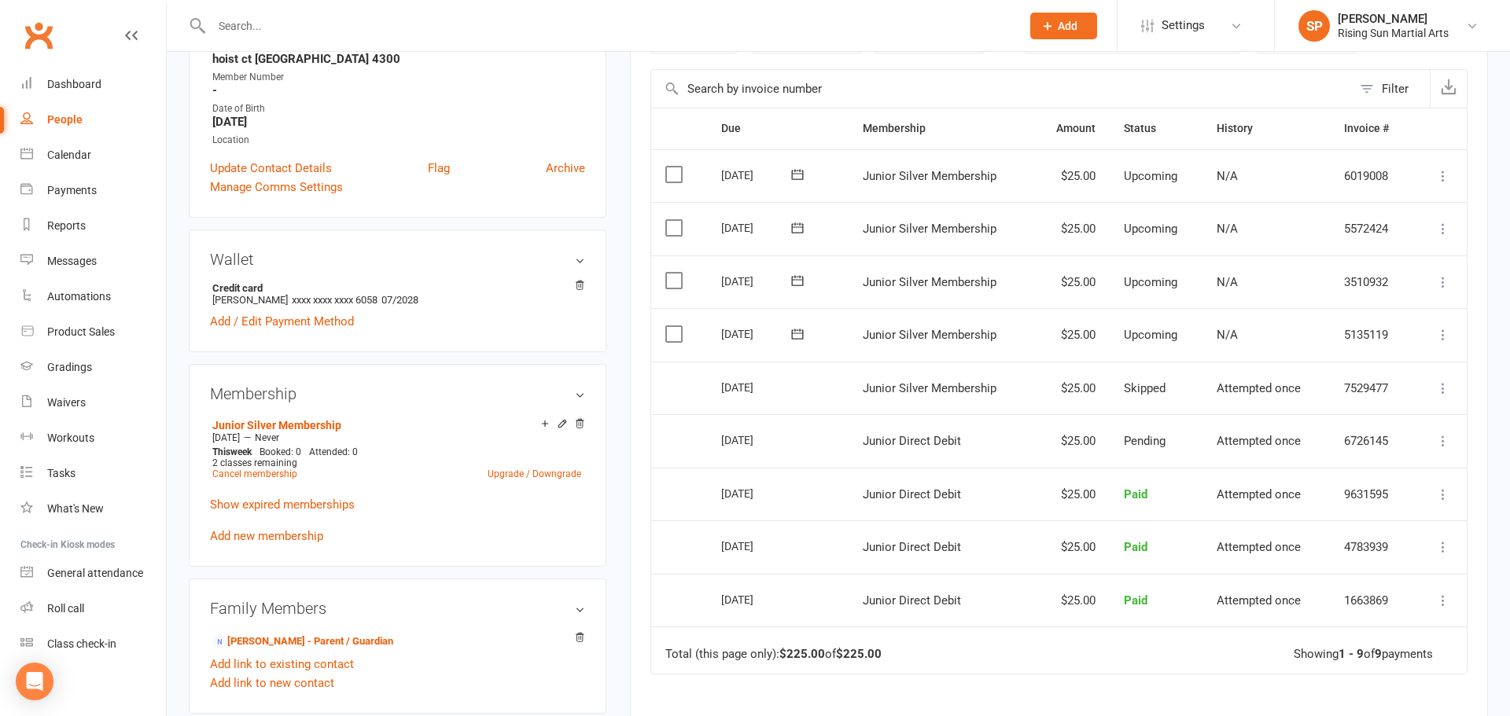
click at [1443, 388] on icon at bounding box center [1443, 389] width 16 height 16
click at [1363, 484] on link "Mark as Paid (Other)" at bounding box center [1374, 481] width 156 height 31
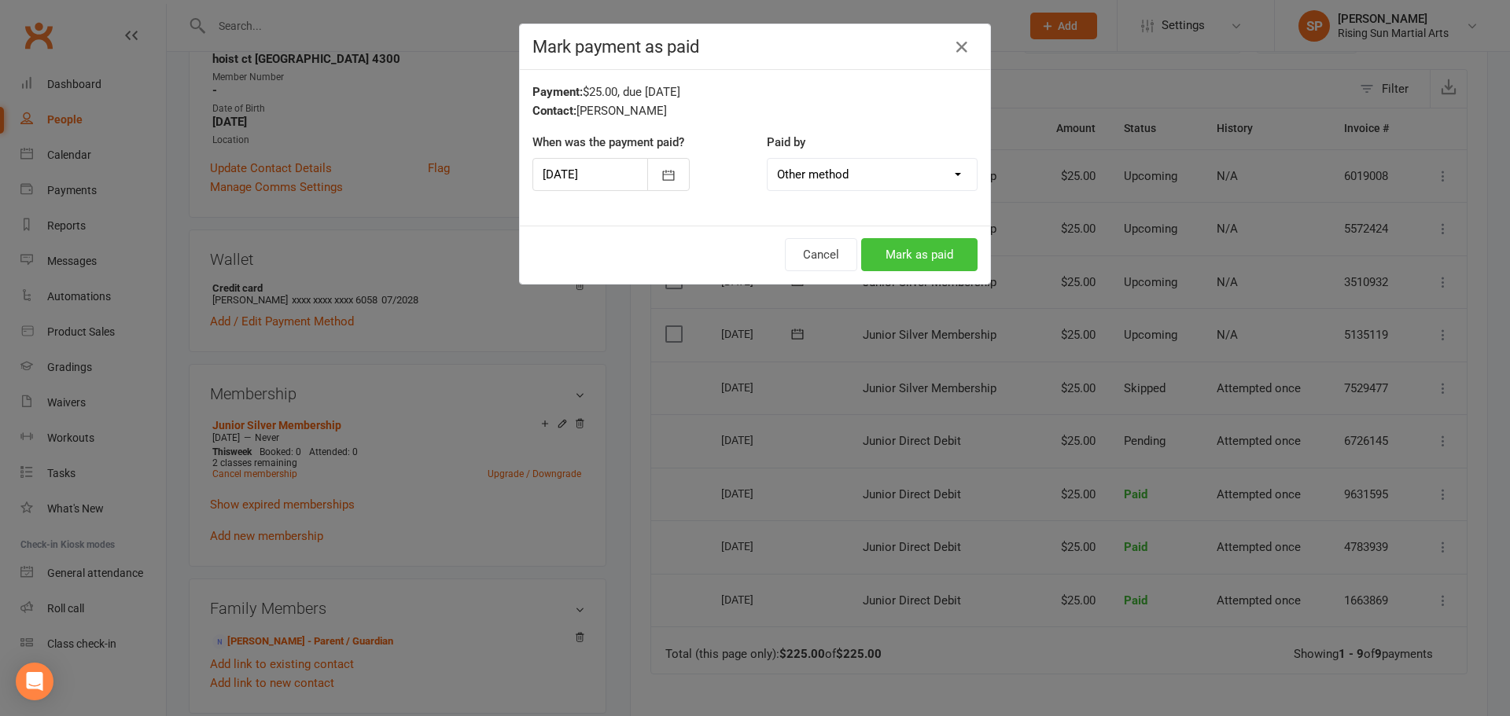
click at [916, 266] on button "Mark as paid" at bounding box center [919, 254] width 116 height 33
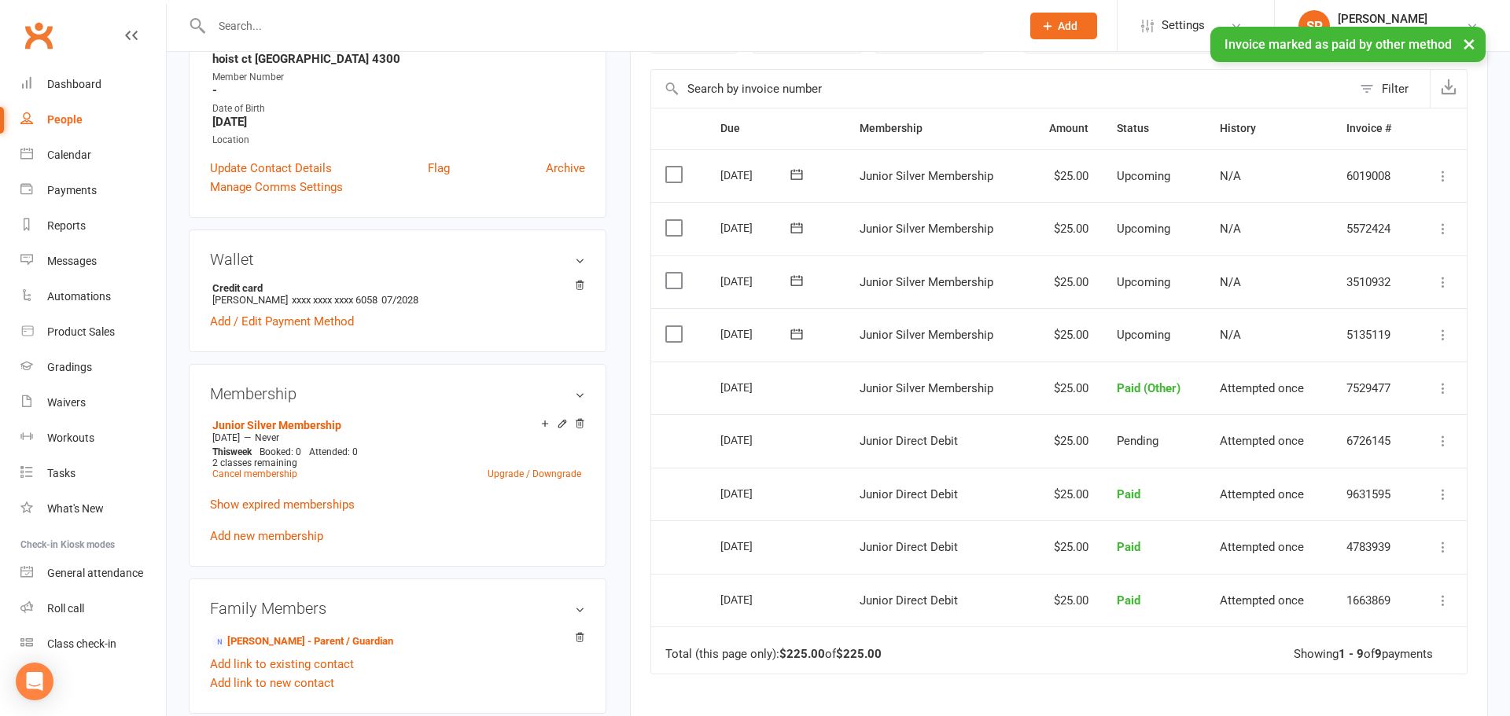
click at [1437, 447] on icon at bounding box center [1443, 441] width 16 height 16
click at [1326, 437] on td "Attempted once" at bounding box center [1268, 440] width 126 height 53
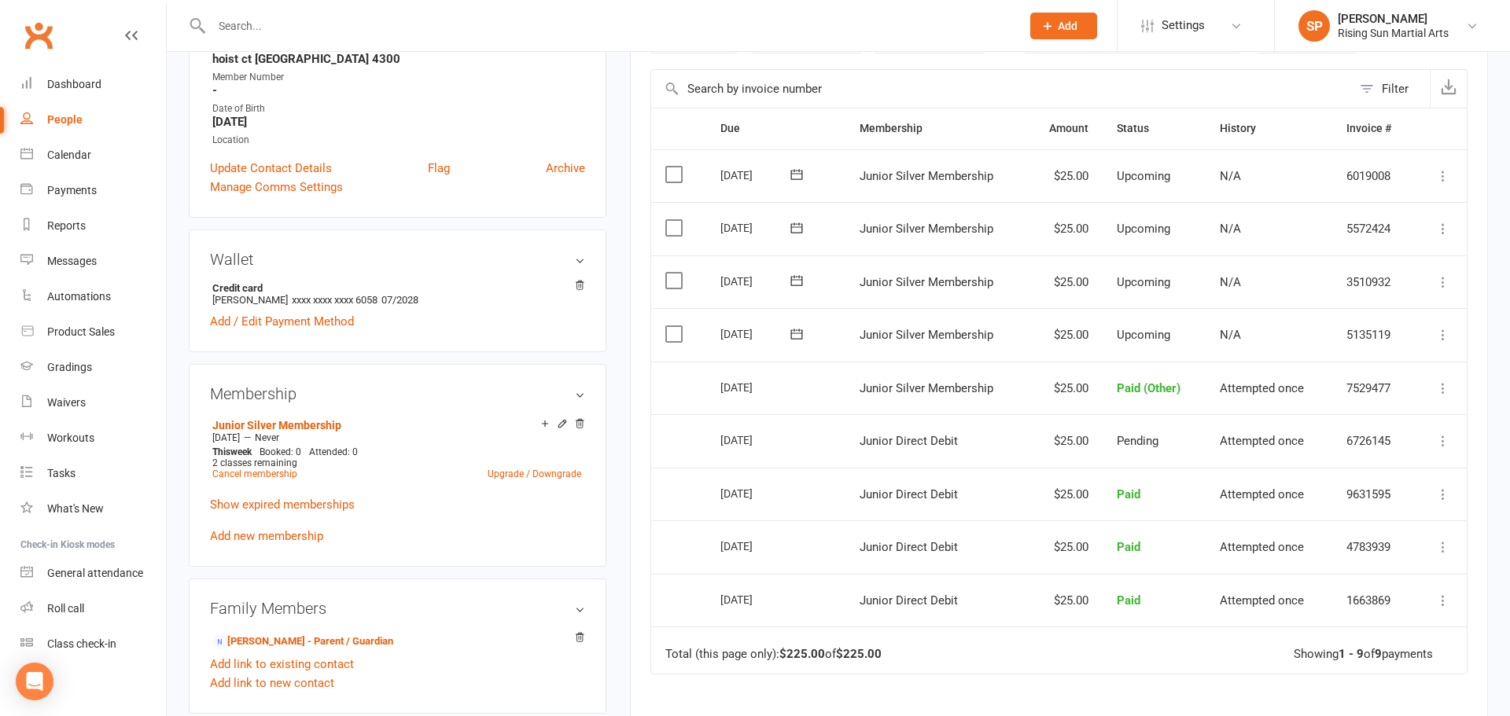
click at [670, 344] on td "Select this" at bounding box center [679, 334] width 56 height 53
click at [672, 337] on label at bounding box center [675, 334] width 21 height 16
click at [672, 326] on input "checkbox" at bounding box center [670, 326] width 10 height 0
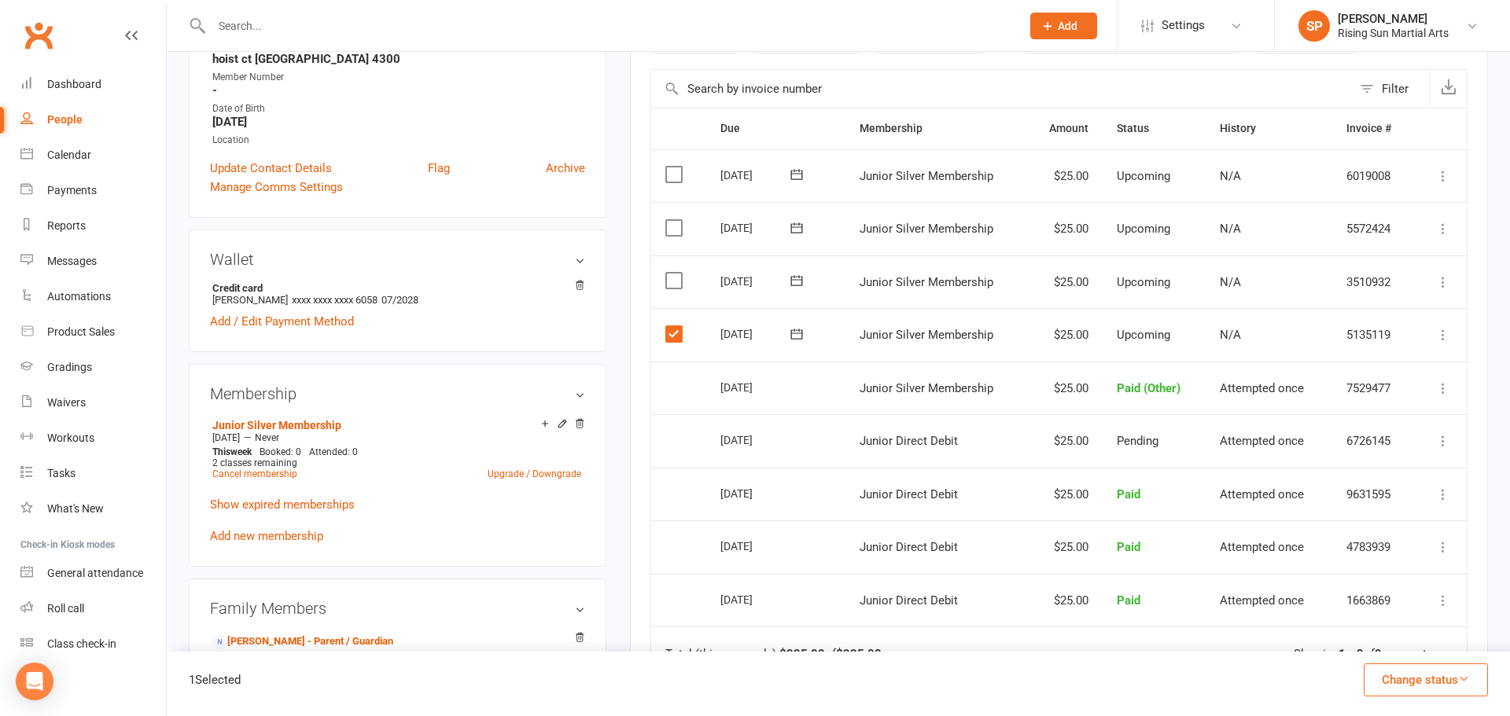
click at [1392, 677] on button "Change status" at bounding box center [1426, 680] width 124 height 33
click at [1387, 637] on link "Skipped" at bounding box center [1409, 637] width 156 height 31
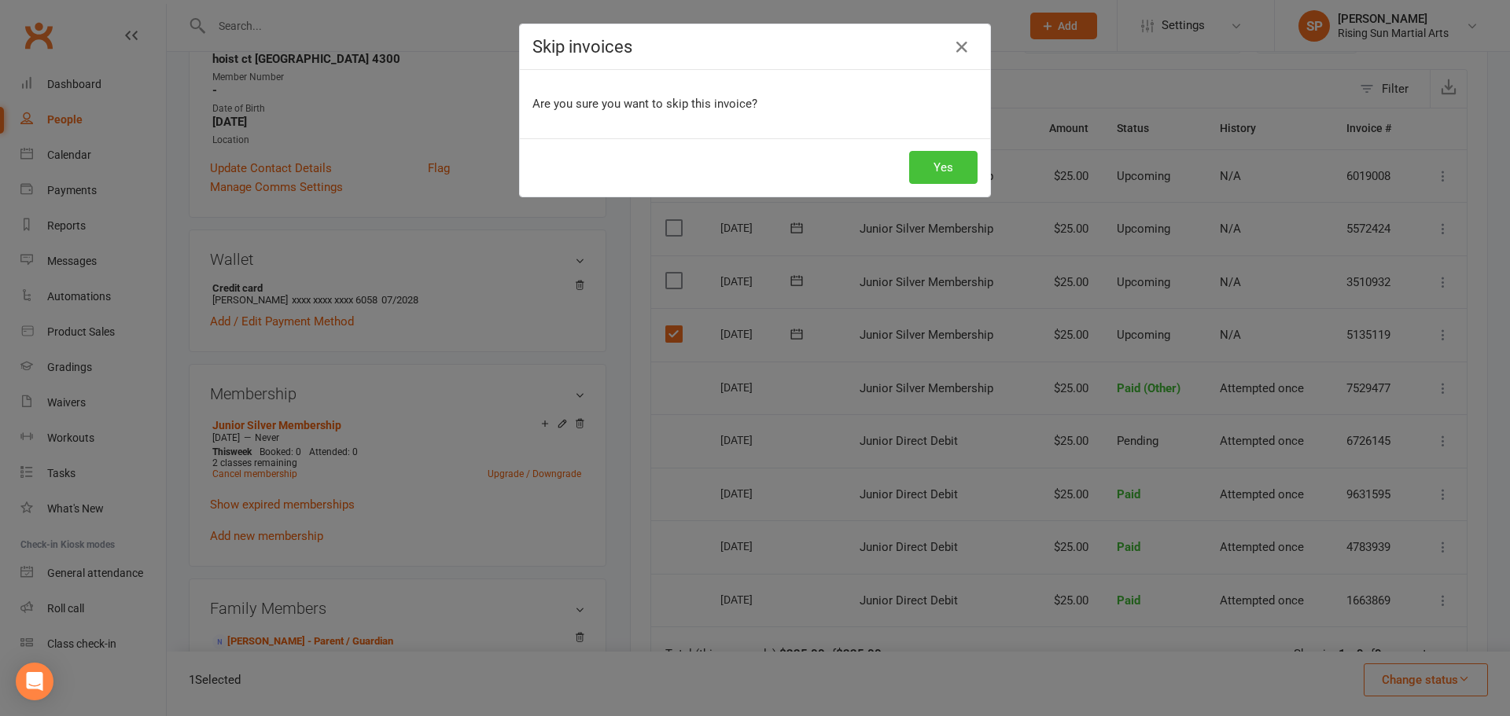
click at [967, 166] on button "Yes" at bounding box center [943, 167] width 68 height 33
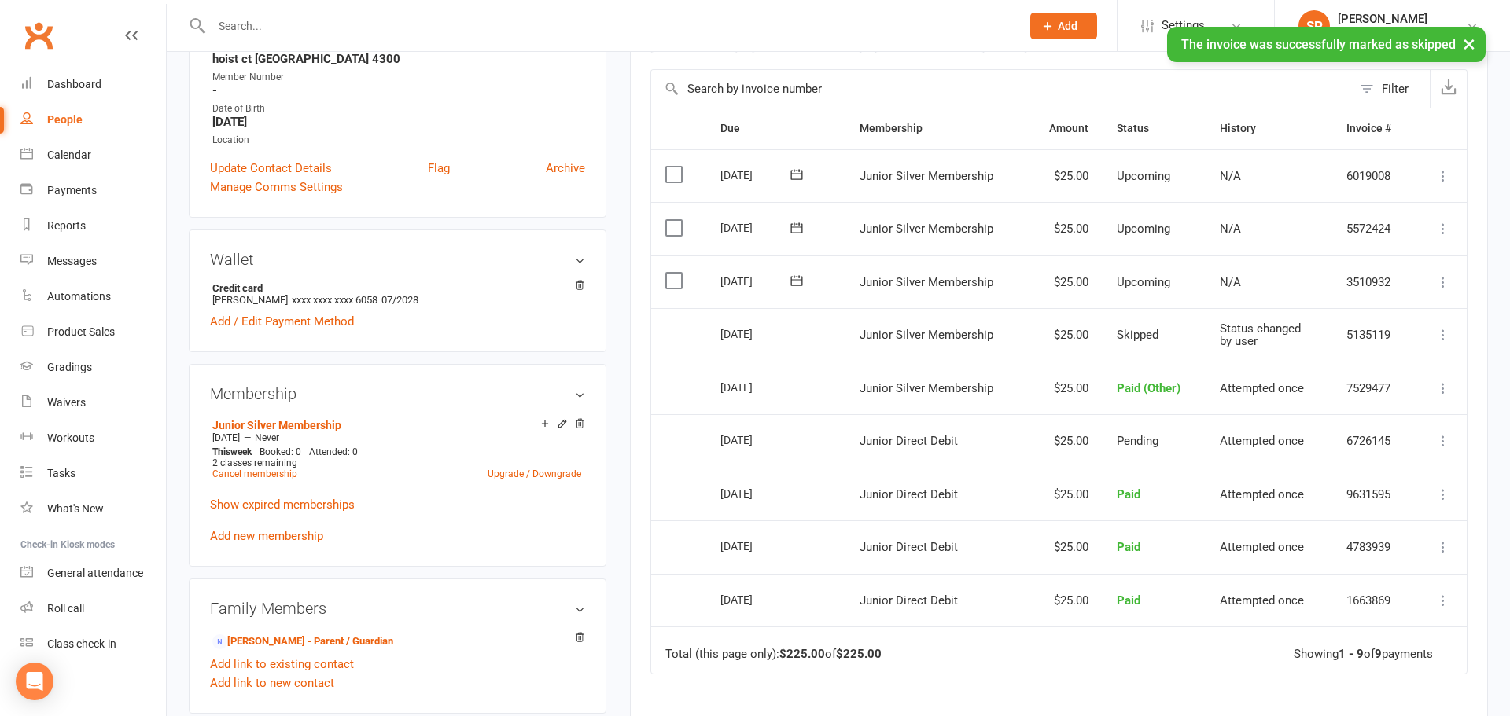
click at [87, 111] on link "People" at bounding box center [92, 119] width 145 height 35
select select "100"
